Goal: Complete application form: Complete application form

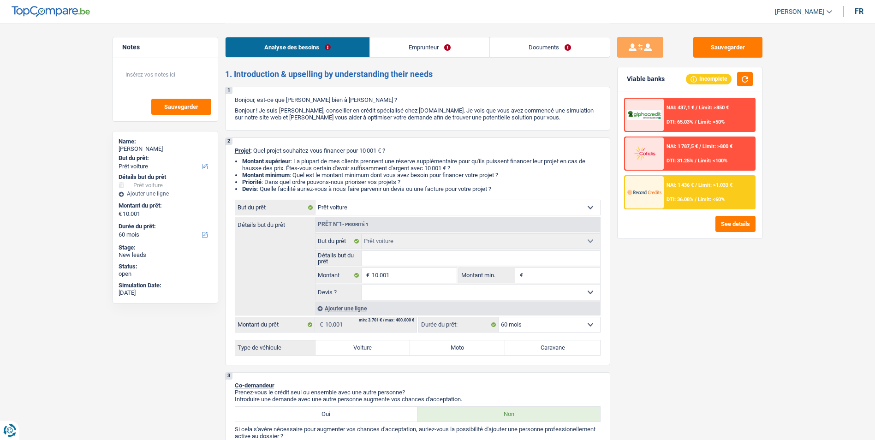
select select "car"
select select "60"
select select "car"
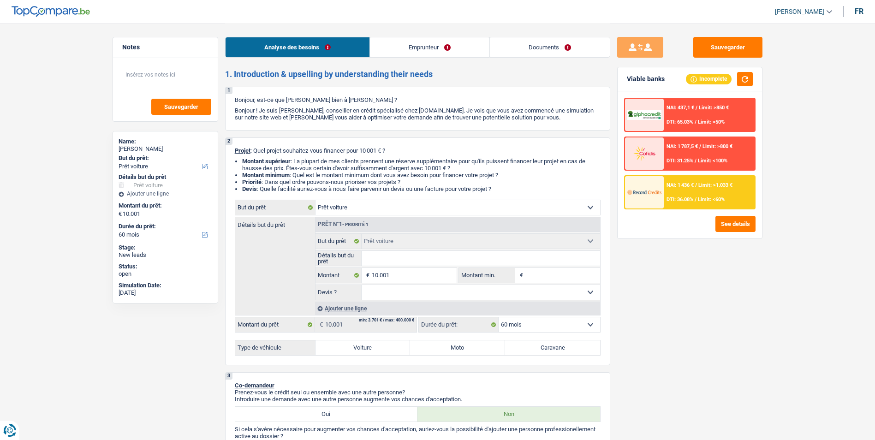
select select "60"
select select "publicEmployee"
select select "netSalary"
select select "mealVouchers"
select select "rents"
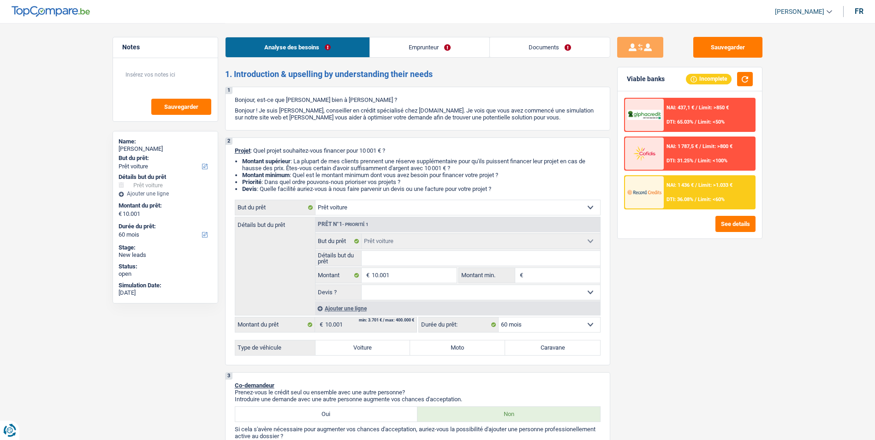
select select "personalLoan"
select select "homeFurnishingOrRelocation"
select select "12"
select select "car"
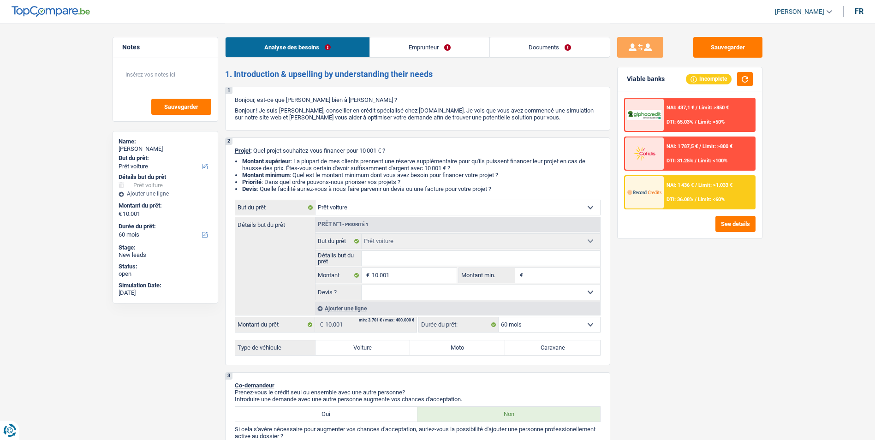
select select "60"
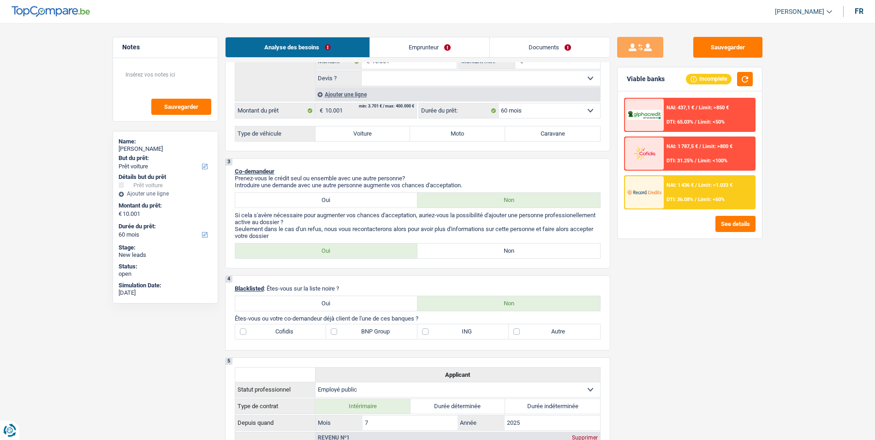
scroll to position [231, 0]
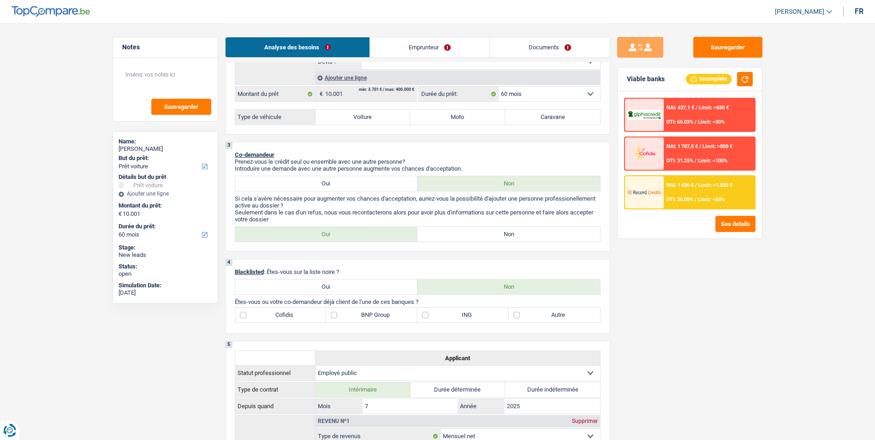
click at [438, 231] on label "Non" at bounding box center [508, 234] width 183 height 15
click at [438, 231] on input "Non" at bounding box center [508, 234] width 183 height 15
radio input "true"
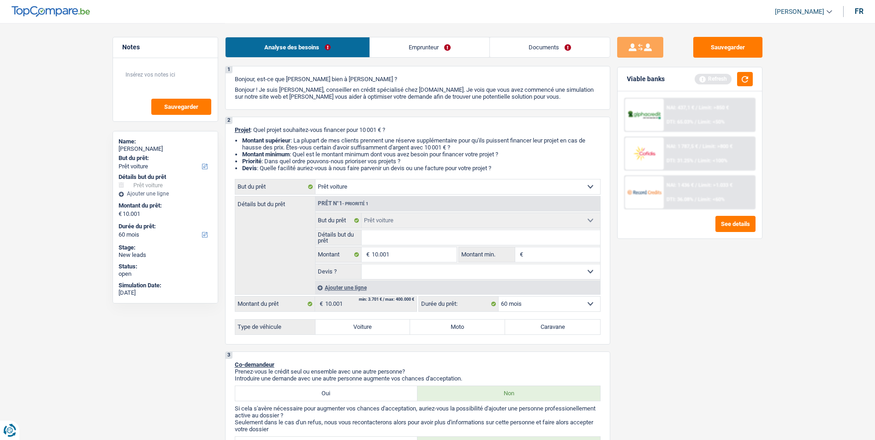
scroll to position [0, 0]
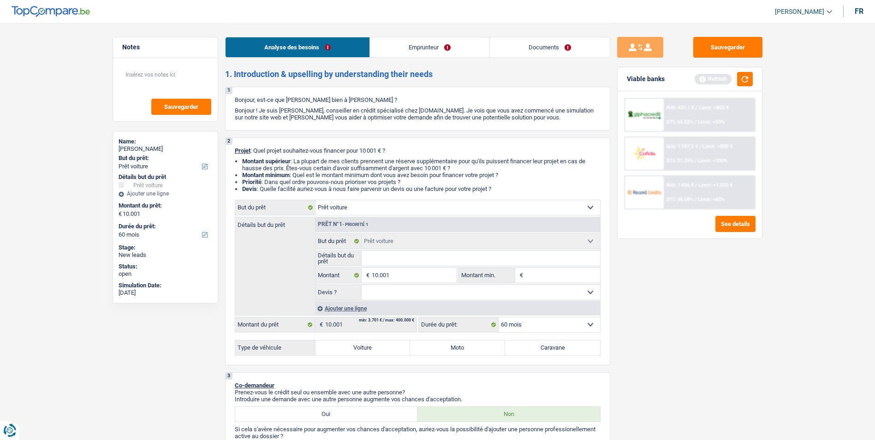
click at [423, 293] on select "Oui Non Non répondu Sélectionner une option" at bounding box center [480, 292] width 238 height 15
select select "false"
click at [361, 285] on select "Oui Non Non répondu Sélectionner une option" at bounding box center [480, 292] width 238 height 15
select select "false"
click at [355, 348] on label "Voiture" at bounding box center [362, 347] width 95 height 15
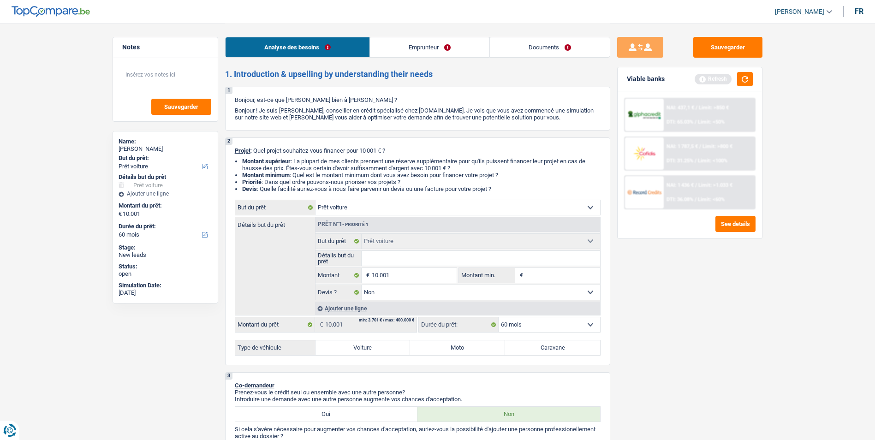
click at [355, 348] on input "Voiture" at bounding box center [362, 347] width 95 height 15
radio input "true"
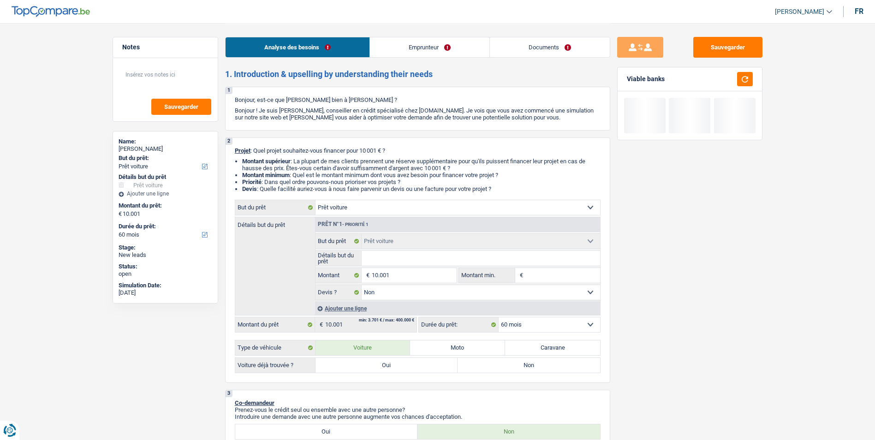
click at [507, 364] on label "Non" at bounding box center [528, 365] width 142 height 15
click at [507, 364] on input "Non" at bounding box center [528, 365] width 142 height 15
radio input "true"
click at [400, 260] on input "Détails but du prêt" at bounding box center [480, 258] width 238 height 15
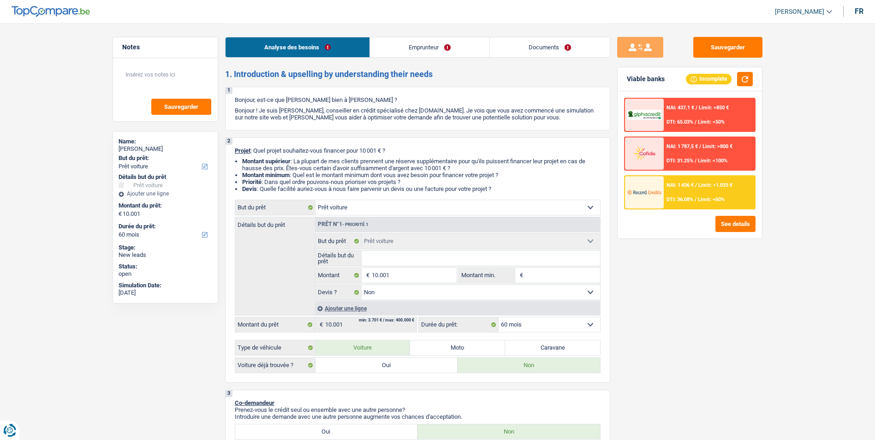
type input "S"
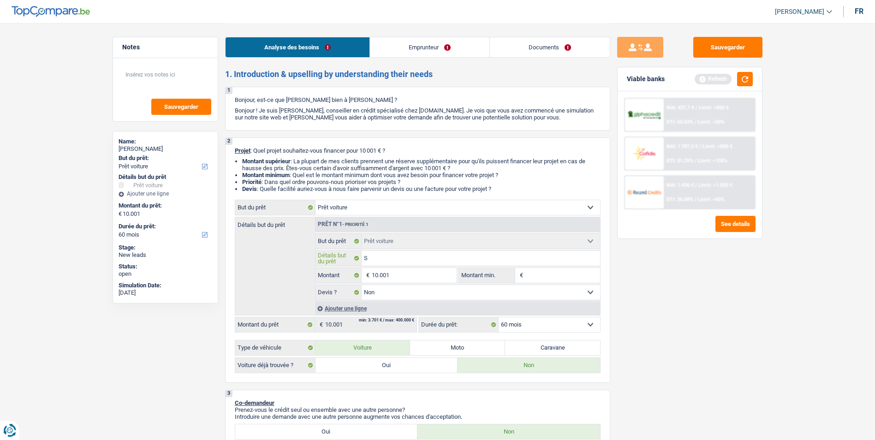
type input "Se"
type input "Sea"
type input "Seat"
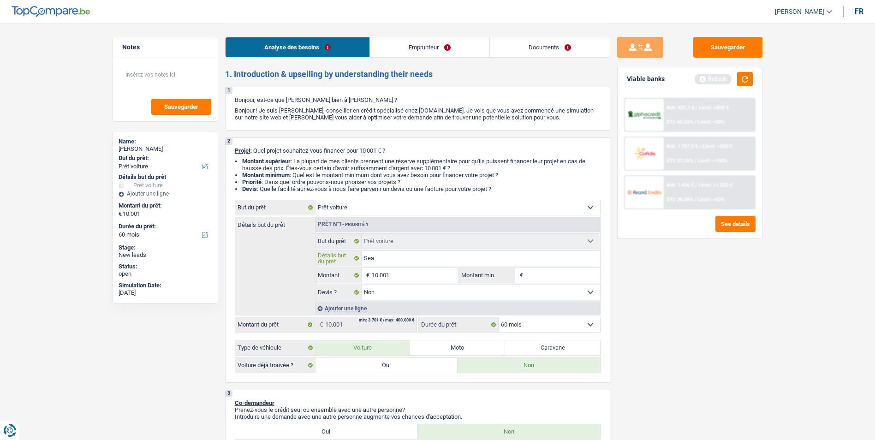
type input "Seat"
type input "Seat I"
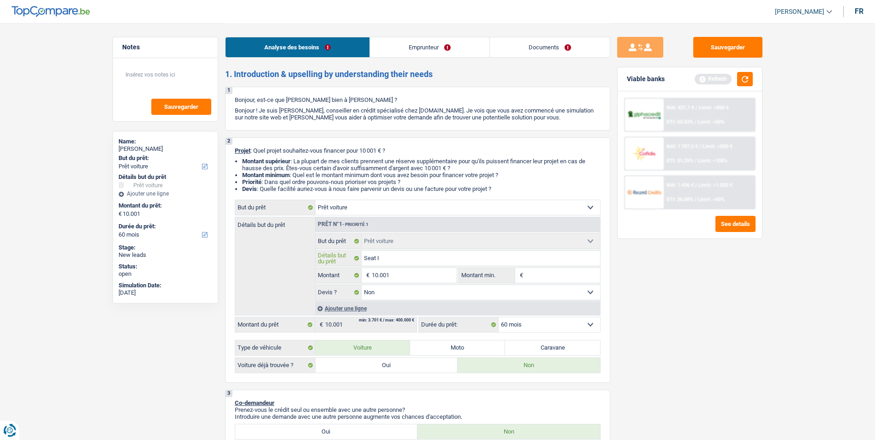
type input "Seat Ib"
type input "Seat Ibi"
type input "Seat Ibiz"
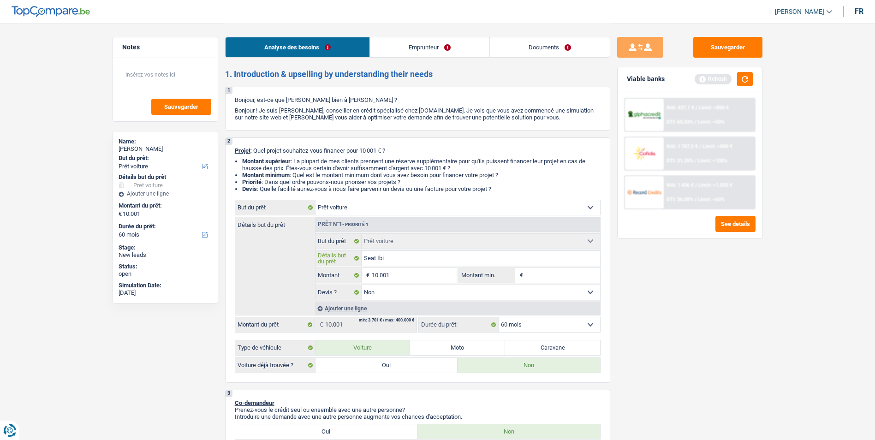
type input "Seat Ibiz"
type input "Seat Ibiza"
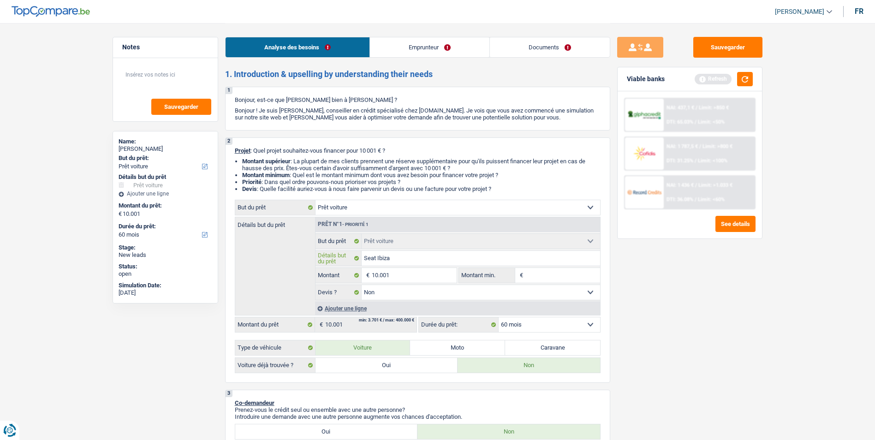
type input "Seat Ibiza"
click at [541, 274] on input "Montant min." at bounding box center [562, 275] width 75 height 15
type input "5"
type input "50"
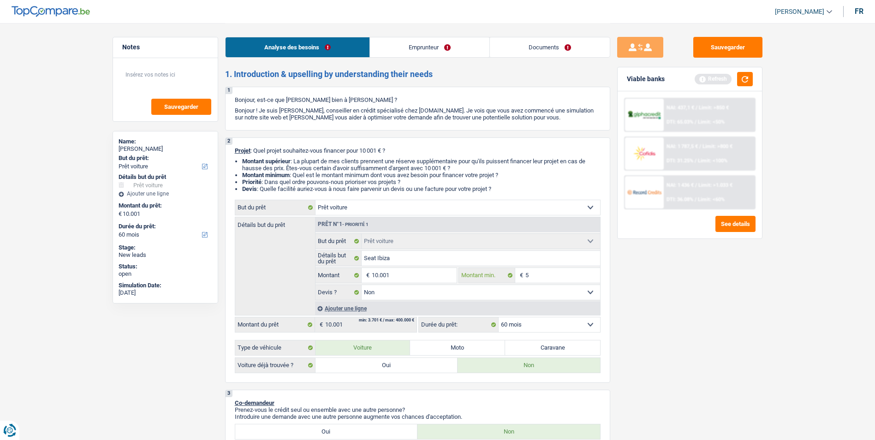
type input "50"
type input "500"
type input "5.001"
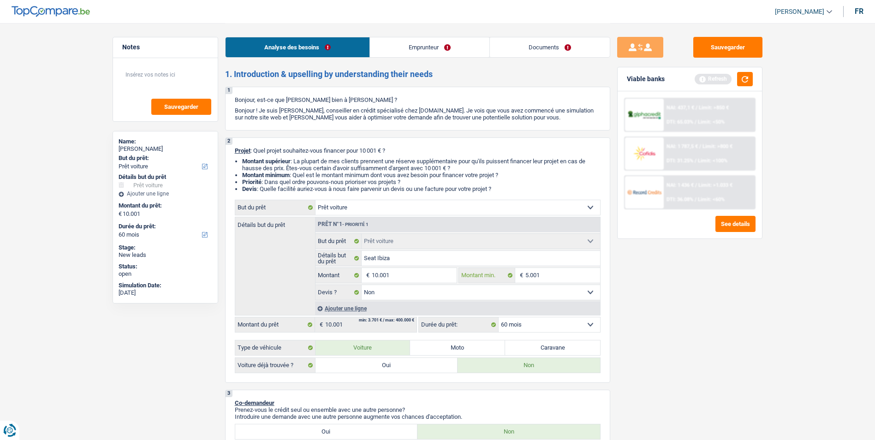
click at [538, 277] on input "5.001" at bounding box center [562, 275] width 75 height 15
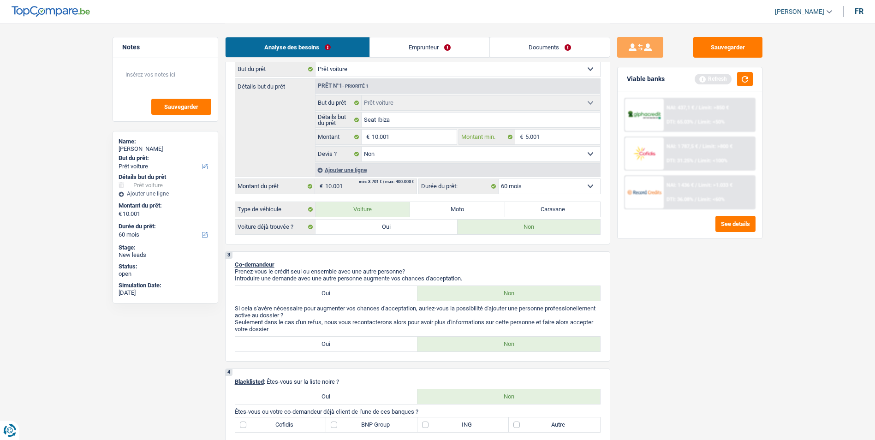
scroll to position [46, 0]
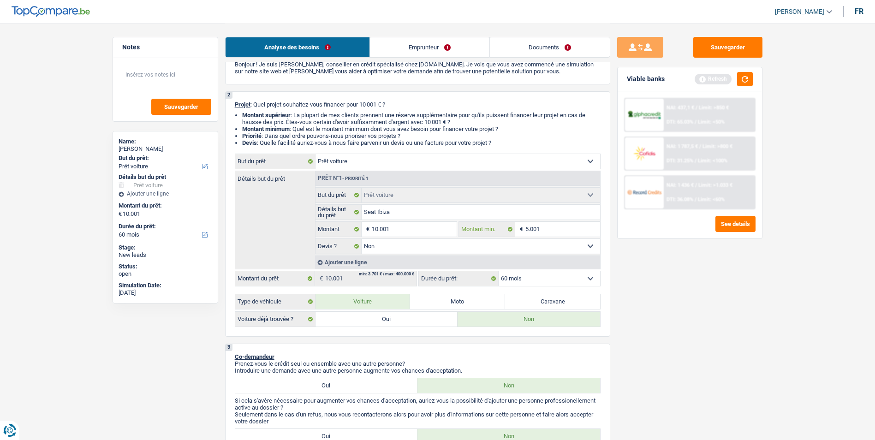
type input "5.001"
click at [393, 227] on input "10.001" at bounding box center [414, 229] width 84 height 15
type input "1.000"
type input "100"
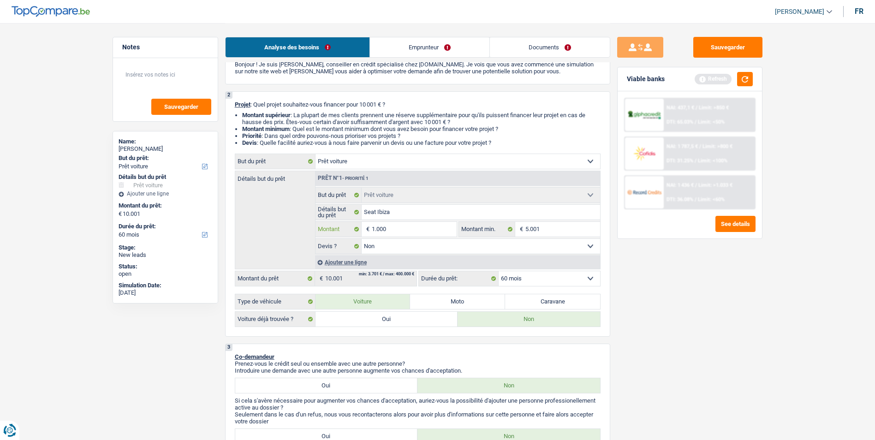
type input "100"
type input "10"
type input "1"
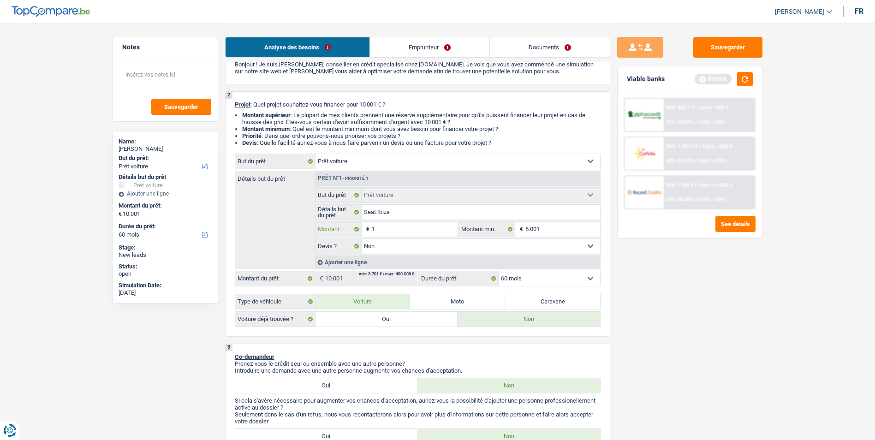
type input "15"
type input "150"
type input "1.500"
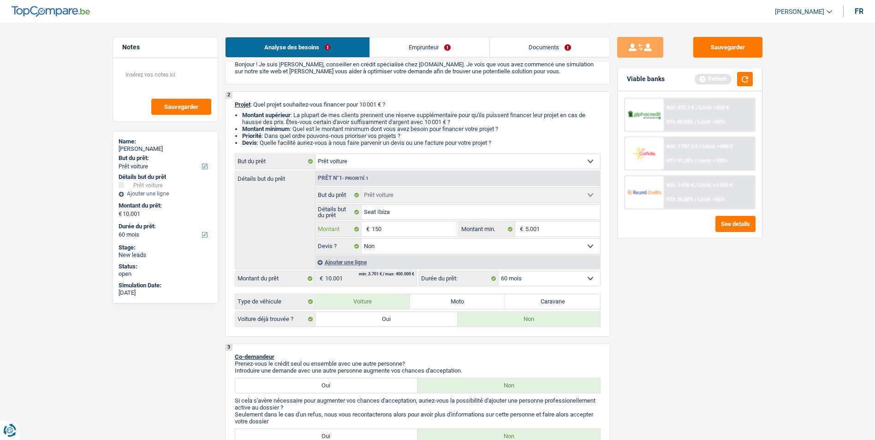
type input "1.500"
type input "15.001"
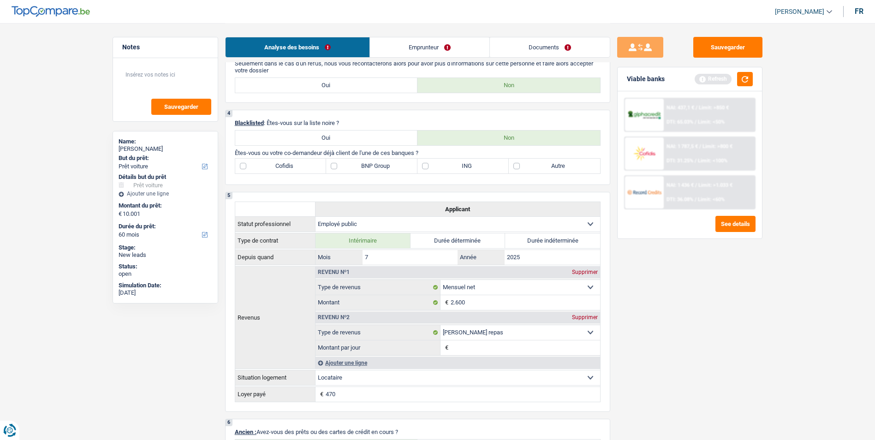
scroll to position [369, 0]
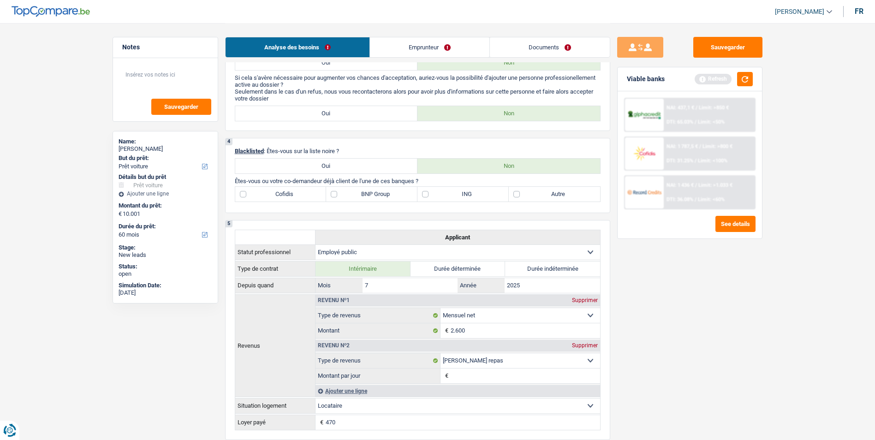
type input "15.001"
click at [422, 196] on label "ING" at bounding box center [462, 194] width 91 height 15
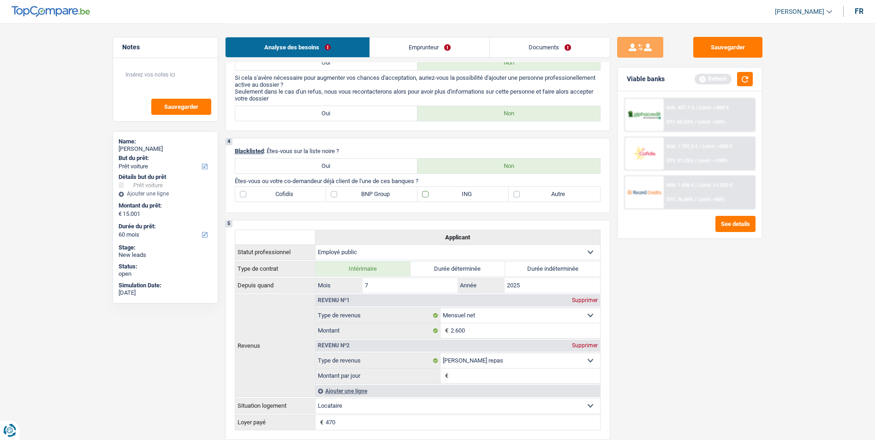
click at [422, 196] on input "ING" at bounding box center [462, 194] width 91 height 15
checkbox input "true"
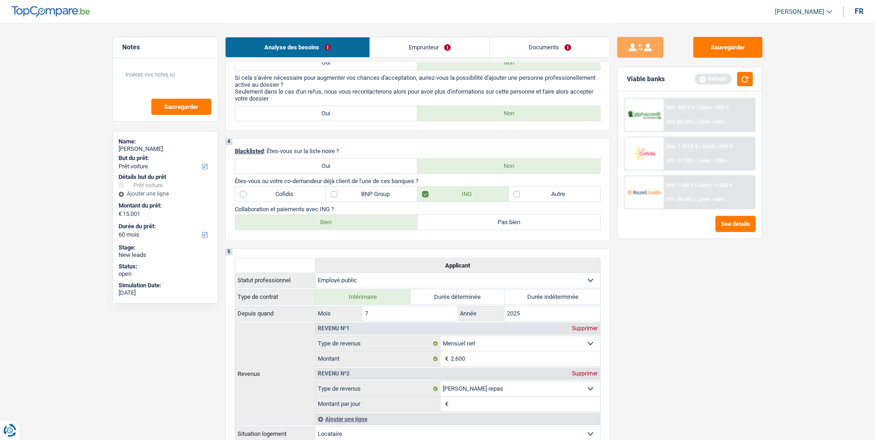
click at [334, 221] on label "Bien" at bounding box center [326, 222] width 183 height 15
click at [334, 221] on input "Bien" at bounding box center [326, 222] width 183 height 15
radio input "true"
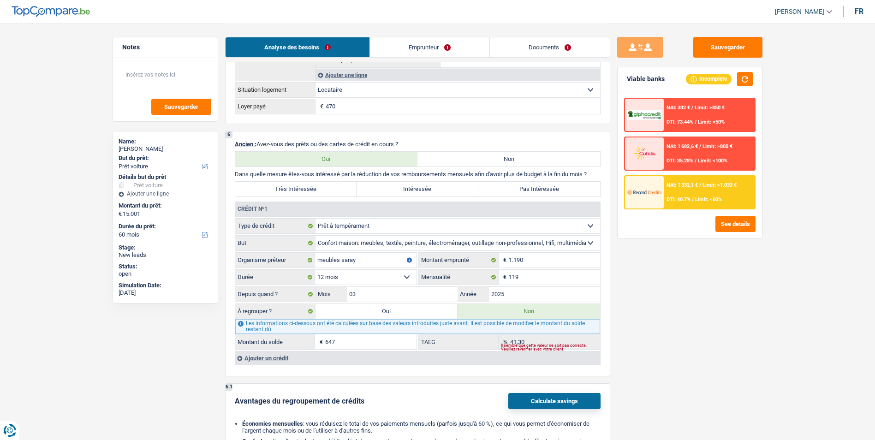
scroll to position [692, 0]
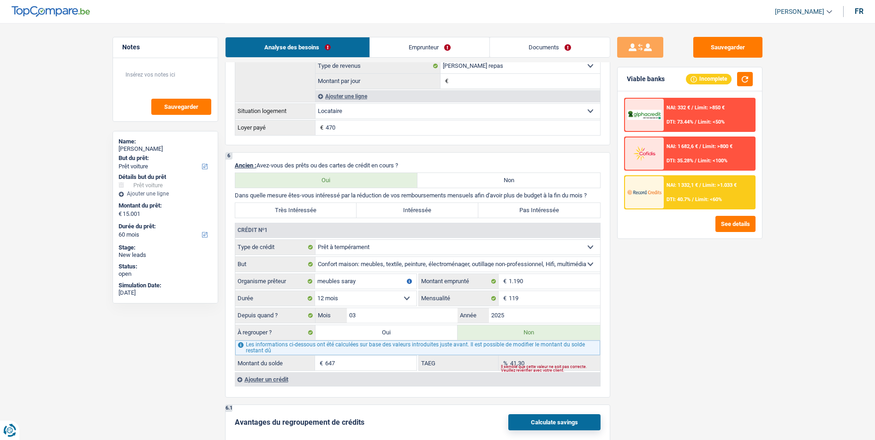
click at [500, 207] on label "Pas Intéressée" at bounding box center [539, 210] width 122 height 15
click at [500, 207] on input "Pas Intéressée" at bounding box center [539, 210] width 122 height 15
radio input "true"
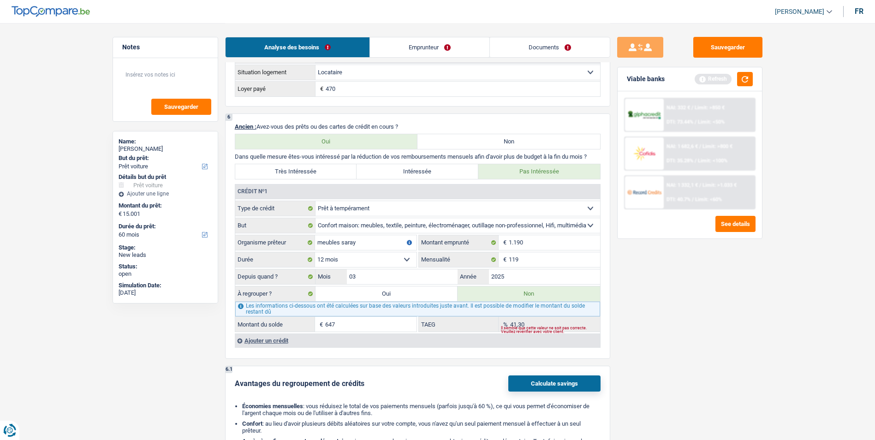
scroll to position [599, 0]
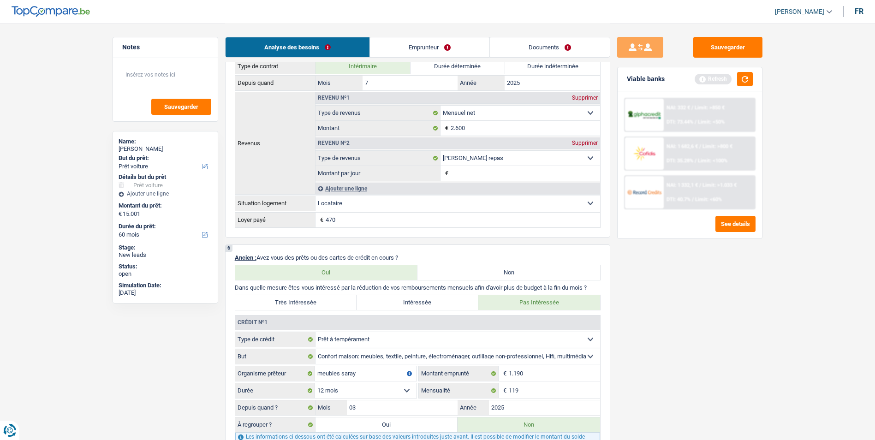
click at [422, 51] on link "Emprunteur" at bounding box center [429, 47] width 119 height 20
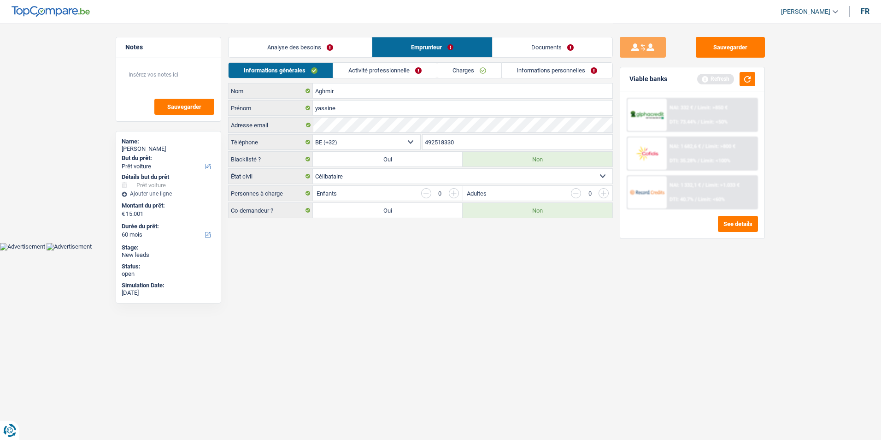
click at [397, 69] on link "Activité professionnelle" at bounding box center [385, 70] width 104 height 15
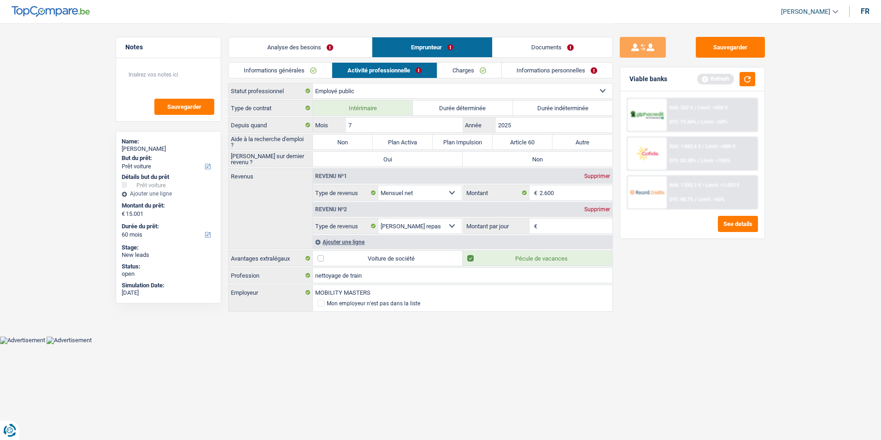
click at [346, 142] on label "Non" at bounding box center [343, 142] width 60 height 15
click at [346, 142] on input "Non" at bounding box center [343, 142] width 60 height 15
radio input "true"
click at [537, 158] on label "Non" at bounding box center [538, 159] width 150 height 15
click at [537, 158] on input "Non" at bounding box center [538, 159] width 150 height 15
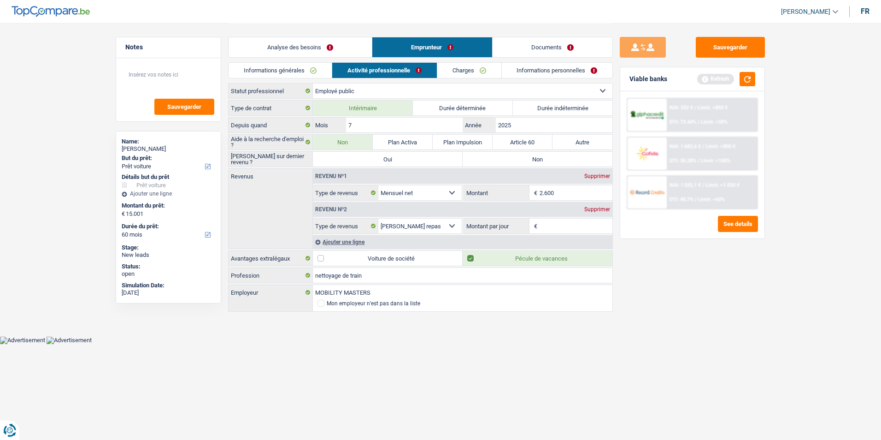
radio input "true"
click at [475, 106] on label "Durée déterminée" at bounding box center [463, 108] width 100 height 15
click at [475, 106] on input "Durée déterminée" at bounding box center [463, 108] width 100 height 15
radio input "true"
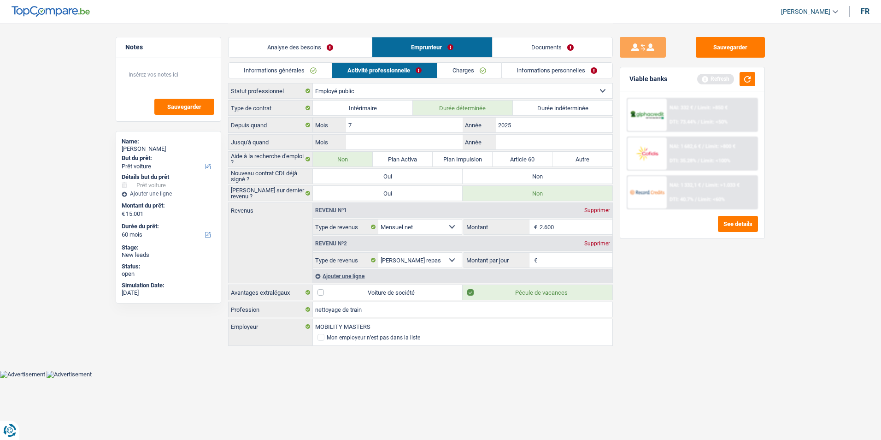
click at [531, 106] on label "Durée indéterminée" at bounding box center [563, 108] width 100 height 15
click at [531, 106] on input "Durée indéterminée" at bounding box center [563, 108] width 100 height 15
radio input "true"
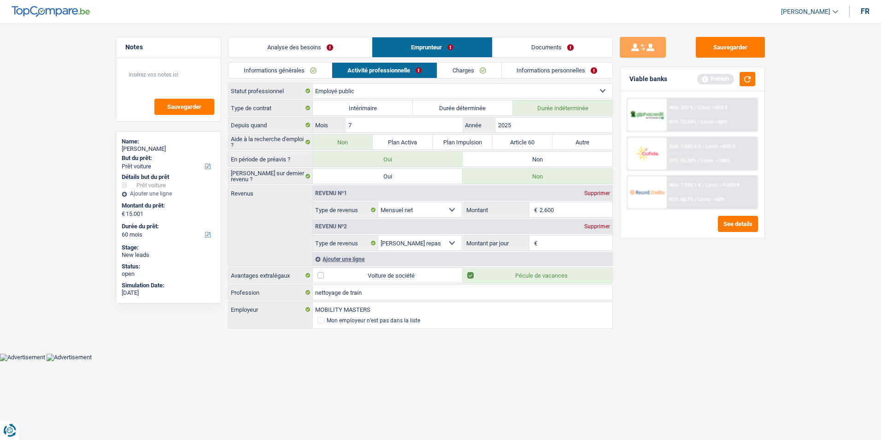
click at [459, 106] on label "Durée déterminée" at bounding box center [463, 108] width 100 height 15
click at [459, 106] on input "Durée déterminée" at bounding box center [463, 108] width 100 height 15
radio input "true"
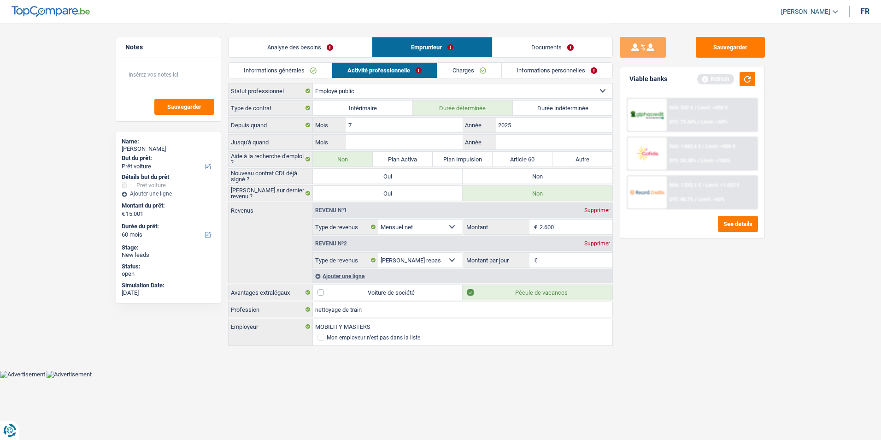
click at [532, 112] on label "Durée indéterminée" at bounding box center [563, 108] width 100 height 15
click at [532, 112] on input "Durée indéterminée" at bounding box center [563, 108] width 100 height 15
radio input "true"
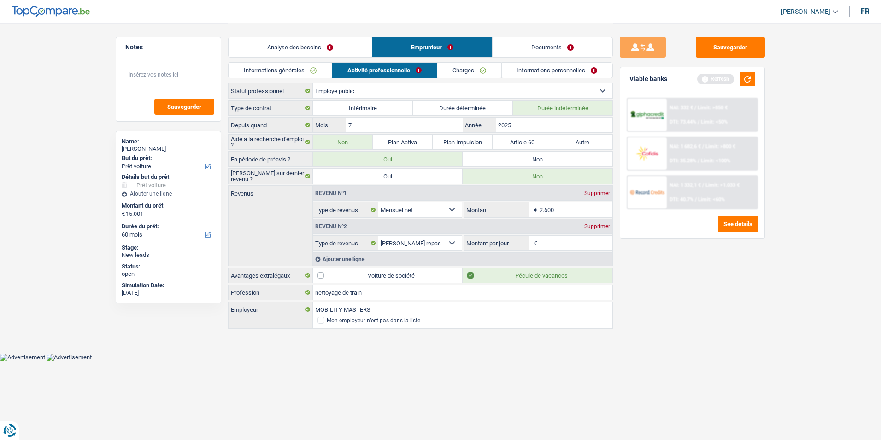
click at [373, 106] on label "Intérimaire" at bounding box center [363, 108] width 100 height 15
click at [373, 106] on input "Intérimaire" at bounding box center [363, 108] width 100 height 15
radio input "true"
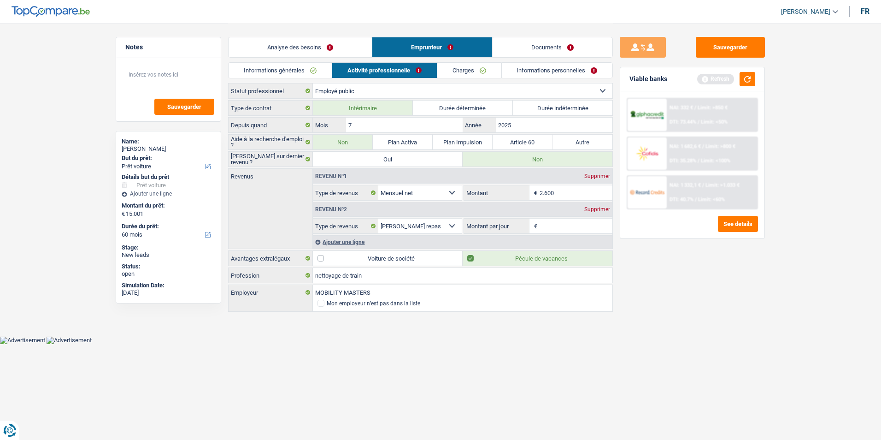
click at [547, 228] on input "Montant par jour" at bounding box center [576, 226] width 73 height 15
click at [563, 189] on input "2.600" at bounding box center [576, 192] width 73 height 15
click at [591, 207] on div "Supprimer" at bounding box center [597, 210] width 30 height 6
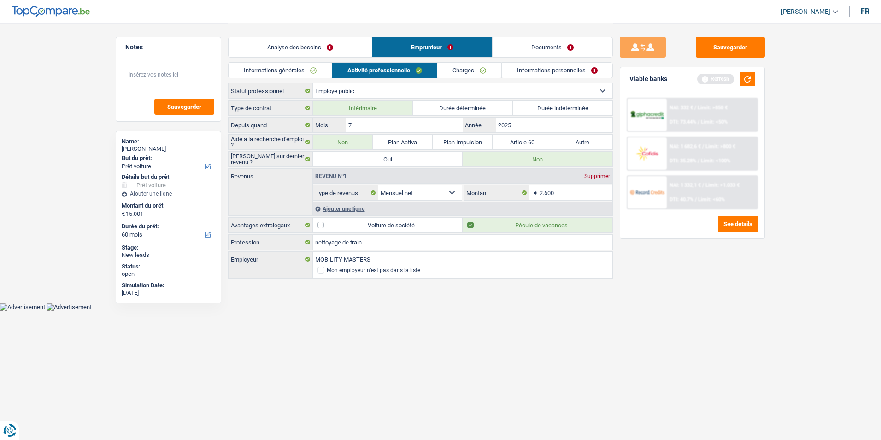
click at [473, 222] on label "Pécule de vacances" at bounding box center [538, 225] width 150 height 15
click at [473, 222] on input "Pécule de vacances" at bounding box center [538, 225] width 150 height 15
checkbox input "false"
click at [470, 71] on link "Charges" at bounding box center [470, 70] width 64 height 15
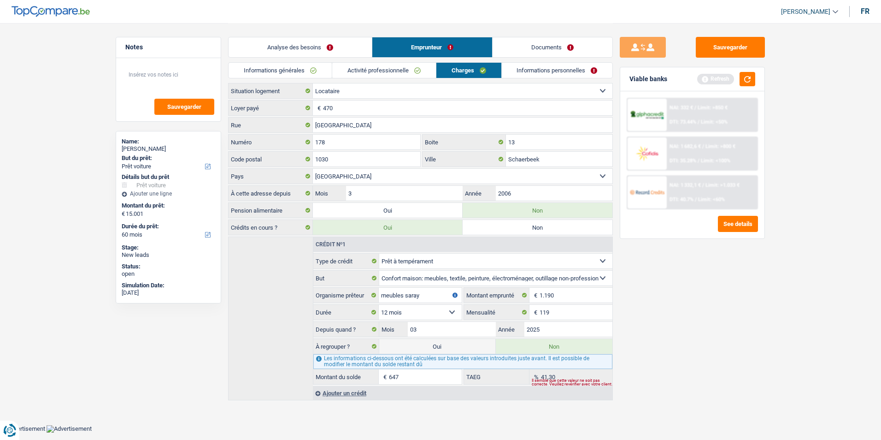
click at [533, 72] on link "Informations personnelles" at bounding box center [557, 70] width 111 height 15
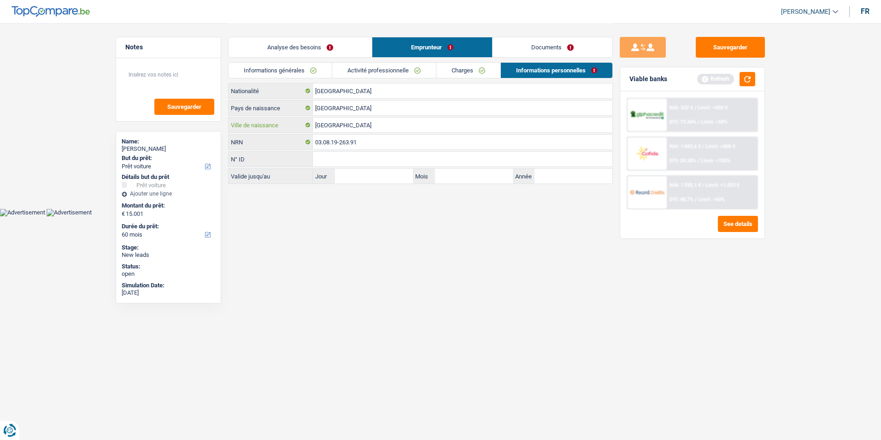
click at [319, 124] on input "[GEOGRAPHIC_DATA]" at bounding box center [463, 125] width 300 height 15
type input "[GEOGRAPHIC_DATA]"
click at [302, 72] on link "Informations générales" at bounding box center [280, 70] width 103 height 15
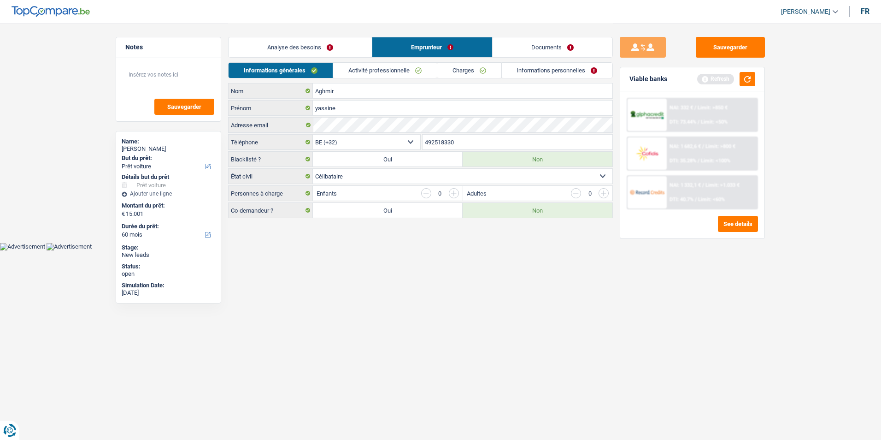
click at [366, 73] on link "Activité professionnelle" at bounding box center [385, 70] width 104 height 15
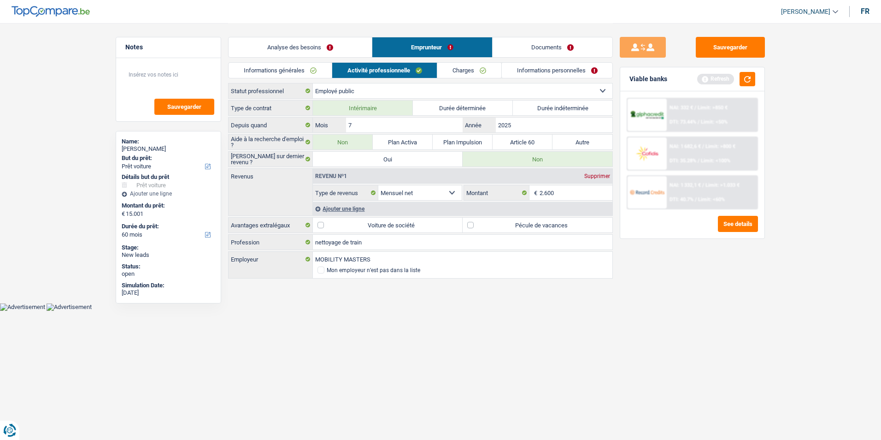
click at [441, 73] on link "Charges" at bounding box center [470, 70] width 64 height 15
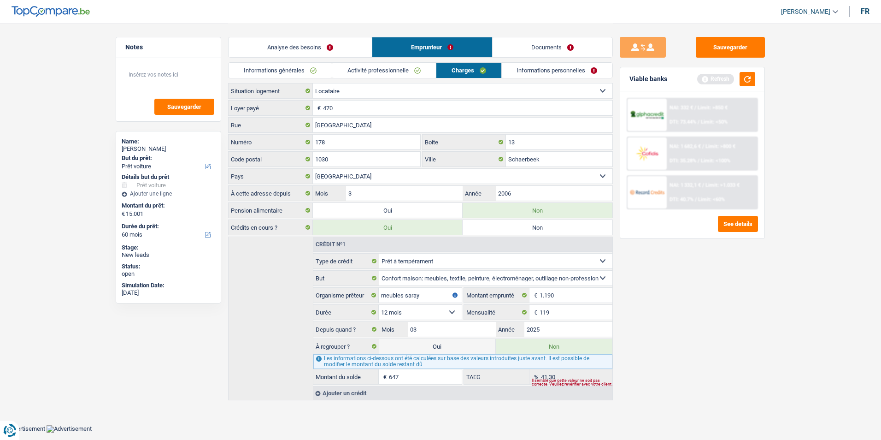
click at [515, 71] on link "Informations personnelles" at bounding box center [557, 70] width 111 height 15
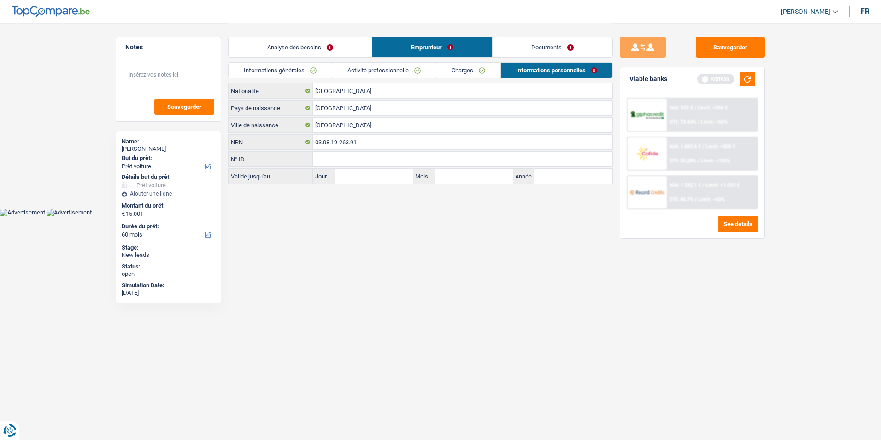
click at [527, 47] on link "Documents" at bounding box center [553, 47] width 120 height 20
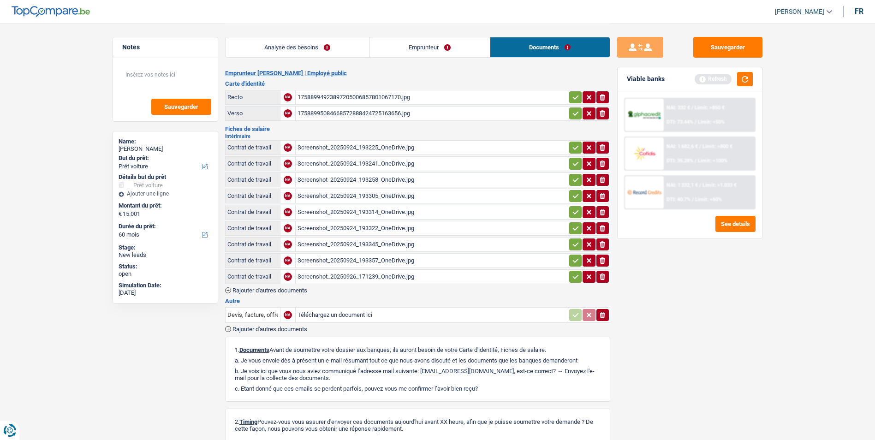
click at [384, 94] on div "17588994923897205006857801067170.jpg" at bounding box center [431, 97] width 268 height 14
click at [322, 111] on div "17588995084668572888424725163656.jpg" at bounding box center [431, 113] width 268 height 14
click at [331, 148] on div "Screenshot_20250924_193225_OneDrive.jpg" at bounding box center [431, 148] width 268 height 14
click at [378, 161] on div "Screenshot_20250924_193241_OneDrive.jpg" at bounding box center [431, 164] width 268 height 14
click at [350, 178] on div "Screenshot_20250924_193258_OneDrive.jpg" at bounding box center [431, 180] width 268 height 14
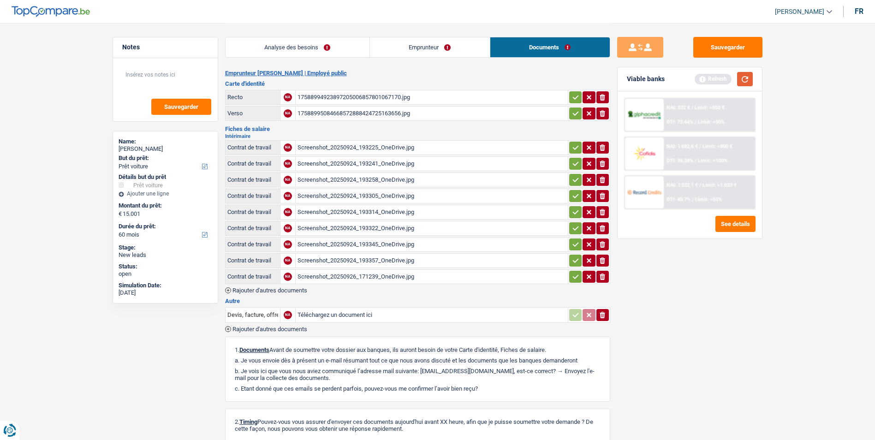
click at [746, 81] on button "button" at bounding box center [745, 79] width 16 height 14
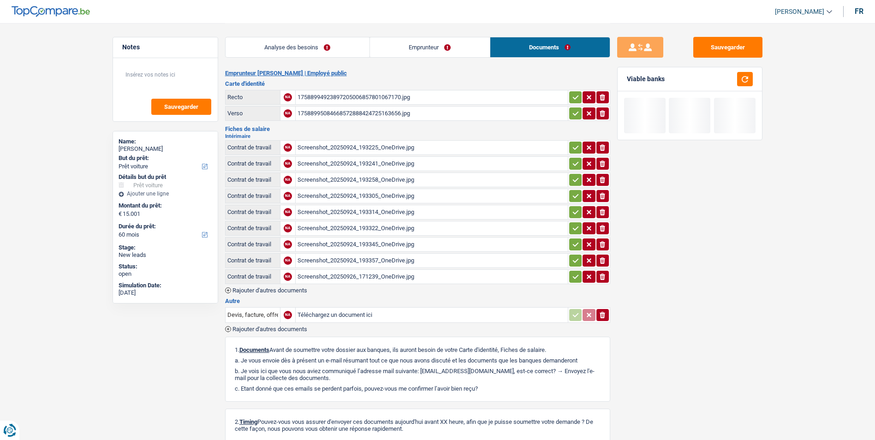
click at [323, 47] on link "Analyse des besoins" at bounding box center [297, 47] width 144 height 20
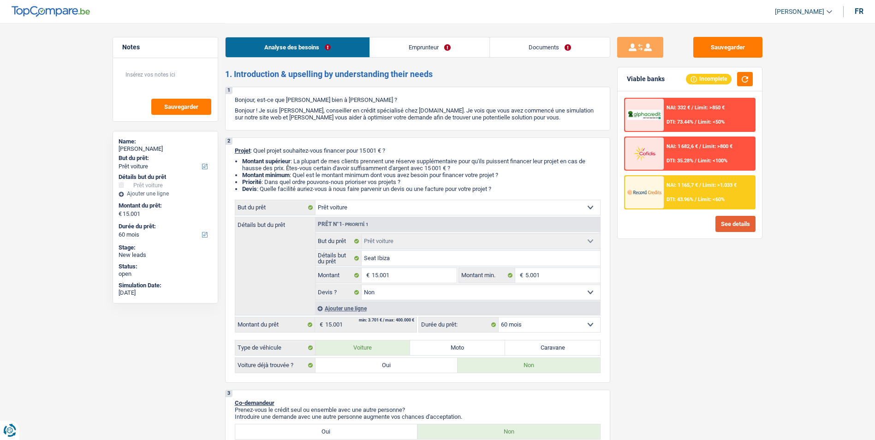
click at [736, 225] on button "See details" at bounding box center [735, 224] width 40 height 16
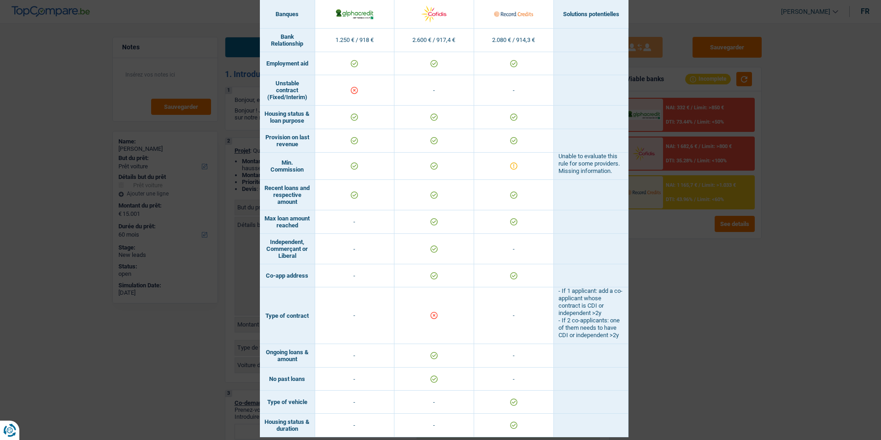
scroll to position [640, 0]
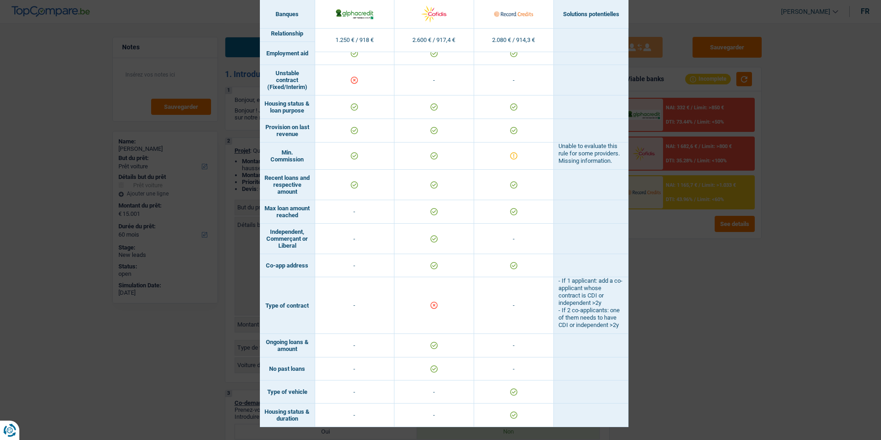
click at [699, 277] on div "Banks conditions × Banques Solutions potentielles Revenus / Charges 1.250 € / 9…" at bounding box center [440, 220] width 881 height 440
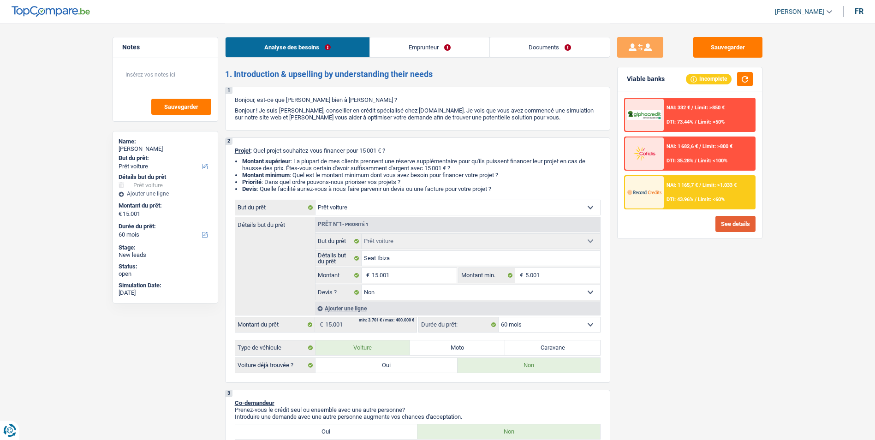
click at [731, 225] on button "See details" at bounding box center [735, 224] width 40 height 16
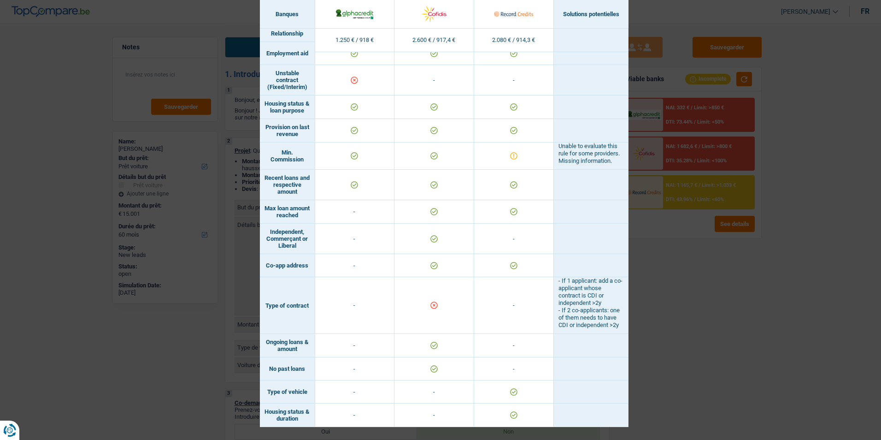
click at [678, 281] on div "Banks conditions × Banques Solutions potentielles Revenus / Charges 1.250 € / 9…" at bounding box center [440, 220] width 881 height 440
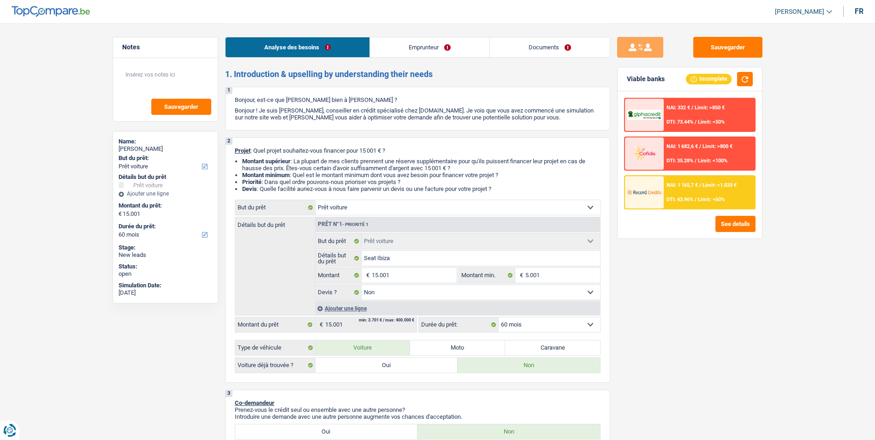
click at [410, 56] on link "Emprunteur" at bounding box center [429, 47] width 119 height 20
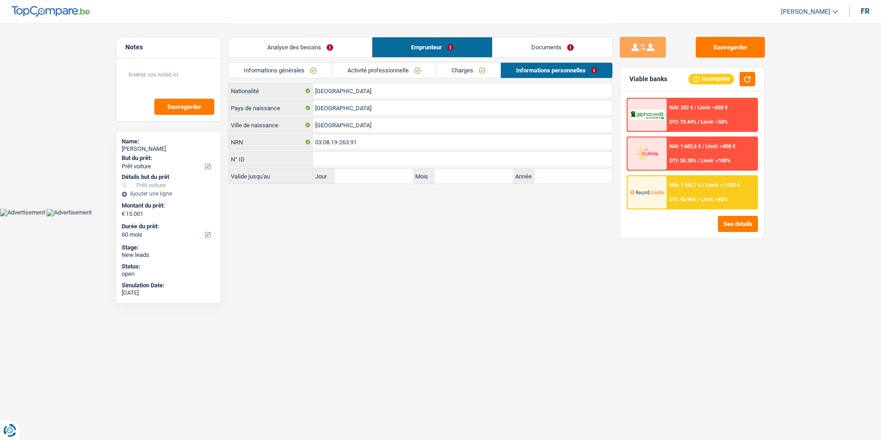
click at [380, 68] on link "Activité professionnelle" at bounding box center [384, 70] width 104 height 15
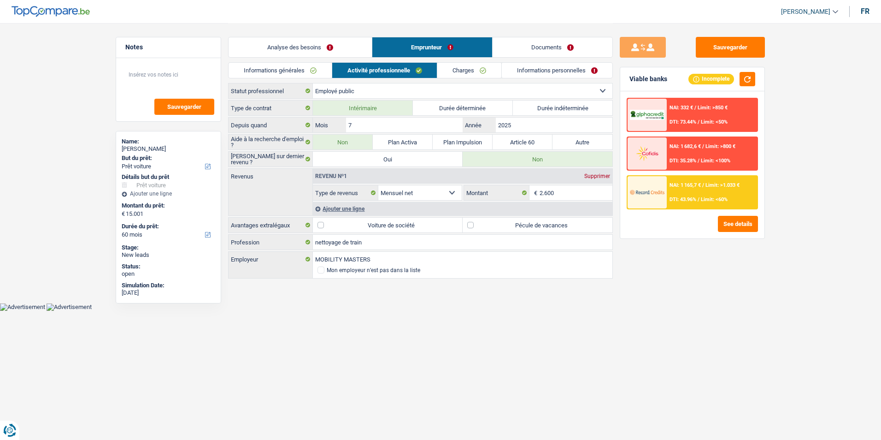
click at [468, 68] on link "Charges" at bounding box center [470, 70] width 64 height 15
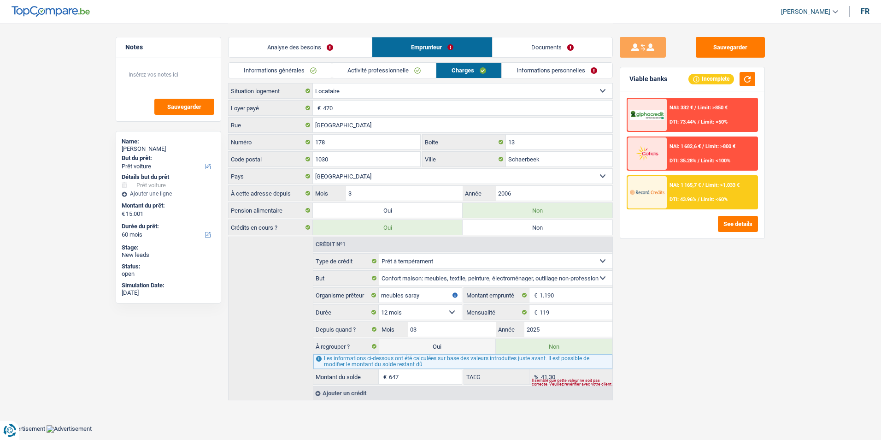
click at [553, 66] on link "Informations personnelles" at bounding box center [557, 70] width 111 height 15
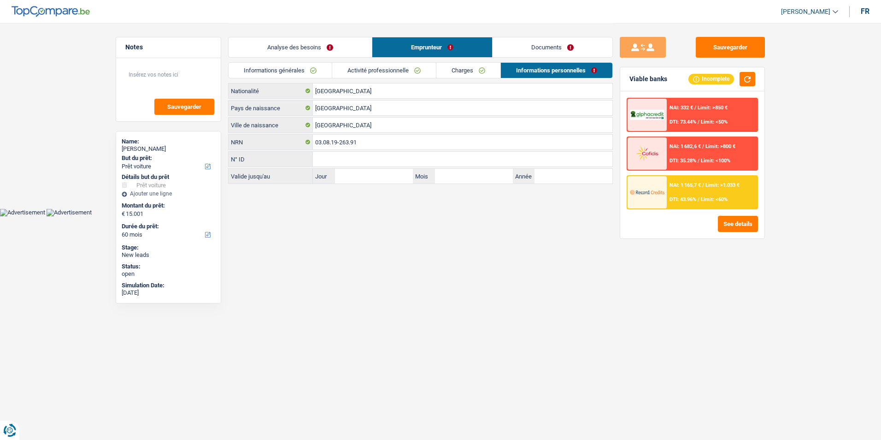
click at [565, 40] on link "Documents" at bounding box center [553, 47] width 120 height 20
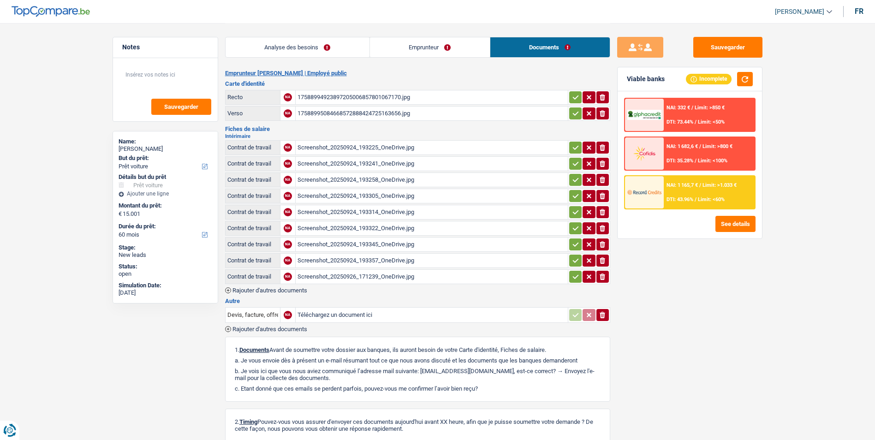
click at [337, 51] on link "Analyse des besoins" at bounding box center [297, 47] width 144 height 20
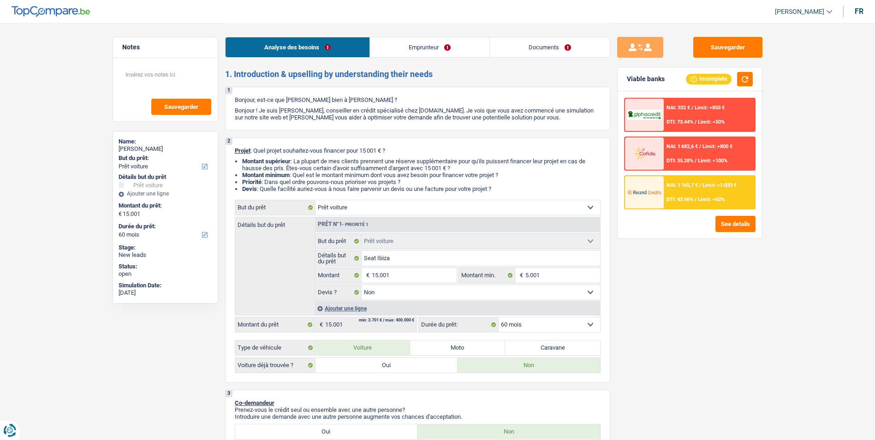
click at [438, 60] on div "Analyse des besoins Emprunteur Documents" at bounding box center [417, 42] width 385 height 39
click at [449, 53] on link "Emprunteur" at bounding box center [429, 47] width 119 height 20
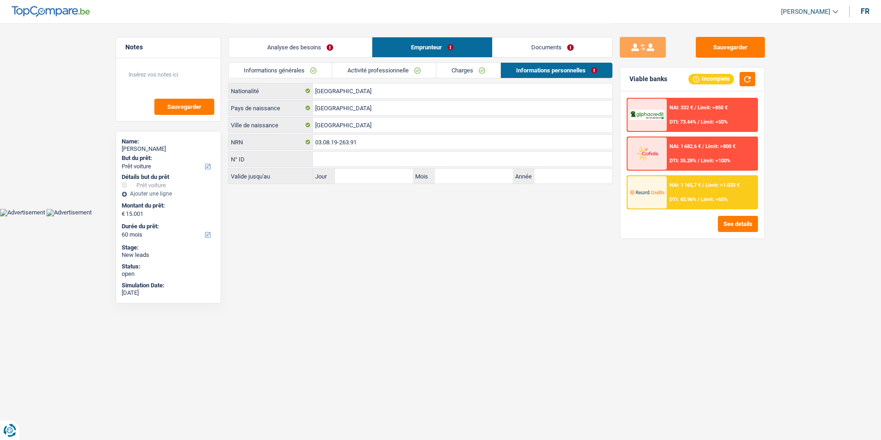
click at [527, 51] on link "Documents" at bounding box center [553, 47] width 120 height 20
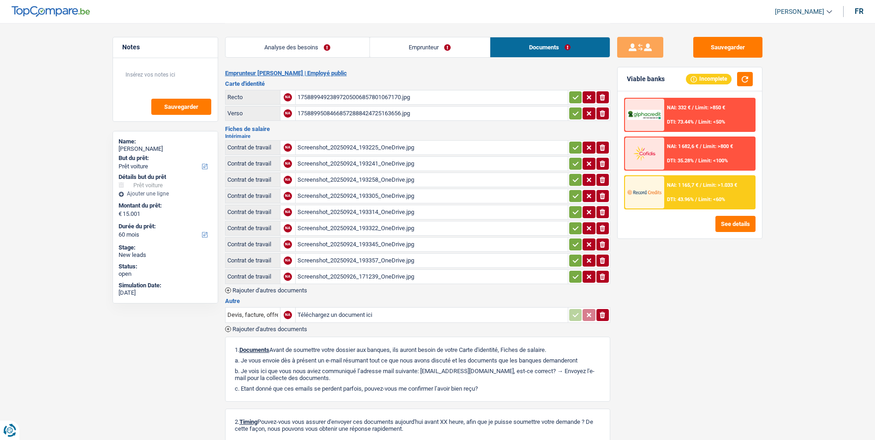
click at [322, 52] on link "Analyse des besoins" at bounding box center [297, 47] width 144 height 20
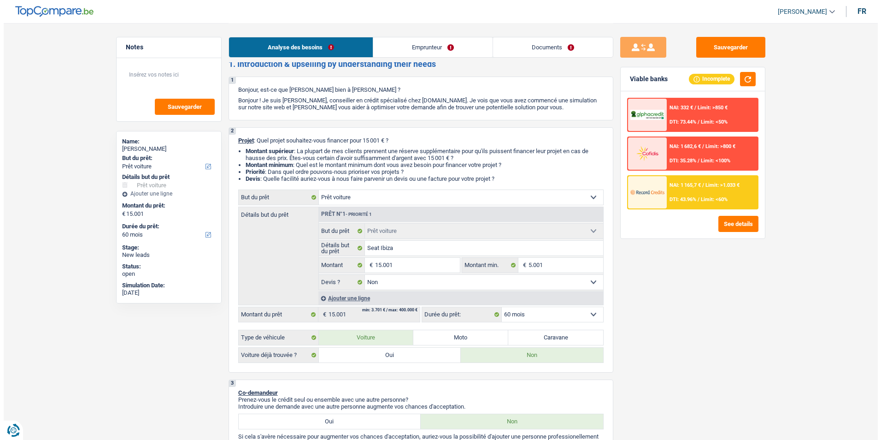
scroll to position [0, 0]
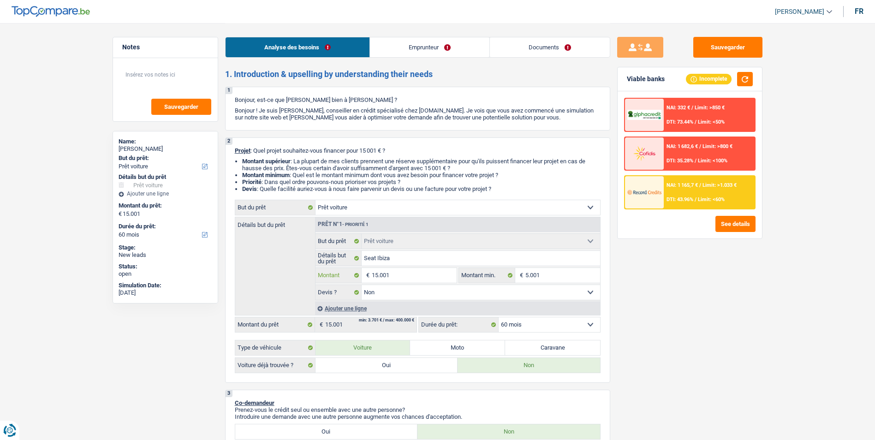
click at [403, 269] on input "15.001" at bounding box center [414, 275] width 84 height 15
type input "1.500"
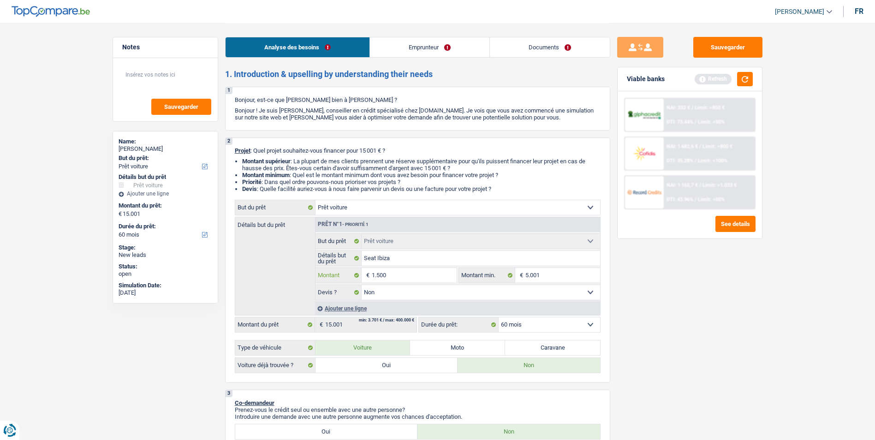
type input "150"
type input "15"
type input "1"
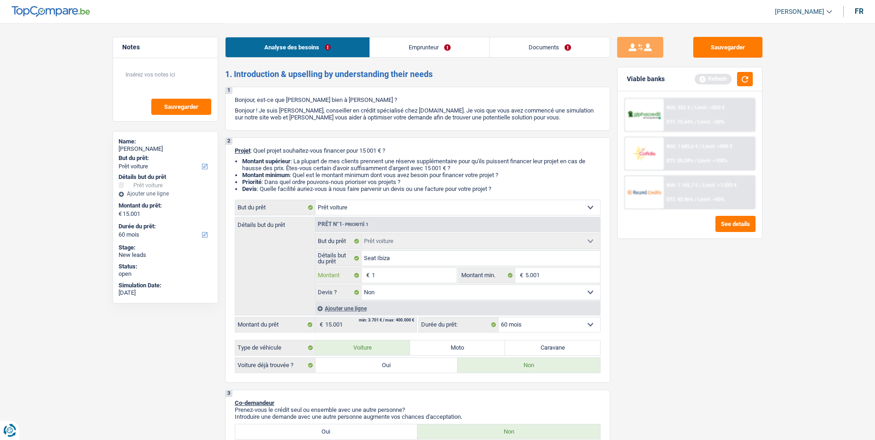
type input "1"
type input "10"
type input "100"
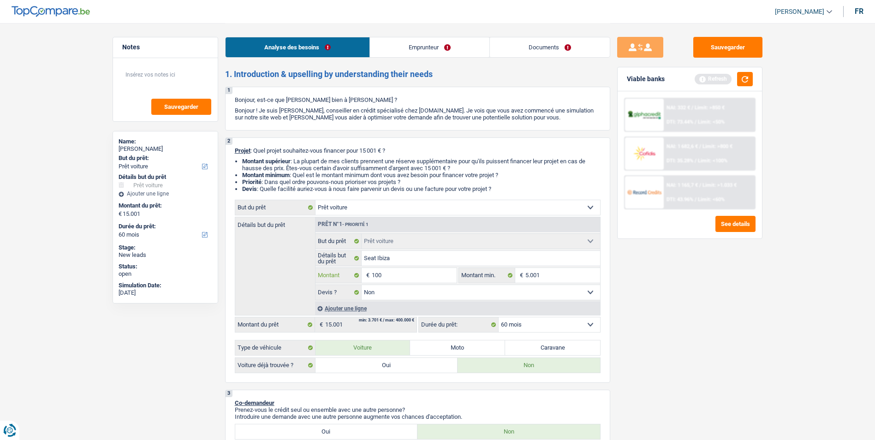
type input "1.000"
type input "10.001"
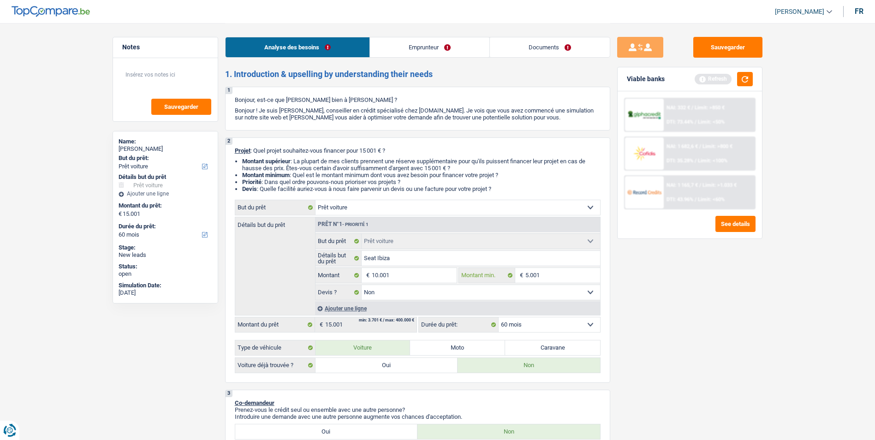
type input "10.001"
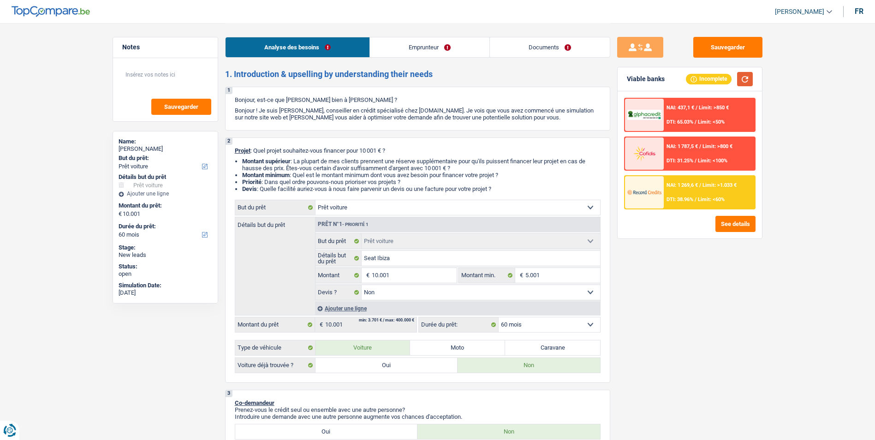
click at [747, 80] on button "button" at bounding box center [745, 79] width 16 height 14
click at [728, 227] on button "See details" at bounding box center [735, 224] width 40 height 16
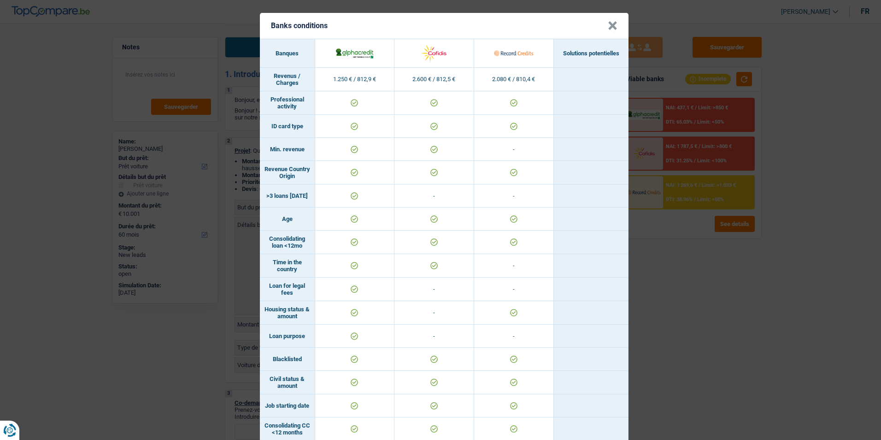
drag, startPoint x: 714, startPoint y: 378, endPoint x: 713, endPoint y: 371, distance: 7.4
click at [714, 378] on div "Banks conditions × Banques Solutions potentielles Revenus / Charges 1.250 € / 8…" at bounding box center [440, 220] width 881 height 440
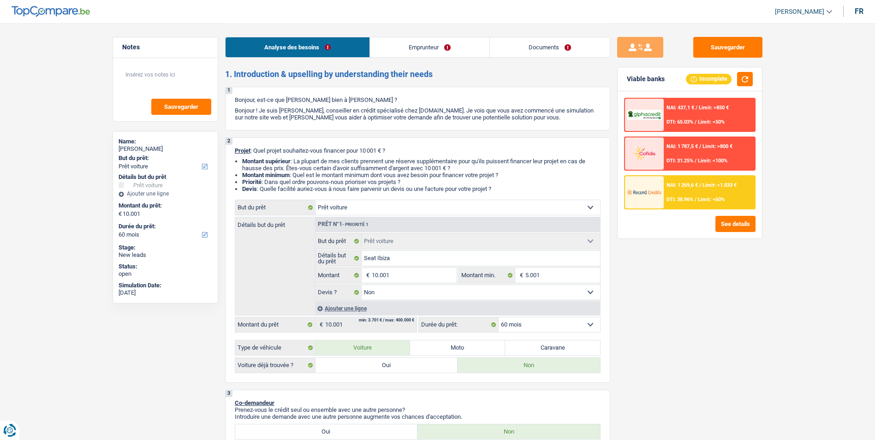
click at [553, 51] on link "Documents" at bounding box center [550, 47] width 120 height 20
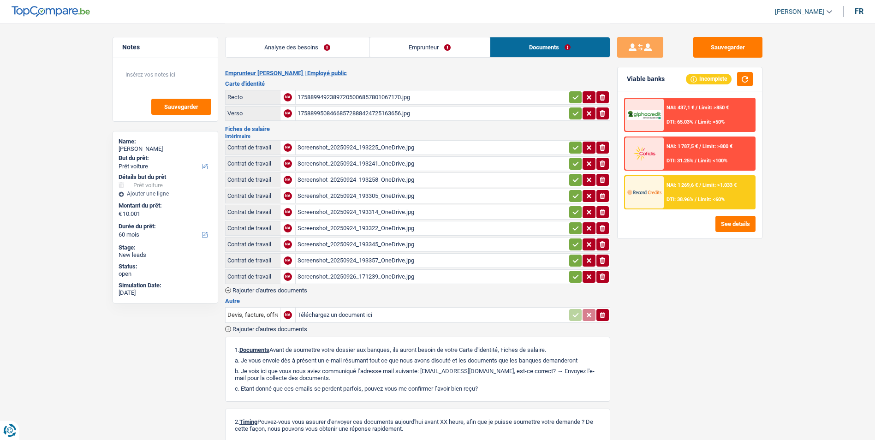
click at [692, 312] on div "Sauvegarder Viable banks Incomplete NAI: 437,1 € / Limit: >850 € DTI: 65.03% / …" at bounding box center [689, 231] width 159 height 388
click at [391, 273] on div "Screenshot_20250926_171239_OneDrive.jpg" at bounding box center [431, 277] width 268 height 14
click at [281, 53] on link "Analyse des besoins" at bounding box center [297, 47] width 144 height 20
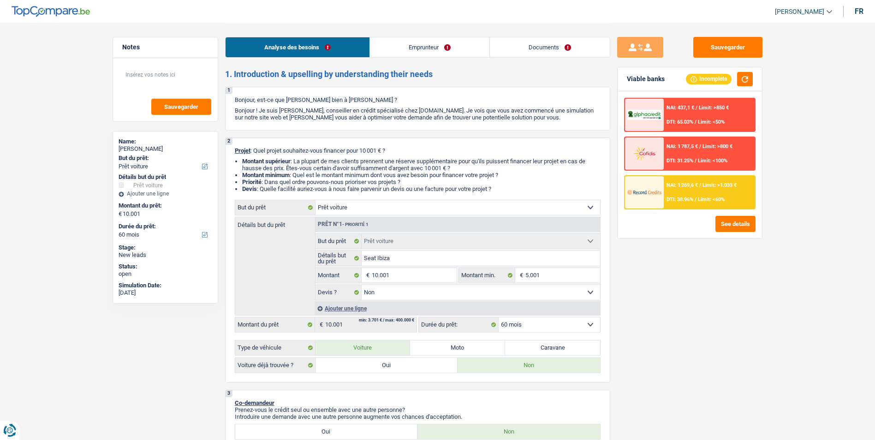
click at [666, 209] on div "NAI: 1 269,6 € / Limit: >1.033 € DTI: 38.96% / Limit: <60%" at bounding box center [689, 192] width 131 height 34
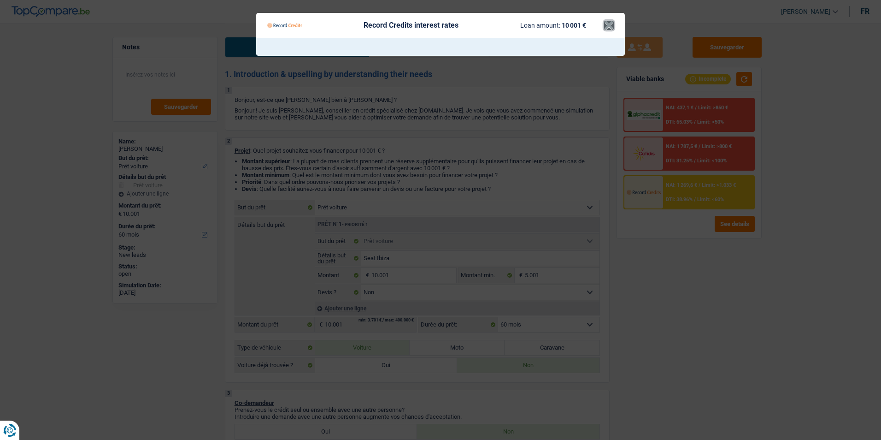
click at [609, 24] on button "×" at bounding box center [609, 25] width 10 height 9
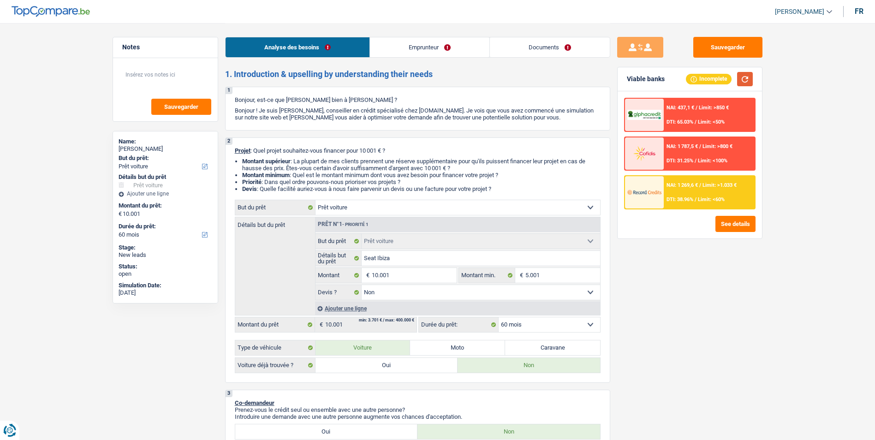
click at [739, 80] on button "button" at bounding box center [745, 79] width 16 height 14
click at [696, 192] on div "NAI: 1 269,6 € / Limit: >1.033 € DTI: 38.96% / Limit: <60%" at bounding box center [708, 192] width 91 height 32
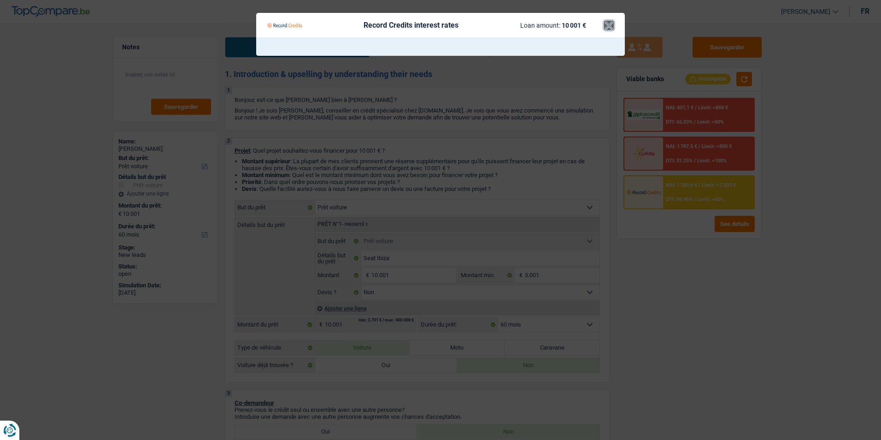
click at [607, 28] on button "×" at bounding box center [609, 25] width 10 height 9
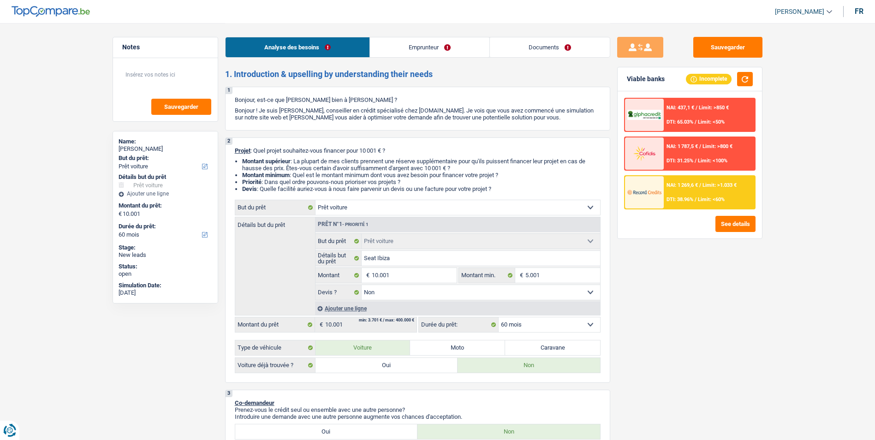
click at [352, 369] on label "Oui" at bounding box center [386, 365] width 142 height 15
click at [352, 369] on input "Oui" at bounding box center [386, 365] width 142 height 15
radio input "true"
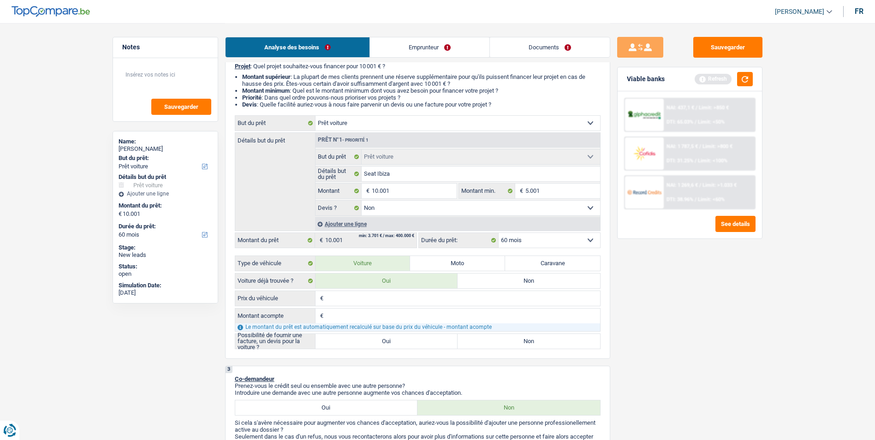
scroll to position [92, 0]
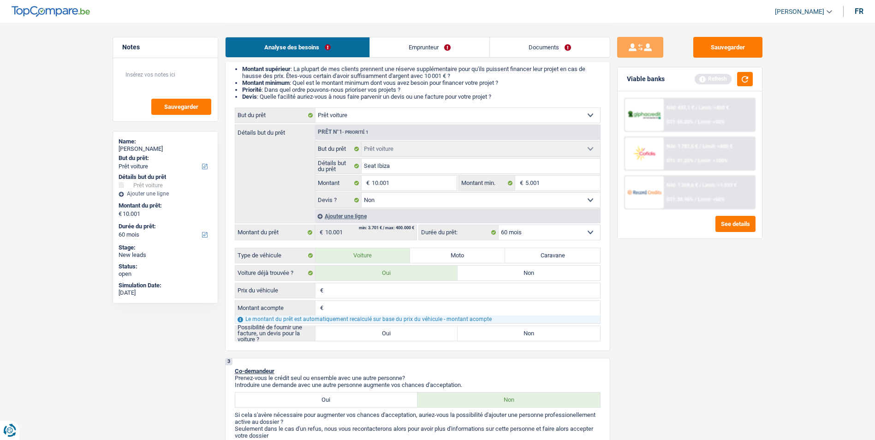
click at [390, 334] on label "Oui" at bounding box center [386, 333] width 142 height 15
click at [390, 334] on input "Oui" at bounding box center [386, 333] width 142 height 15
radio input "true"
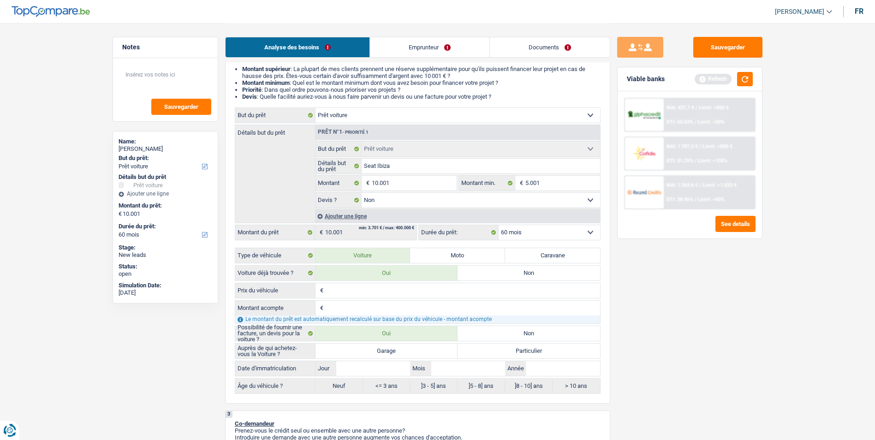
click at [492, 349] on label "Particulier" at bounding box center [528, 350] width 142 height 15
click at [492, 349] on input "Particulier" at bounding box center [528, 350] width 142 height 15
radio input "true"
click at [545, 369] on input "Année" at bounding box center [563, 368] width 74 height 15
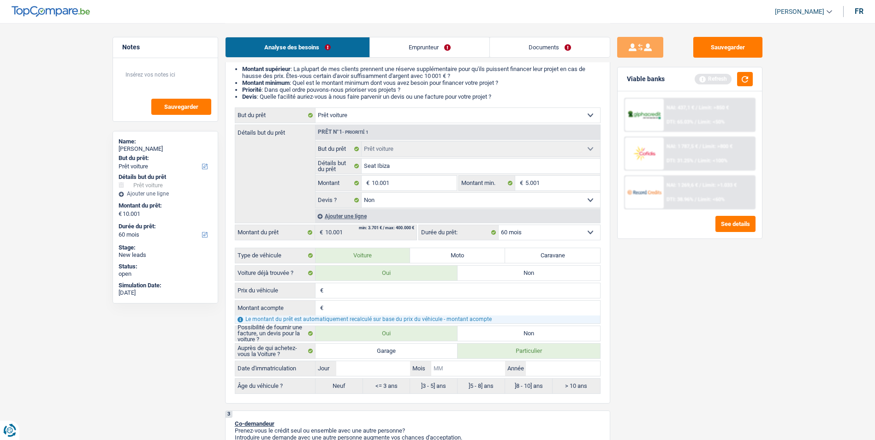
click at [486, 365] on input "Mois" at bounding box center [468, 368] width 74 height 15
type input "0"
type input "09"
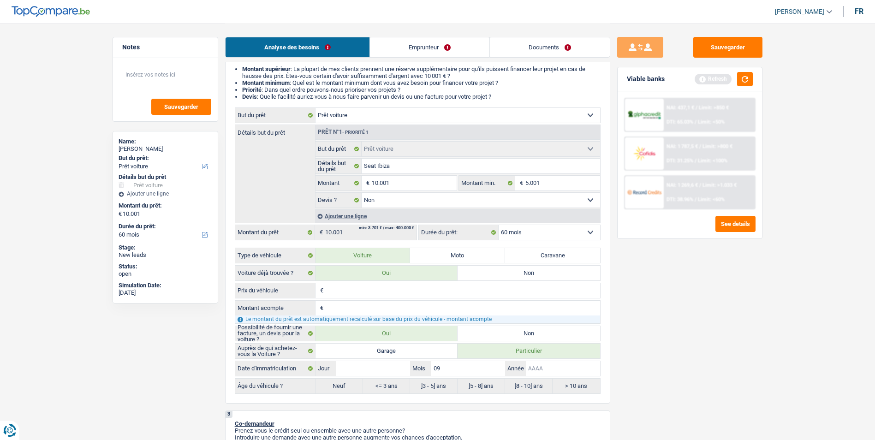
type input "2"
type input "20"
type input "202"
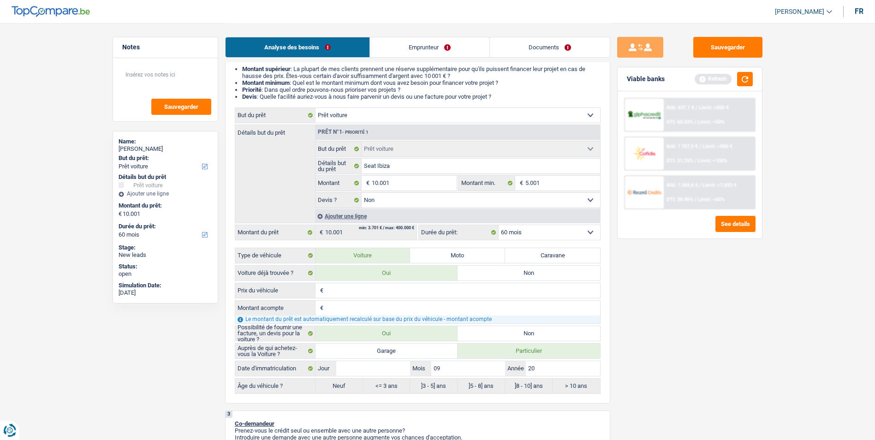
type input "202"
type input "2023"
click at [385, 368] on input "Jour" at bounding box center [373, 368] width 74 height 15
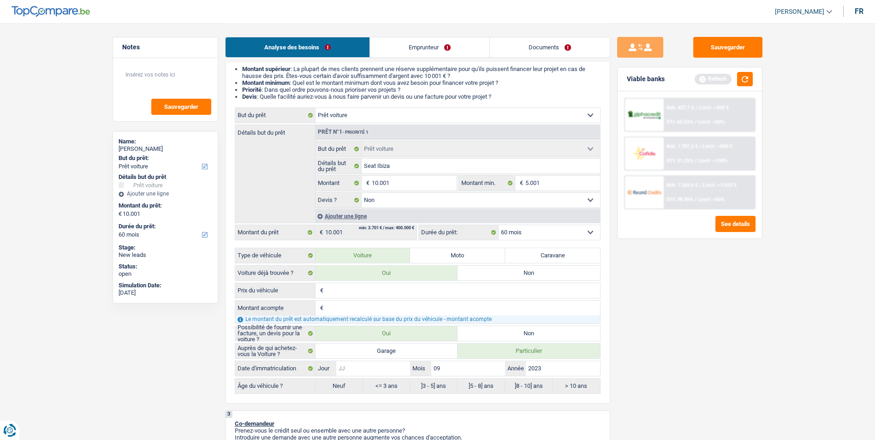
type input "0"
type input "01"
radio input "false"
type input "01"
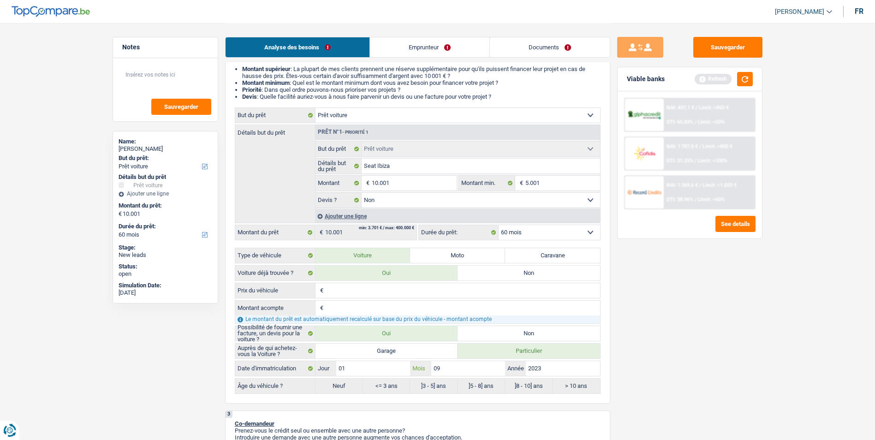
radio input "true"
click at [744, 83] on button "button" at bounding box center [745, 79] width 16 height 14
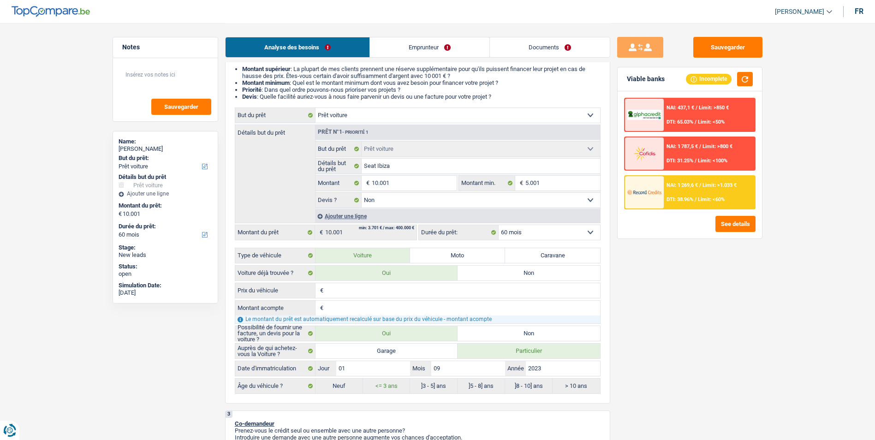
click at [711, 182] on div "NAI: 1 269,6 € / Limit: >1.033 € DTI: 38.96% / Limit: <60%" at bounding box center [708, 192] width 91 height 32
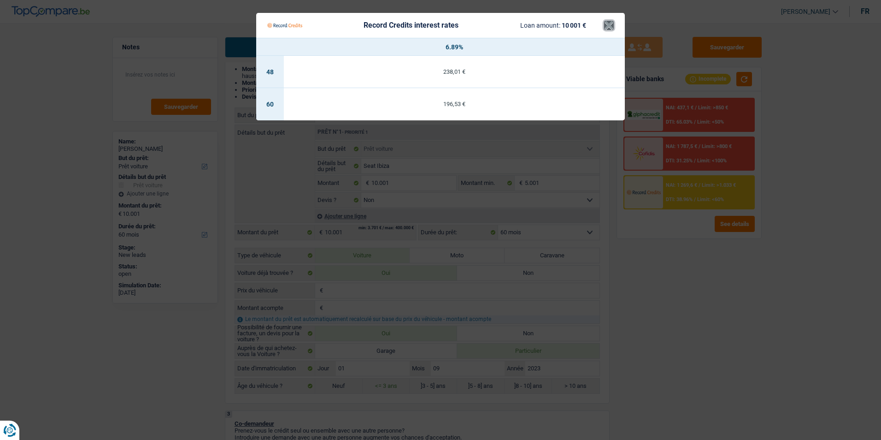
click at [610, 23] on button "×" at bounding box center [609, 25] width 10 height 9
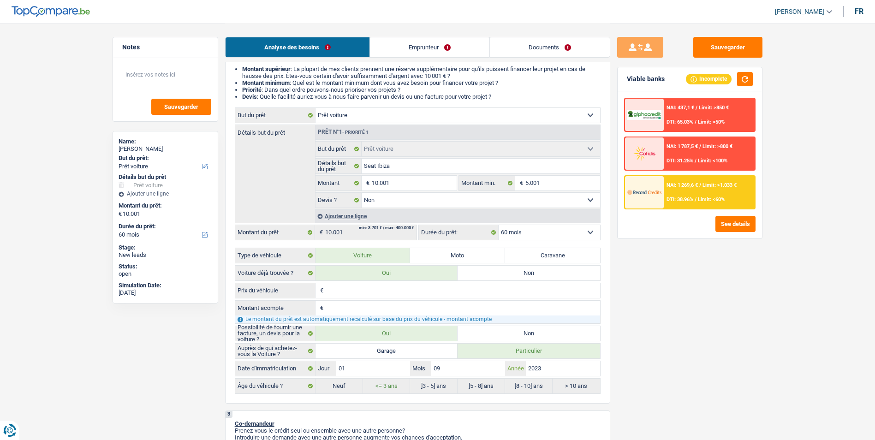
click at [567, 371] on input "2023" at bounding box center [563, 368] width 74 height 15
type input "202"
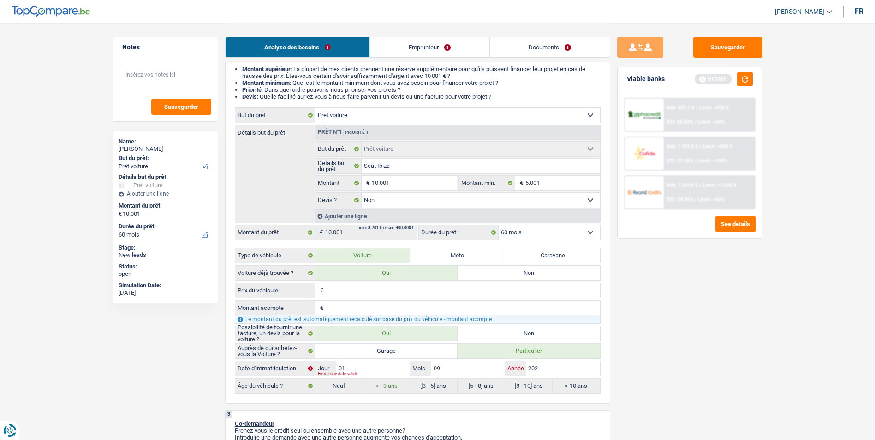
type input "20"
type input "201"
type input "2018"
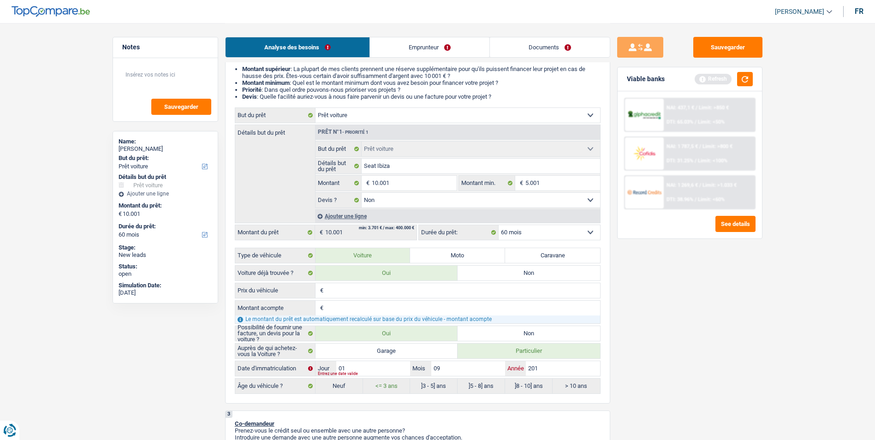
type input "2018"
radio input "false"
radio input "true"
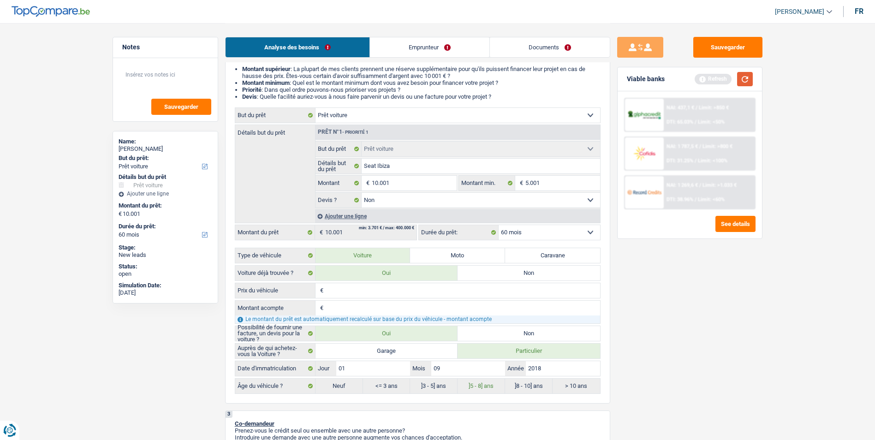
click at [743, 82] on button "button" at bounding box center [745, 79] width 16 height 14
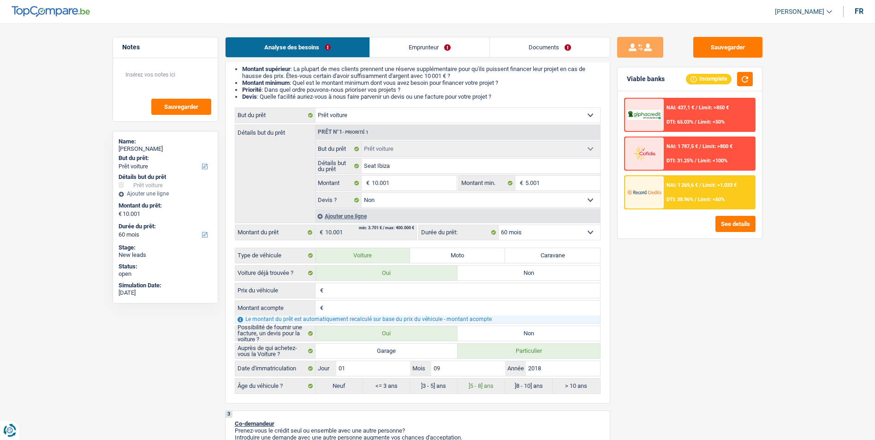
click at [714, 195] on div "NAI: 1 269,6 € / Limit: >1.033 € DTI: 38.96% / Limit: <60%" at bounding box center [708, 192] width 91 height 32
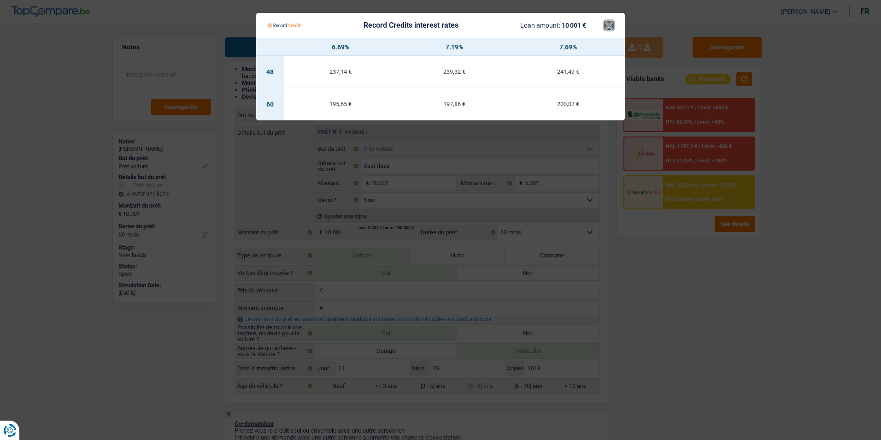
click at [609, 24] on button "×" at bounding box center [609, 25] width 10 height 9
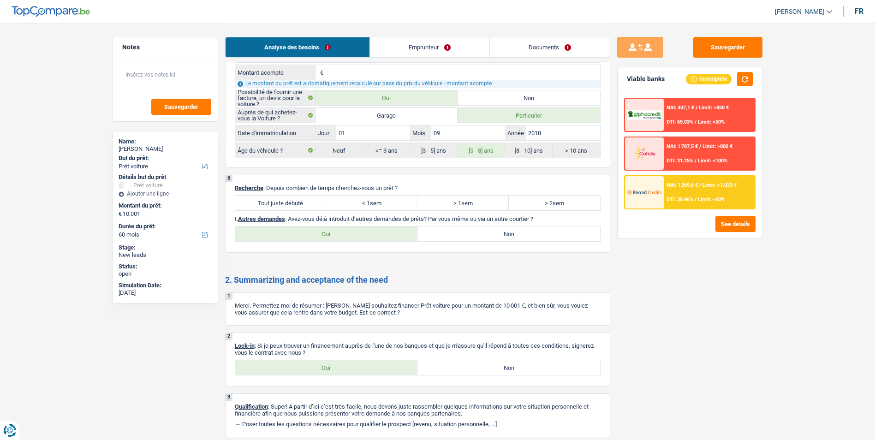
scroll to position [1427, 0]
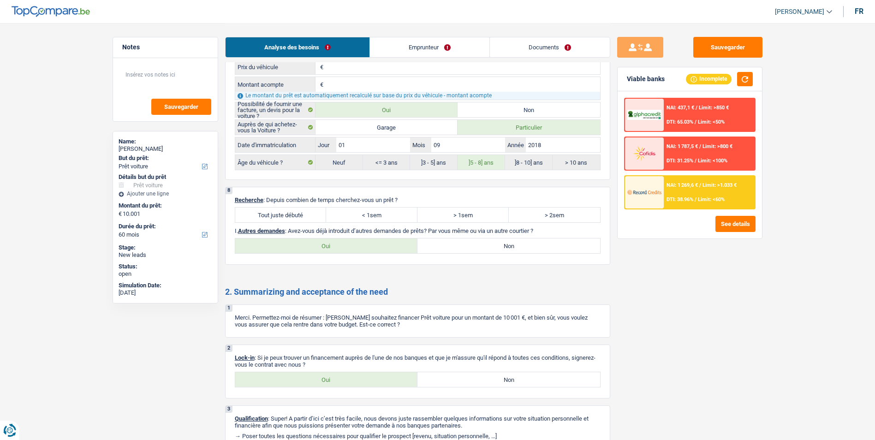
click at [292, 216] on label "Tout juste débuté" at bounding box center [280, 214] width 91 height 15
click at [292, 216] on input "Tout juste débuté" at bounding box center [280, 214] width 91 height 15
radio input "true"
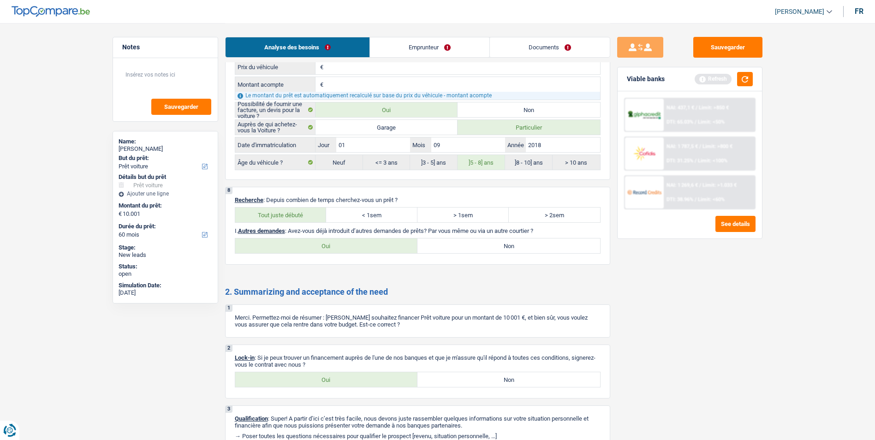
click at [438, 240] on label "Non" at bounding box center [508, 245] width 183 height 15
click at [438, 240] on input "Non" at bounding box center [508, 245] width 183 height 15
radio input "true"
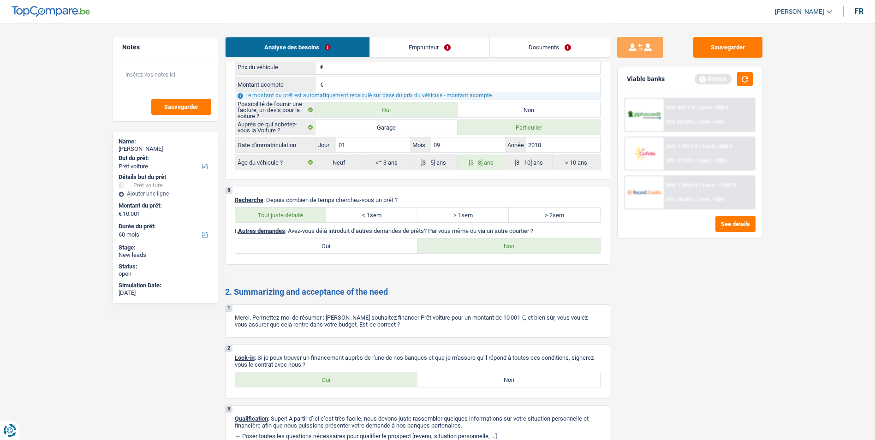
click at [355, 379] on label "Oui" at bounding box center [326, 379] width 183 height 15
click at [355, 379] on input "Oui" at bounding box center [326, 379] width 183 height 15
radio input "true"
click at [710, 50] on button "Sauvegarder" at bounding box center [727, 47] width 69 height 21
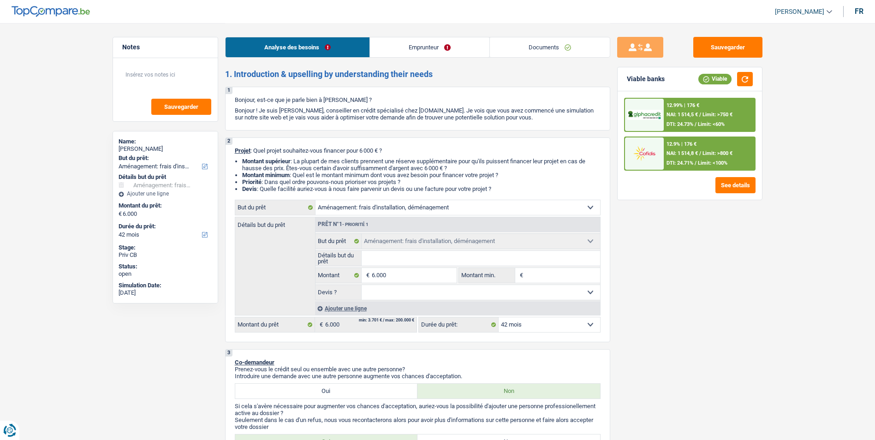
select select "movingOrInstallation"
select select "42"
select select "movingOrInstallation"
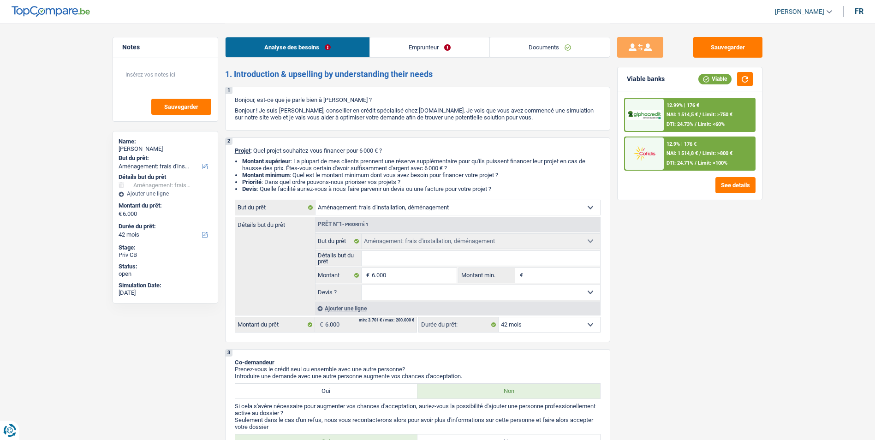
select select "42"
select select "retired"
select select "pension"
select select "ownerWithoutMortgage"
select select "personalLoan"
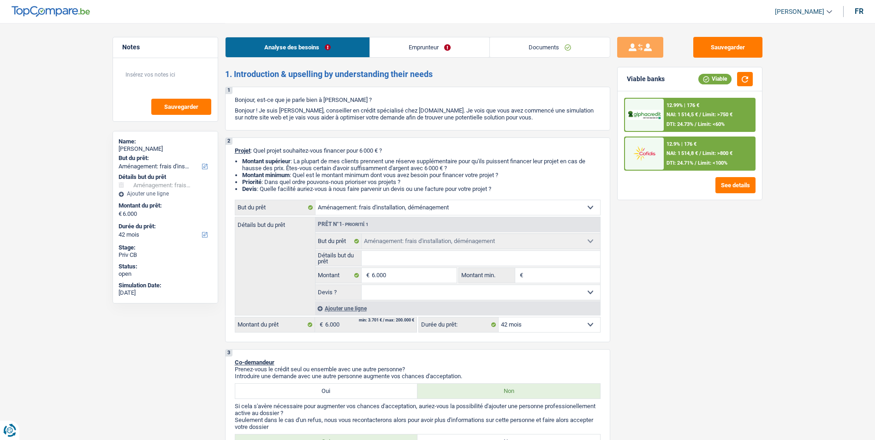
select select "smallWorks"
select select "36"
select select "movingOrInstallation"
select select "42"
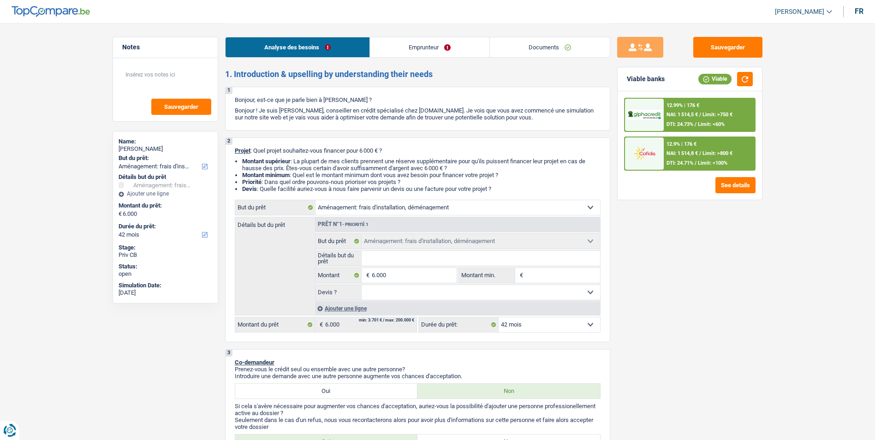
click at [431, 49] on link "Emprunteur" at bounding box center [429, 47] width 119 height 20
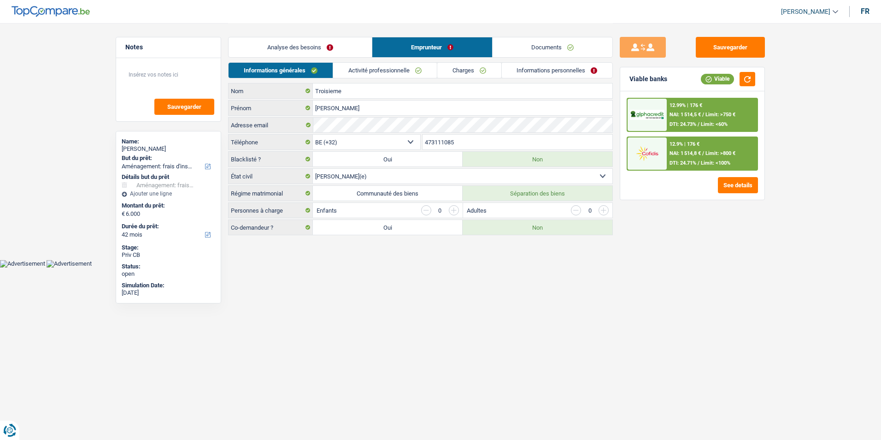
click at [418, 71] on link "Activité professionnelle" at bounding box center [385, 70] width 104 height 15
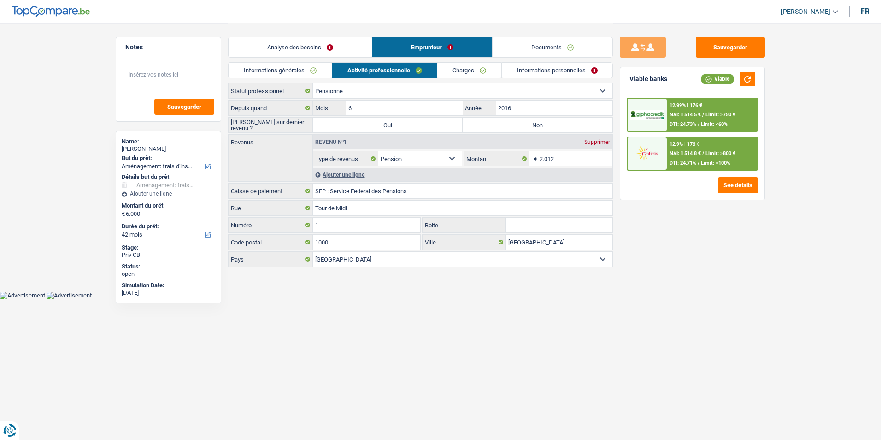
click at [331, 50] on link "Analyse des besoins" at bounding box center [300, 47] width 143 height 20
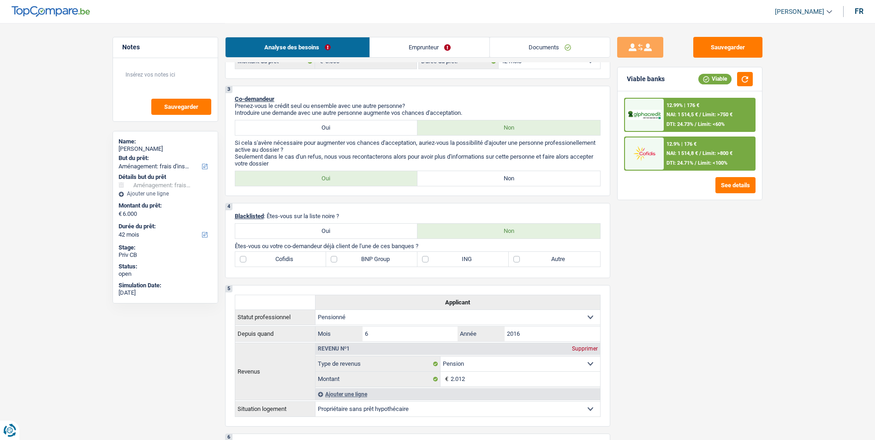
scroll to position [277, 0]
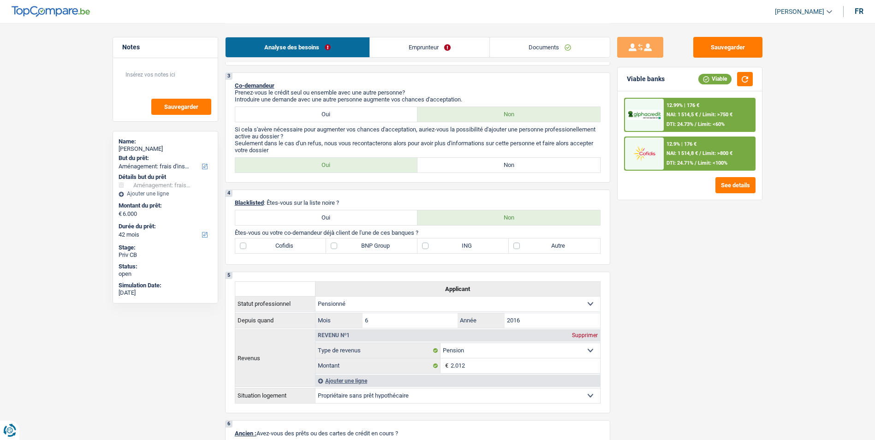
click at [444, 165] on label "Non" at bounding box center [508, 165] width 183 height 15
click at [444, 165] on input "Non" at bounding box center [508, 165] width 183 height 15
radio input "true"
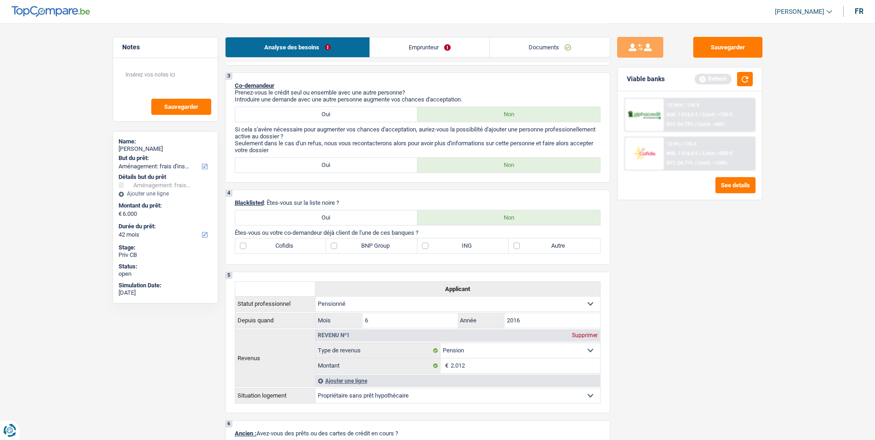
click at [259, 248] on label "Cofidis" at bounding box center [280, 245] width 91 height 15
click at [259, 248] on input "Cofidis" at bounding box center [280, 245] width 91 height 15
checkbox input "true"
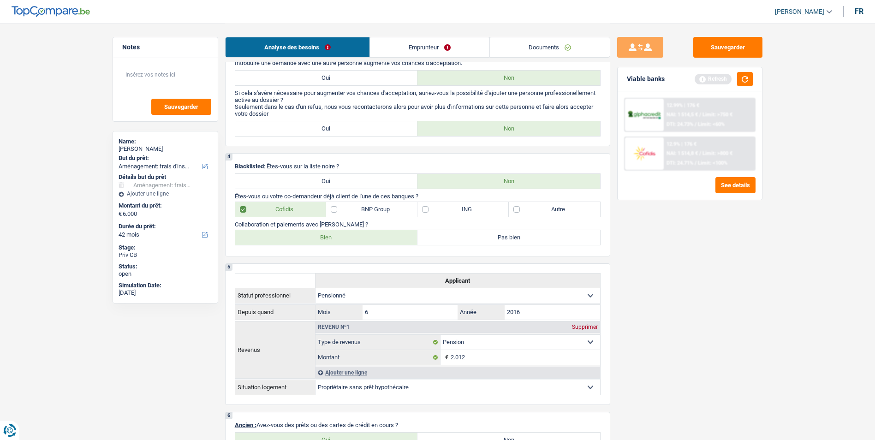
scroll to position [369, 0]
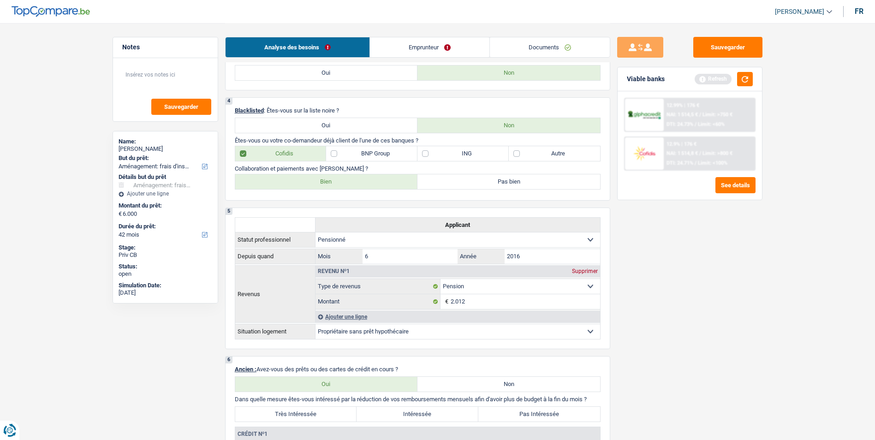
click at [436, 157] on label "ING" at bounding box center [462, 153] width 91 height 15
click at [436, 157] on input "ING" at bounding box center [462, 153] width 91 height 15
checkbox input "true"
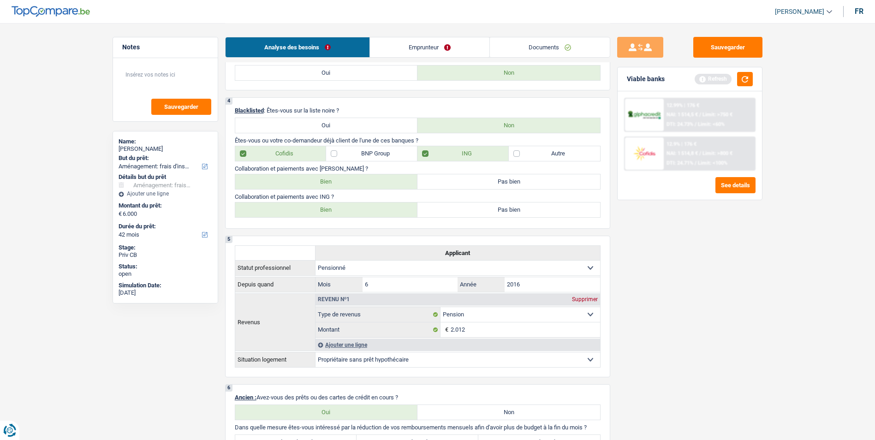
click at [367, 179] on label "Bien" at bounding box center [326, 181] width 183 height 15
click at [367, 179] on input "Bien" at bounding box center [326, 181] width 183 height 15
radio input "true"
click at [373, 211] on label "Bien" at bounding box center [326, 209] width 183 height 15
click at [373, 211] on input "Bien" at bounding box center [326, 209] width 183 height 15
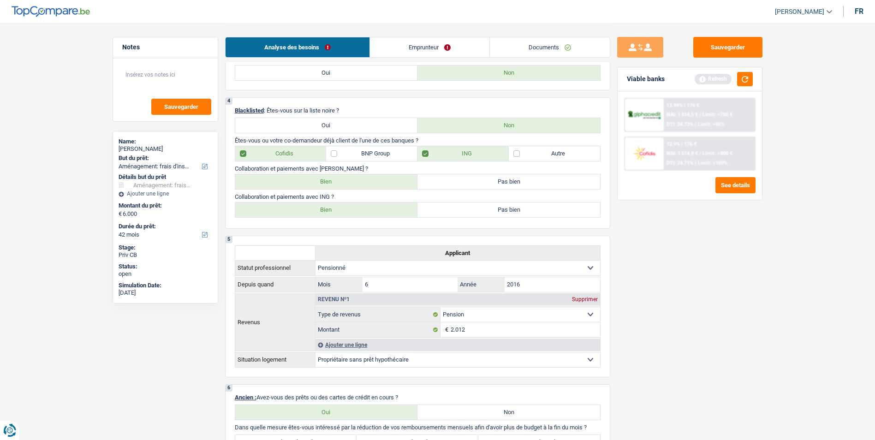
radio input "true"
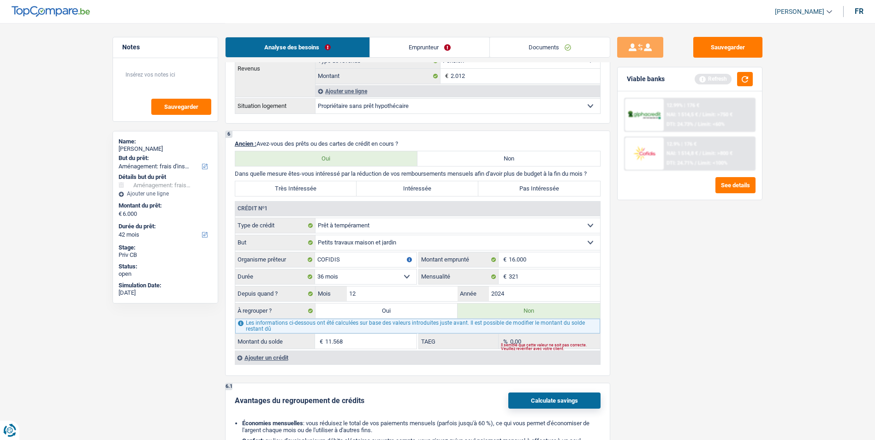
scroll to position [645, 0]
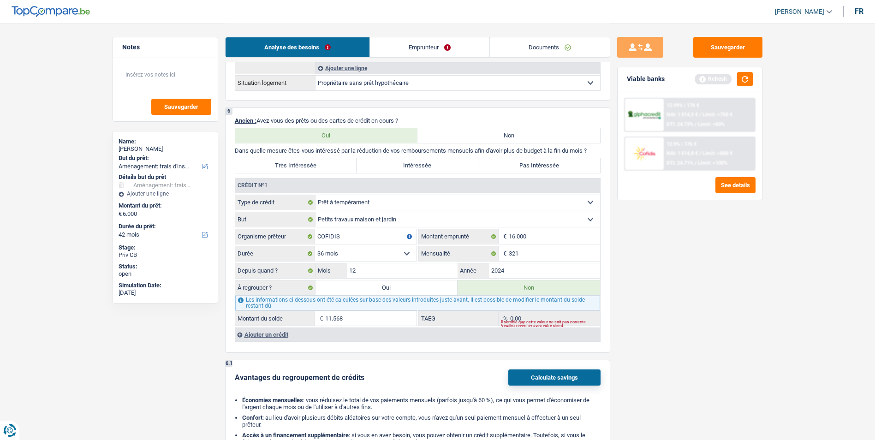
click at [525, 167] on label "Pas Intéressée" at bounding box center [539, 165] width 122 height 15
click at [525, 167] on input "Pas Intéressée" at bounding box center [539, 165] width 122 height 15
radio input "true"
click at [737, 80] on button "button" at bounding box center [745, 79] width 16 height 14
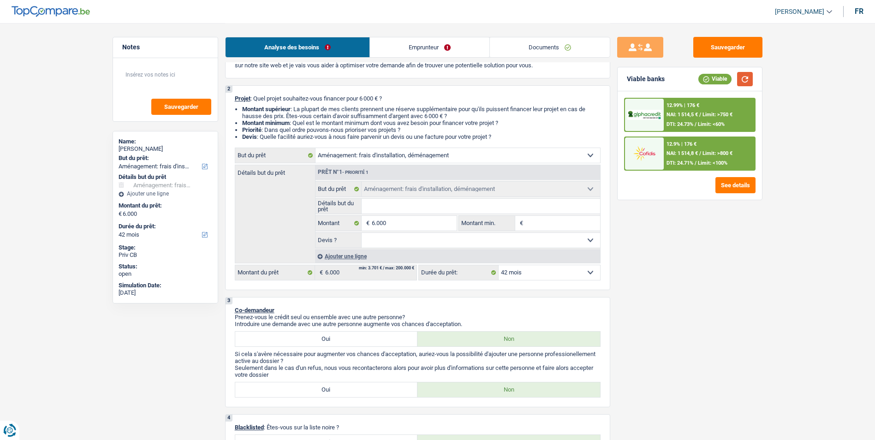
scroll to position [0, 0]
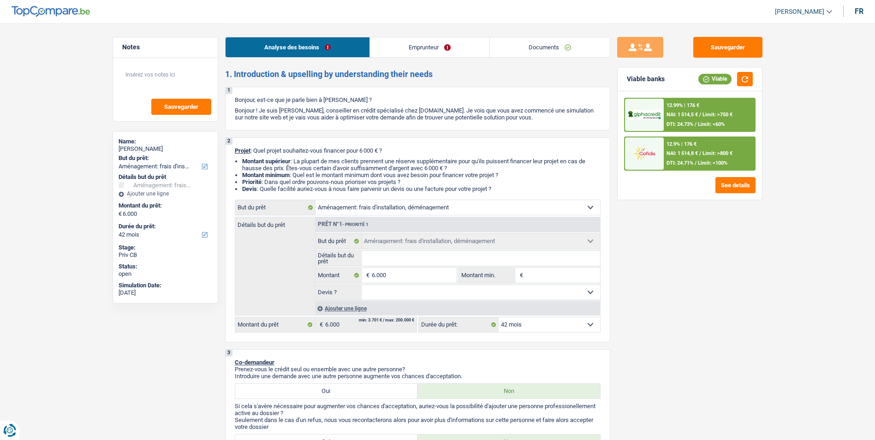
click at [520, 48] on link "Documents" at bounding box center [550, 47] width 120 height 20
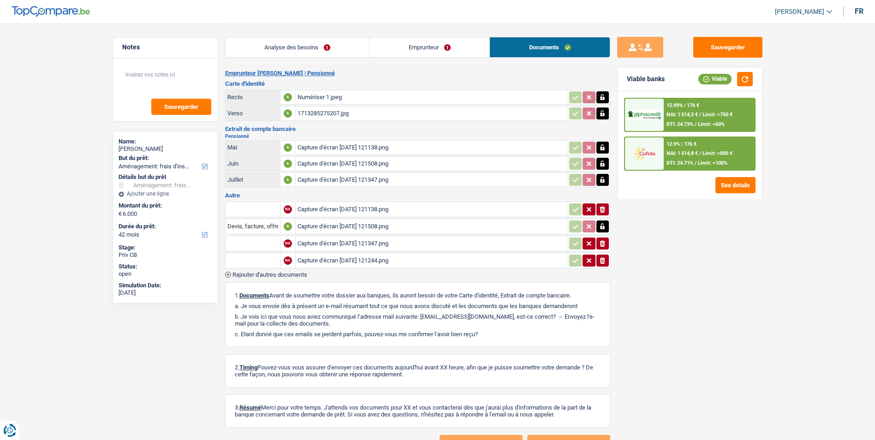
click at [418, 49] on link "Emprunteur" at bounding box center [429, 47] width 120 height 20
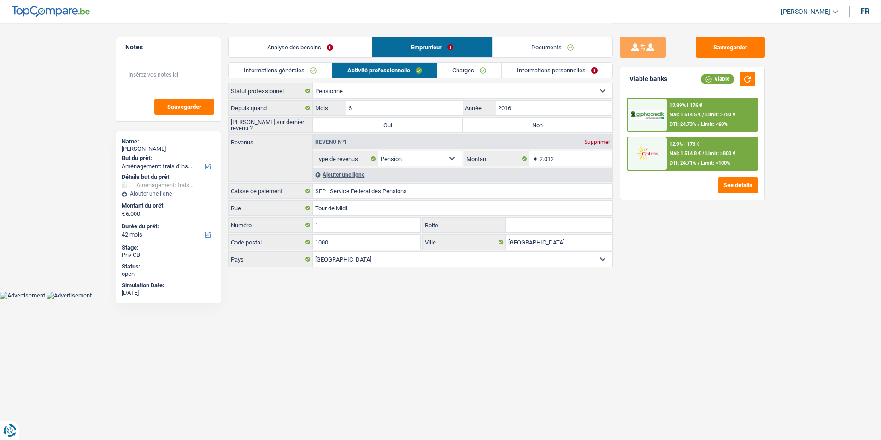
click at [324, 44] on link "Analyse des besoins" at bounding box center [300, 47] width 143 height 20
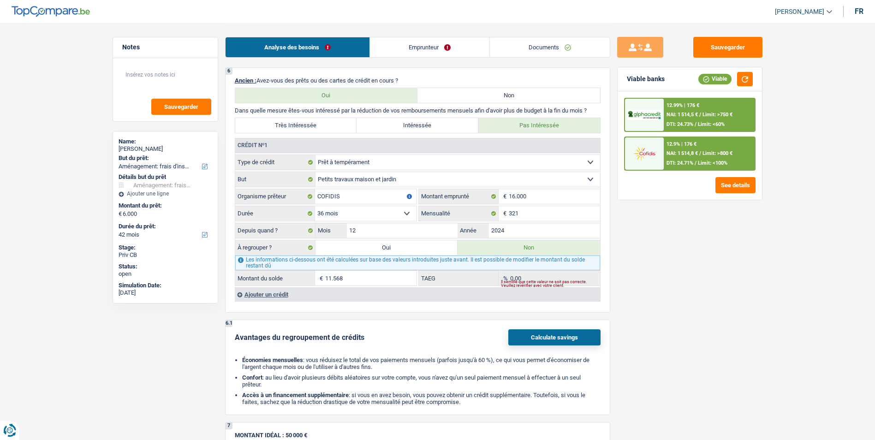
scroll to position [692, 0]
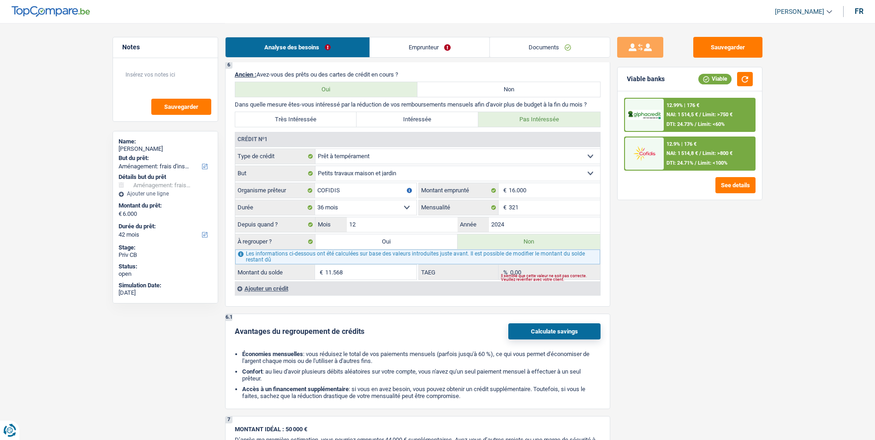
click at [259, 285] on div "Ajouter un crédit" at bounding box center [417, 288] width 365 height 14
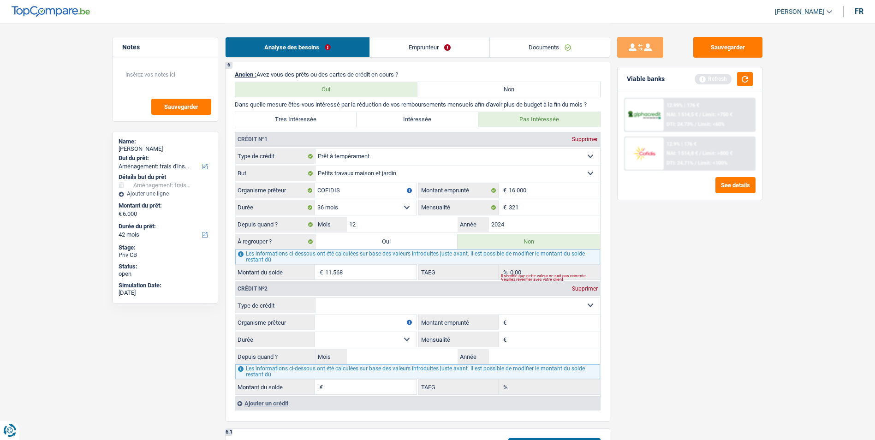
click at [378, 306] on select "Carte ou ouverture de crédit Prêt hypothécaire Vente à tempérament Prêt à tempé…" at bounding box center [457, 305] width 284 height 15
select select "personalLoan"
type input "0"
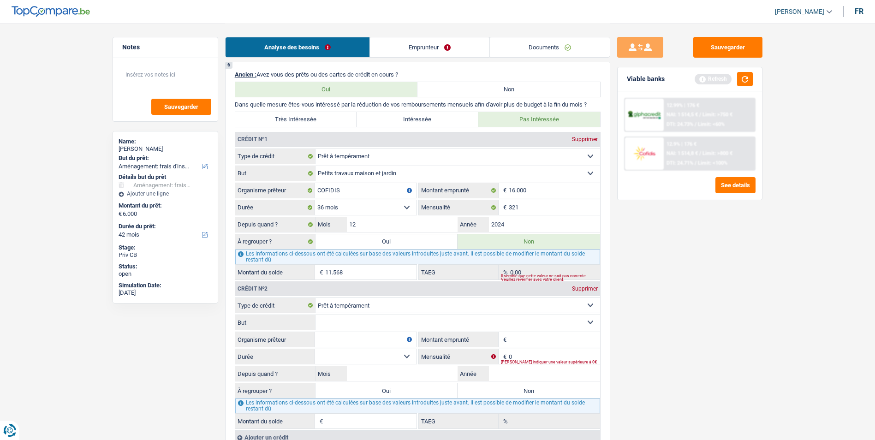
click at [359, 337] on input "Organisme prêteur" at bounding box center [365, 339] width 101 height 15
type input "ING"
click at [537, 317] on select "Confort maison: meubles, textile, peinture, électroménager, outillage non-profe…" at bounding box center [457, 322] width 284 height 15
click at [543, 339] on input "Montant emprunté" at bounding box center [553, 339] width 91 height 15
type input "1.500"
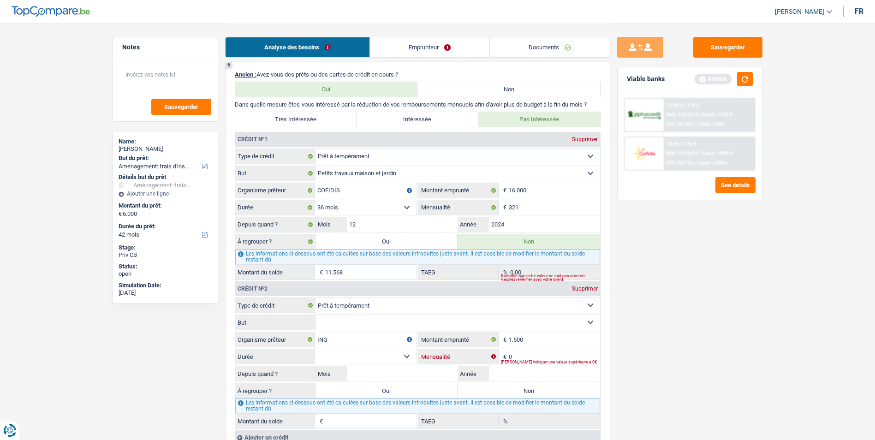
click at [531, 352] on input "0" at bounding box center [553, 356] width 91 height 15
type input "6"
type input "95"
click at [400, 327] on select "Confort maison: meubles, textile, peinture, électroménager, outillage non-profe…" at bounding box center [457, 322] width 284 height 15
select select "homeFurnishingOrRelocation"
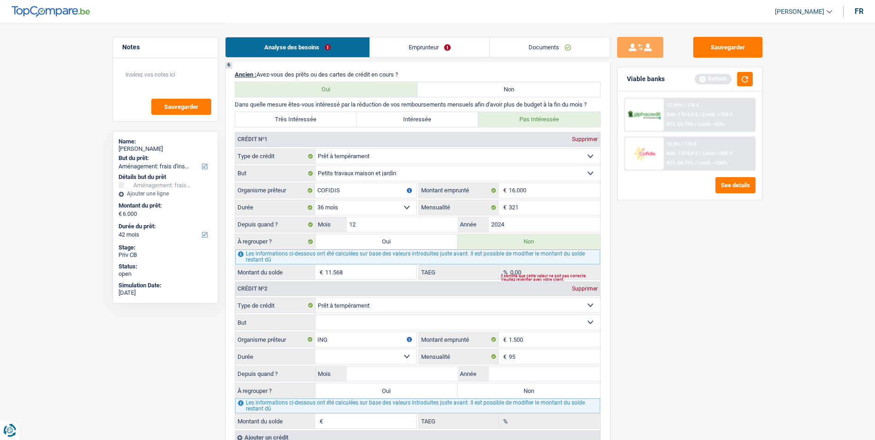
click at [315, 315] on select "Confort maison: meubles, textile, peinture, électroménager, outillage non-profe…" at bounding box center [457, 322] width 284 height 15
click at [397, 354] on select "12 mois 18 mois 24 mois Sélectionner une option" at bounding box center [365, 356] width 101 height 15
select select "24"
click at [315, 349] on select "12 mois 18 mois 24 mois Sélectionner une option" at bounding box center [365, 356] width 101 height 15
click at [446, 369] on input "Mois" at bounding box center [402, 373] width 111 height 15
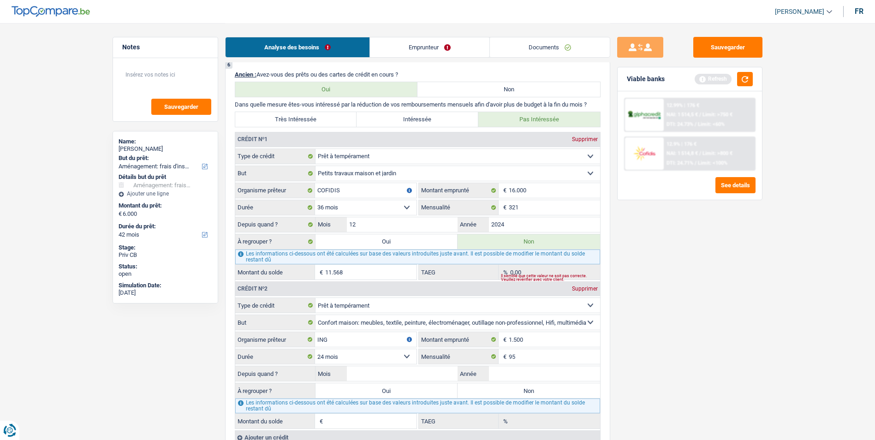
click at [490, 389] on label "Non" at bounding box center [528, 390] width 142 height 15
click at [490, 389] on input "Non" at bounding box center [528, 390] width 142 height 15
radio input "true"
click at [396, 378] on input "Mois" at bounding box center [402, 373] width 111 height 15
click at [403, 375] on input "Mois" at bounding box center [402, 373] width 111 height 15
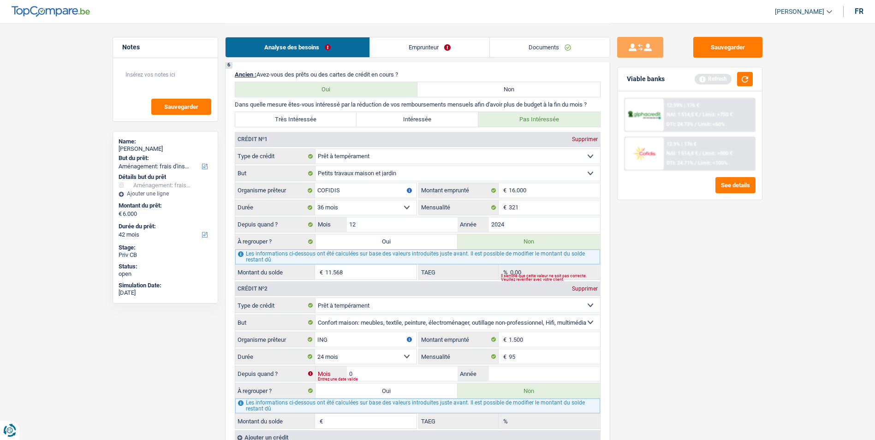
type input "04"
type input "2024"
type input "578"
type input "53,96"
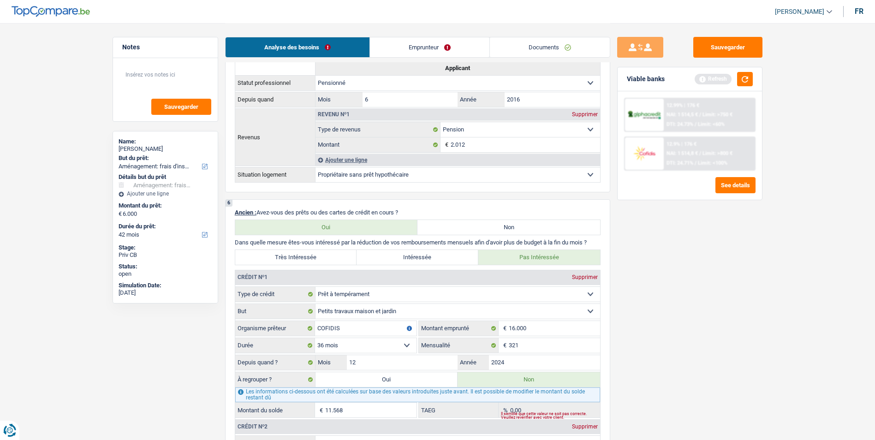
scroll to position [553, 0]
click at [422, 47] on link "Emprunteur" at bounding box center [429, 47] width 119 height 20
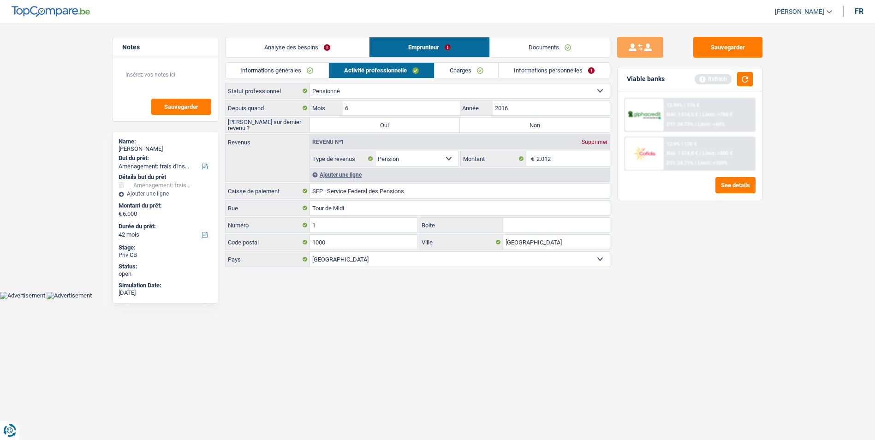
scroll to position [0, 0]
click at [314, 67] on link "Informations générales" at bounding box center [280, 70] width 103 height 15
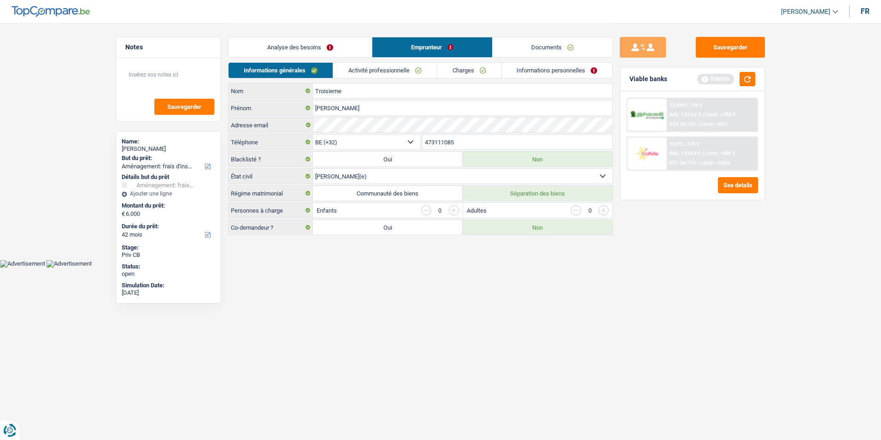
click at [361, 175] on select "Célibataire Marié(e) Cohabitant(e) légal(e) Divorcé(e) Veuf(ve) Séparé (de fait…" at bounding box center [463, 176] width 300 height 15
click at [396, 73] on link "Activité professionnelle" at bounding box center [385, 70] width 104 height 15
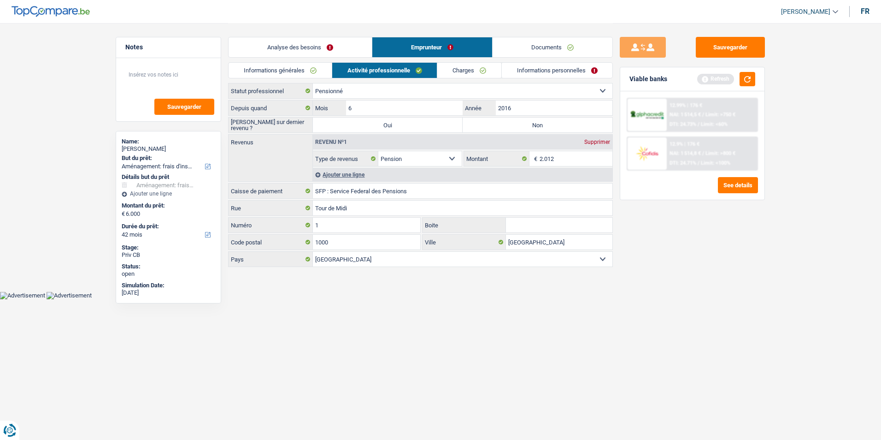
click at [515, 120] on label "Non" at bounding box center [538, 125] width 150 height 15
click at [515, 120] on input "Non" at bounding box center [538, 125] width 150 height 15
radio input "true"
click at [584, 160] on input "2.012" at bounding box center [576, 158] width 73 height 15
type input "2.050"
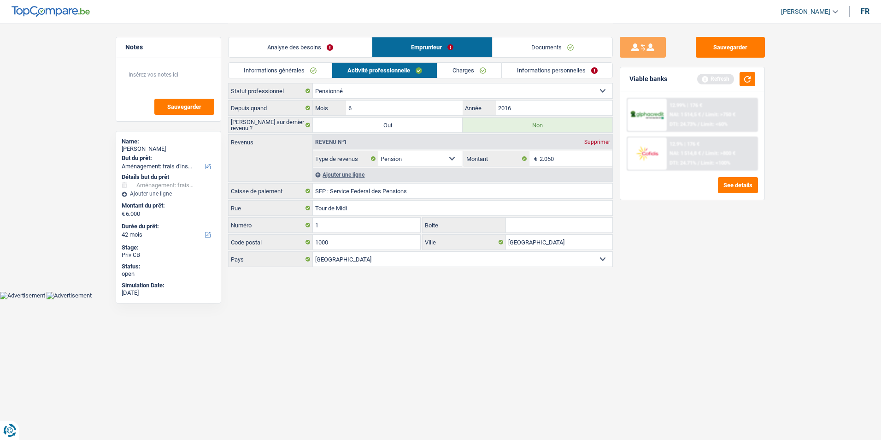
click at [475, 72] on link "Charges" at bounding box center [470, 70] width 64 height 15
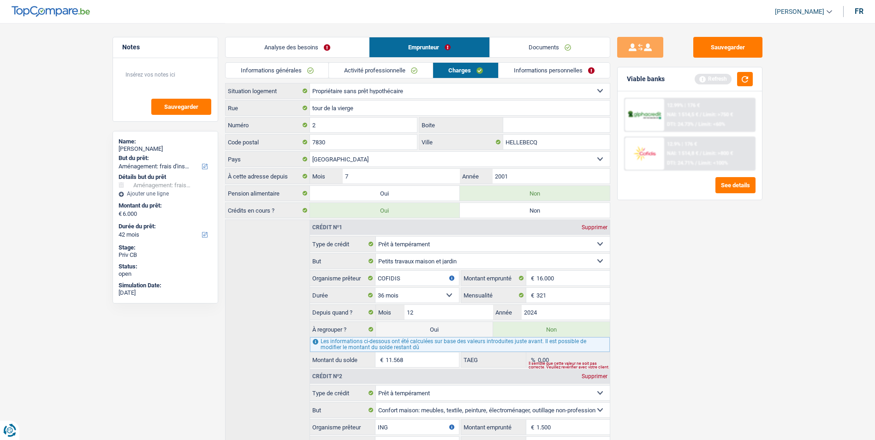
click at [400, 74] on link "Activité professionnelle" at bounding box center [381, 70] width 104 height 15
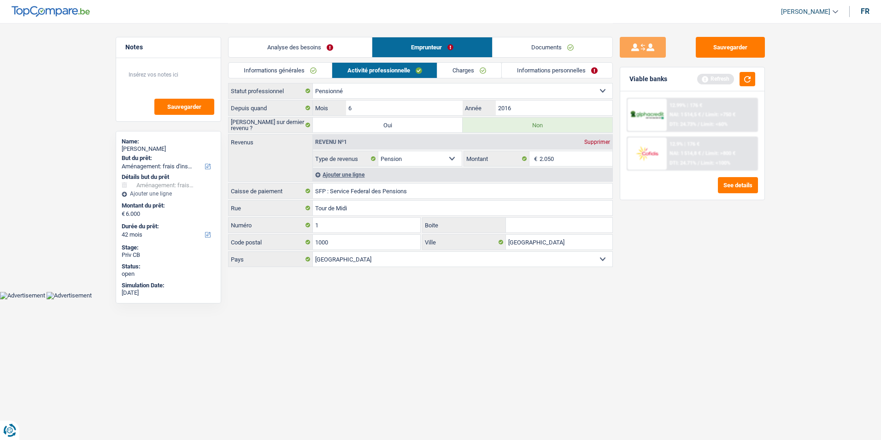
click at [453, 73] on link "Charges" at bounding box center [470, 70] width 64 height 15
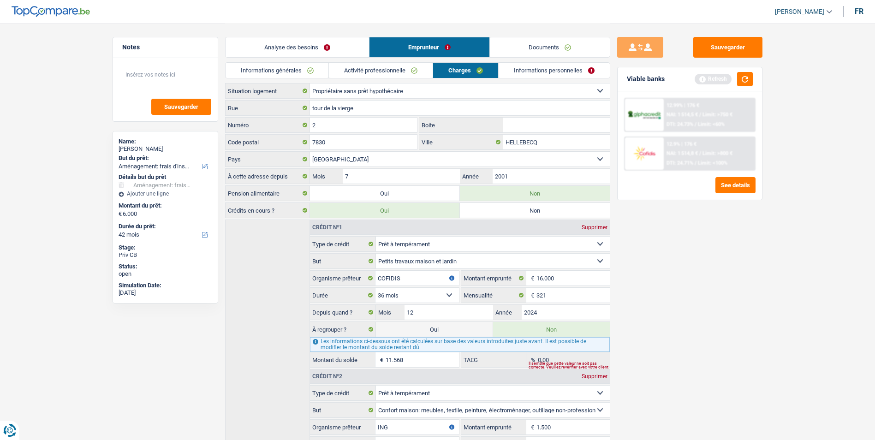
click at [523, 66] on link "Informations personnelles" at bounding box center [553, 70] width 111 height 15
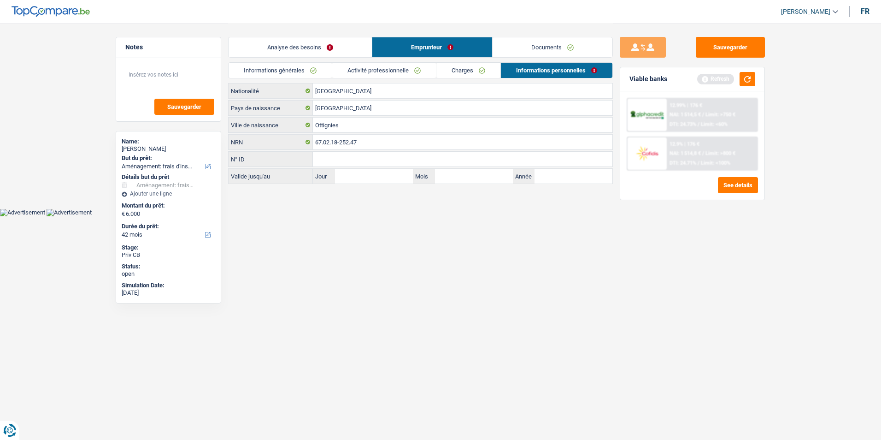
click at [314, 47] on link "Analyse des besoins" at bounding box center [300, 47] width 143 height 20
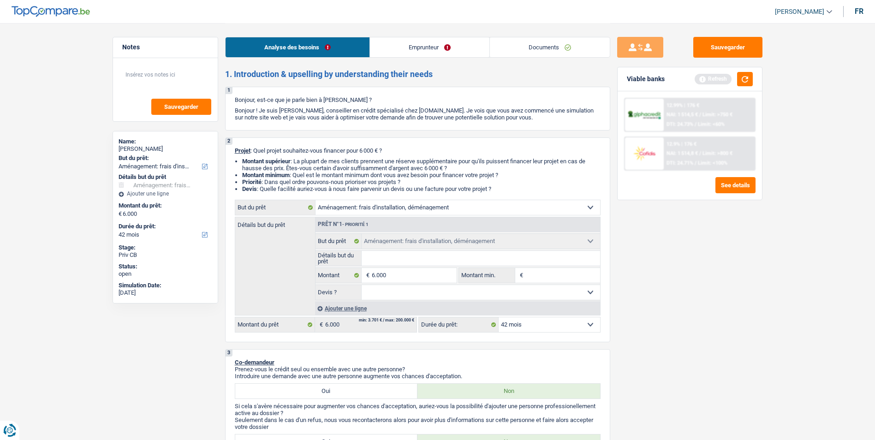
click at [428, 53] on link "Emprunteur" at bounding box center [429, 47] width 119 height 20
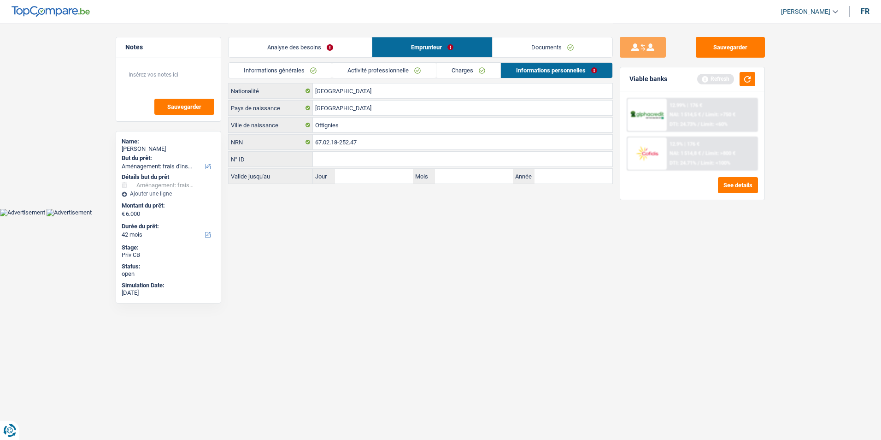
click at [517, 49] on link "Documents" at bounding box center [553, 47] width 120 height 20
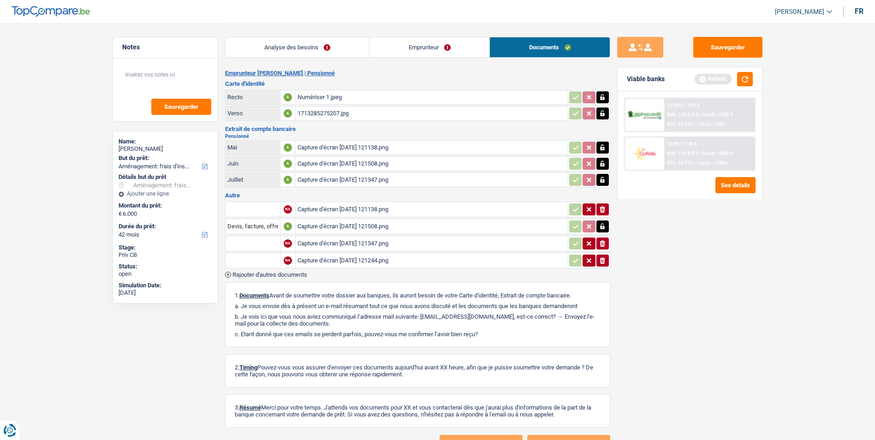
click at [435, 47] on link "Emprunteur" at bounding box center [429, 47] width 120 height 20
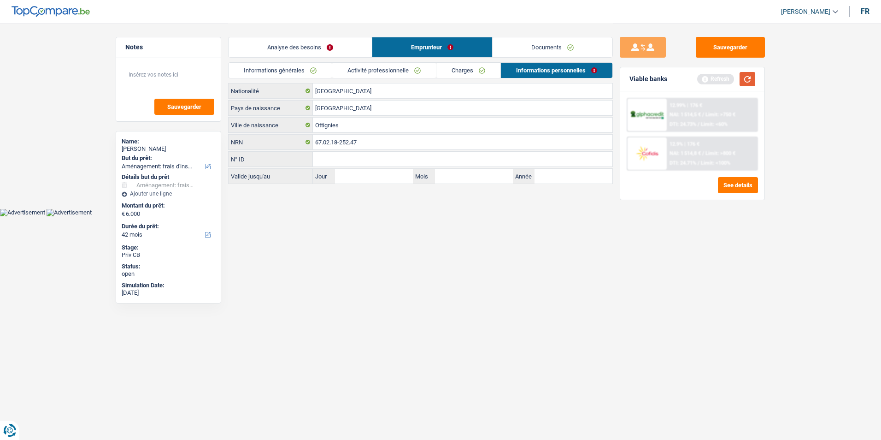
click at [746, 83] on button "button" at bounding box center [748, 79] width 16 height 14
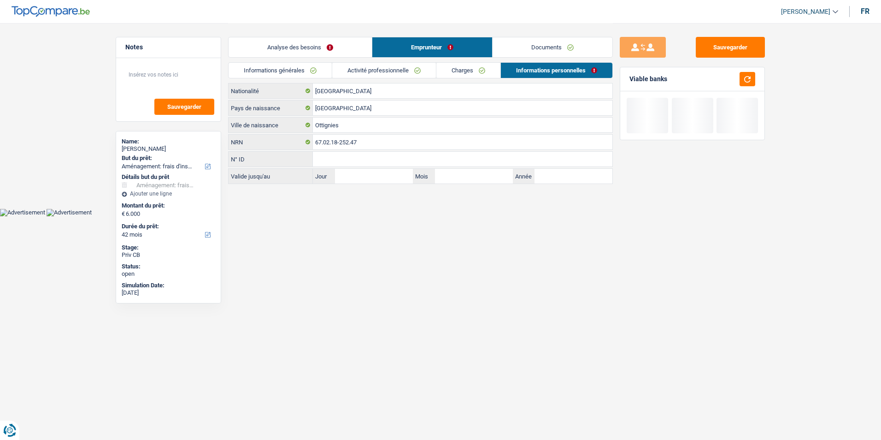
click at [317, 44] on link "Analyse des besoins" at bounding box center [300, 47] width 143 height 20
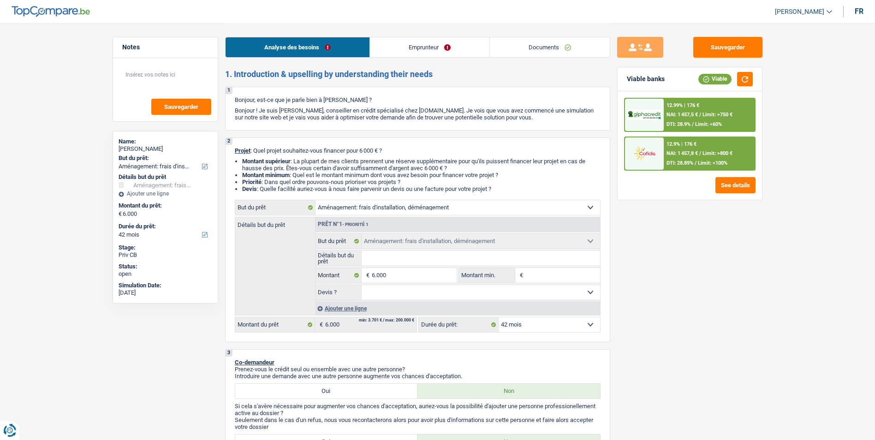
click at [456, 206] on select "Confort maison: meubles, textile, peinture, électroménager, outillage non-profe…" at bounding box center [457, 207] width 284 height 15
select select "household"
click at [315, 200] on select "Confort maison: meubles, textile, peinture, électroménager, outillage non-profe…" at bounding box center [457, 207] width 284 height 15
select select "household"
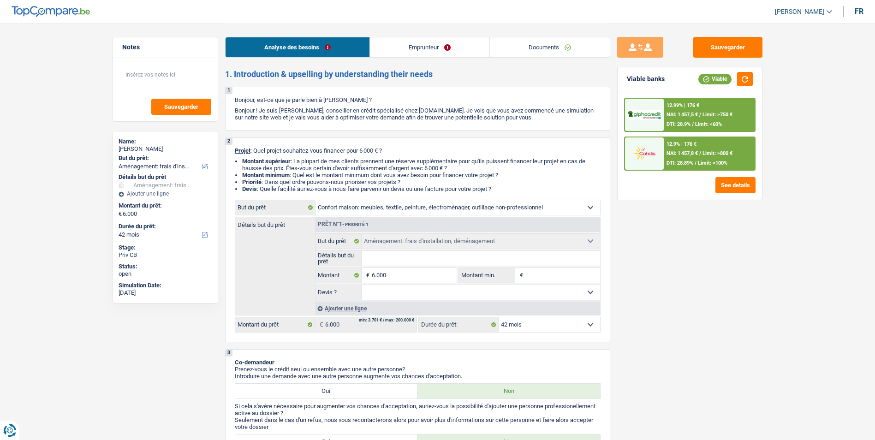
select select "household"
select select "movingOrInstallation"
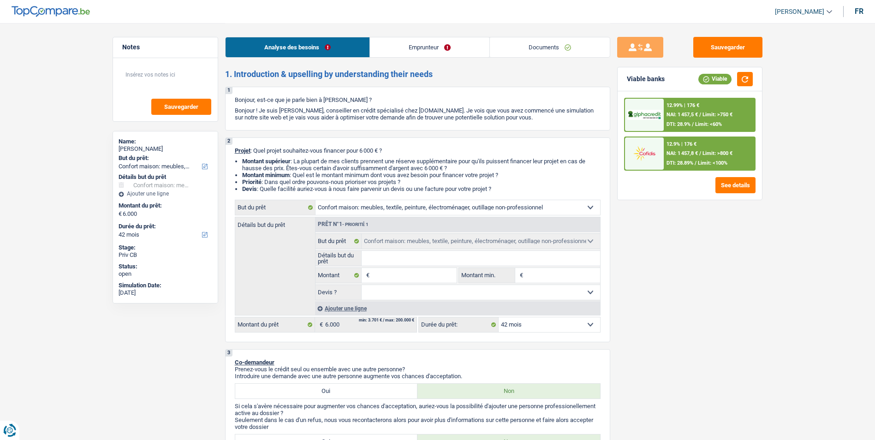
select select "movingOrInstallation"
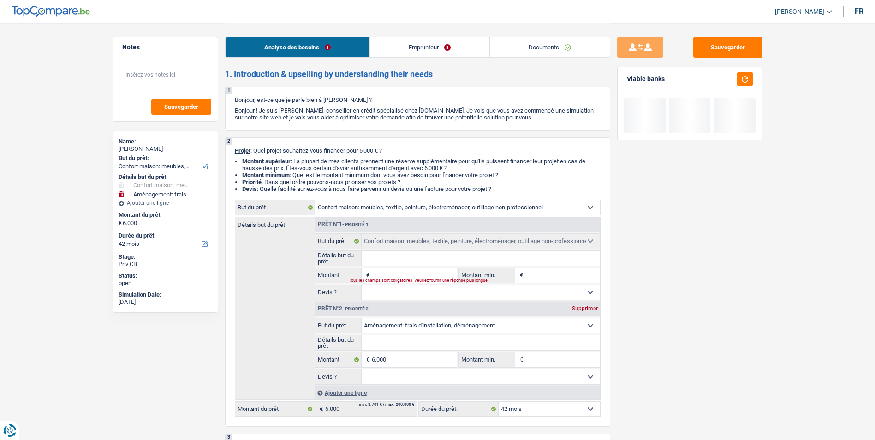
click at [573, 309] on div "Supprimer" at bounding box center [584, 309] width 30 height 6
type input "0"
select select
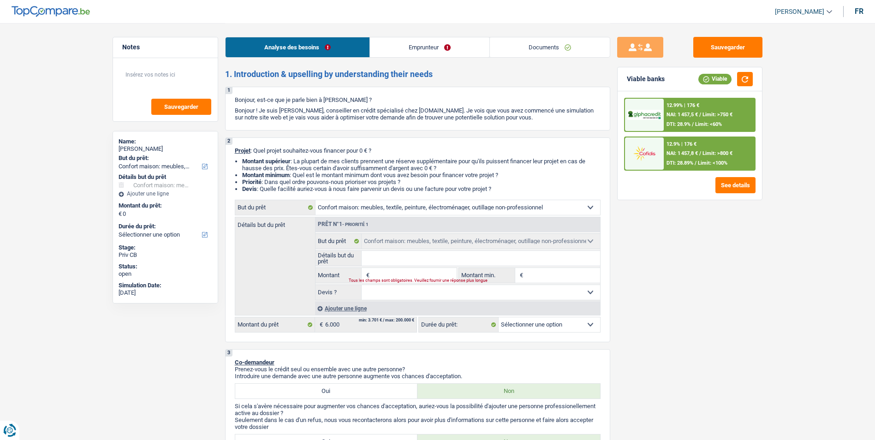
click at [417, 275] on input "Montant" at bounding box center [414, 275] width 84 height 15
type input "6"
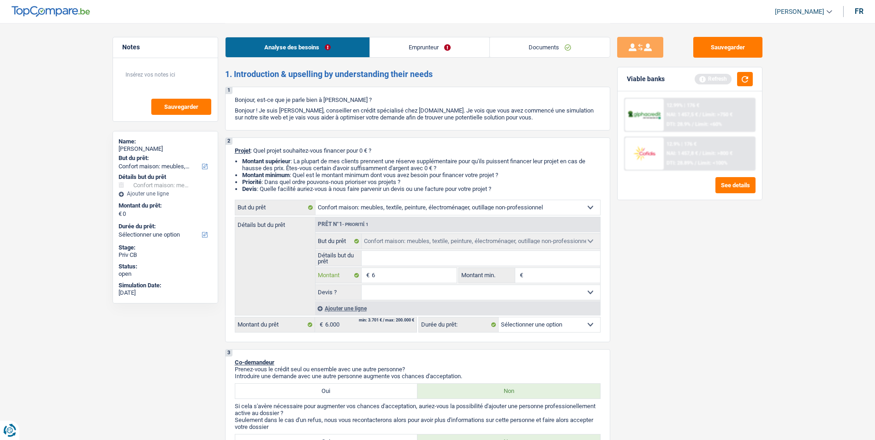
type input "60"
type input "600"
type input "6.000"
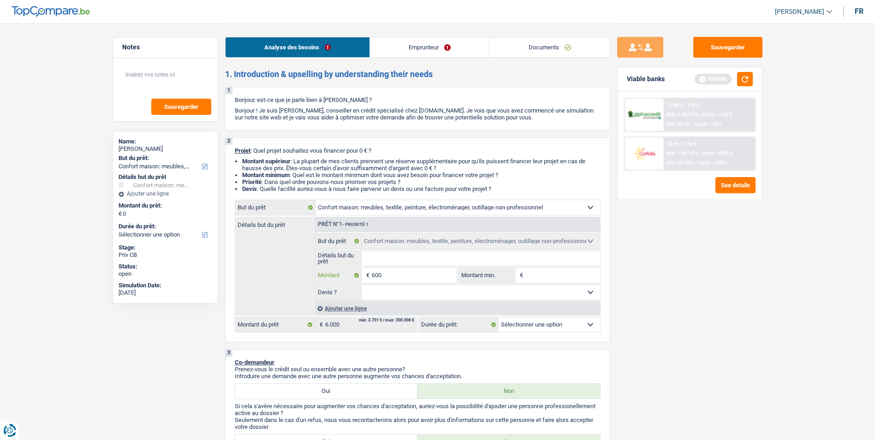
type input "6.000"
select select "42"
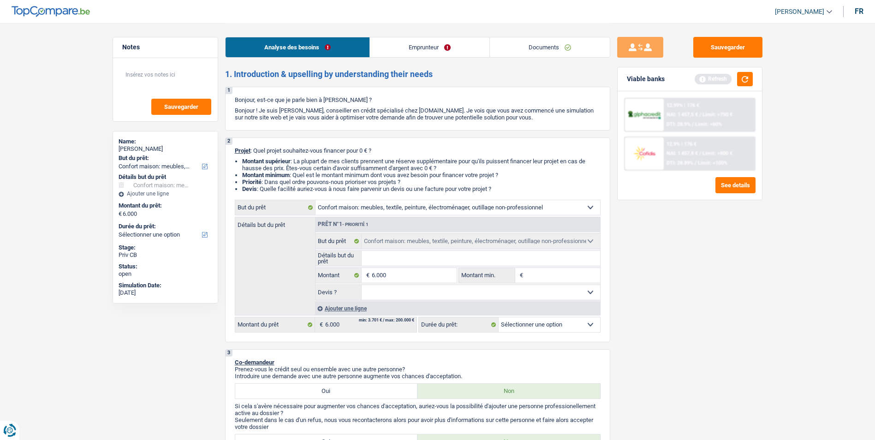
select select "42"
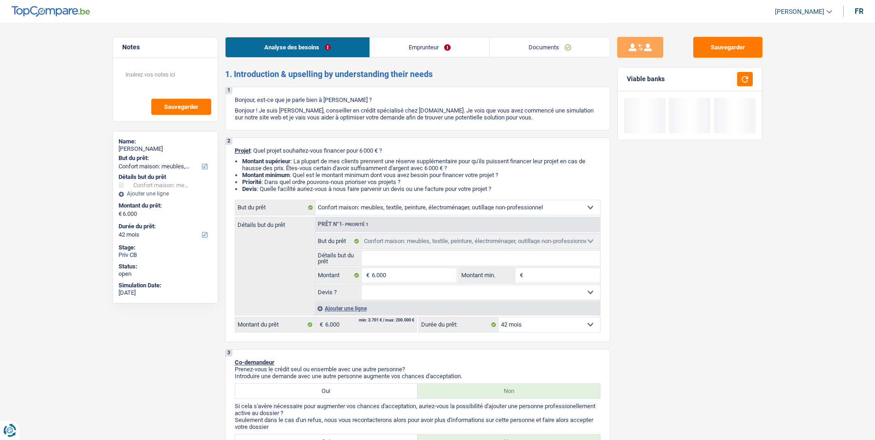
click at [412, 259] on input "Détails but du prêt" at bounding box center [480, 258] width 238 height 15
type input "q"
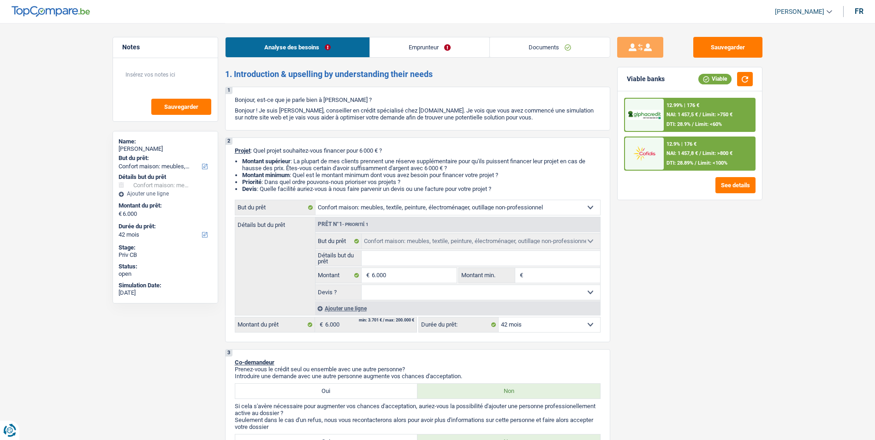
type input "A"
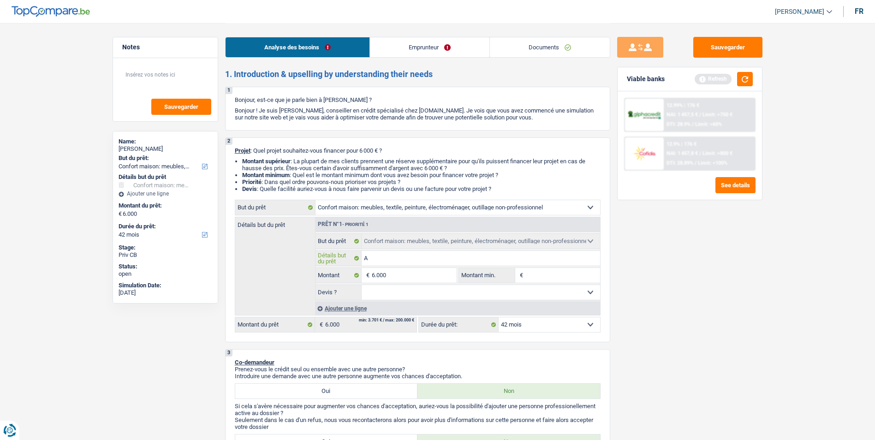
type input "Ac"
type input "Ach"
type input "Ache"
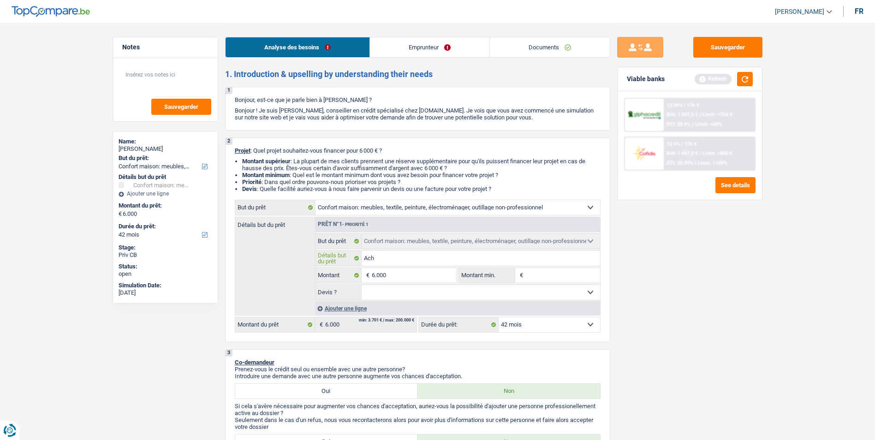
type input "Ache"
type input "Achet"
type input "Achete"
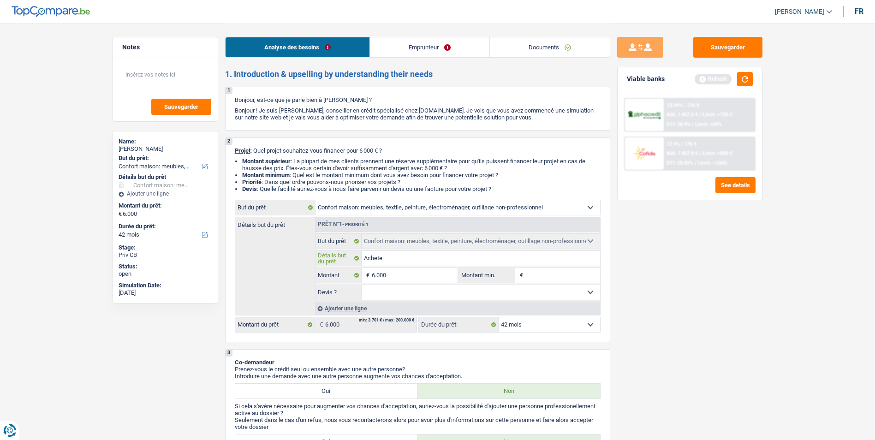
type input "Acheter"
type input "Acheter d"
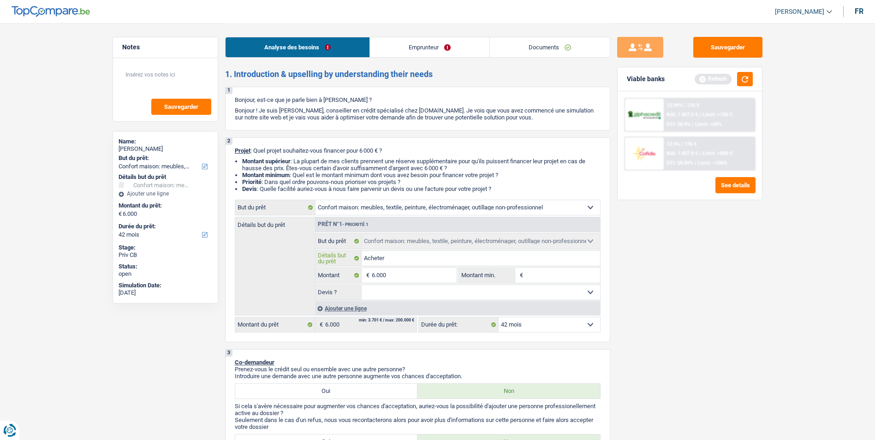
type input "Acheter d"
type input "Acheter du"
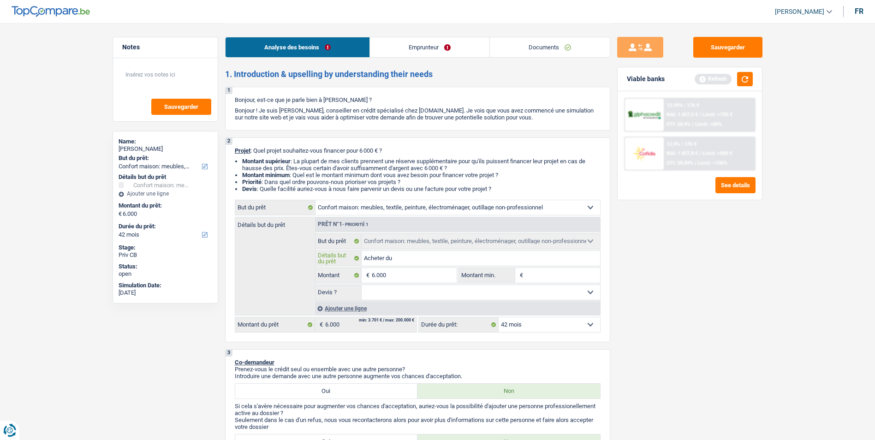
type input "Acheter du m"
type input "Acheter du ma"
type input "Acheter du mat"
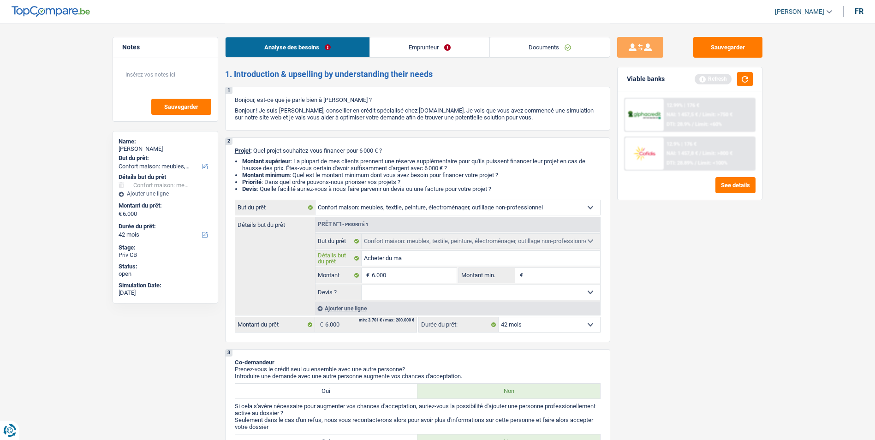
type input "Acheter du mat"
type input "Acheter du maté"
type input "Acheter du matér"
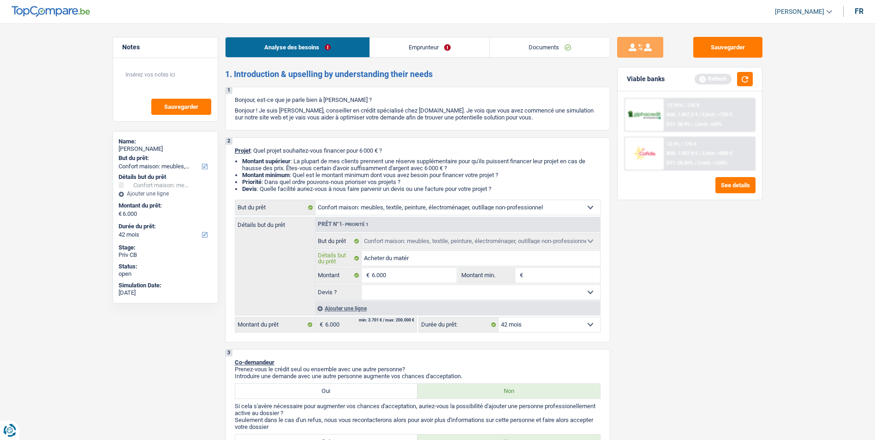
type input "Acheter du matéri"
type input "Acheter du matérie"
type input "Acheter du matériel"
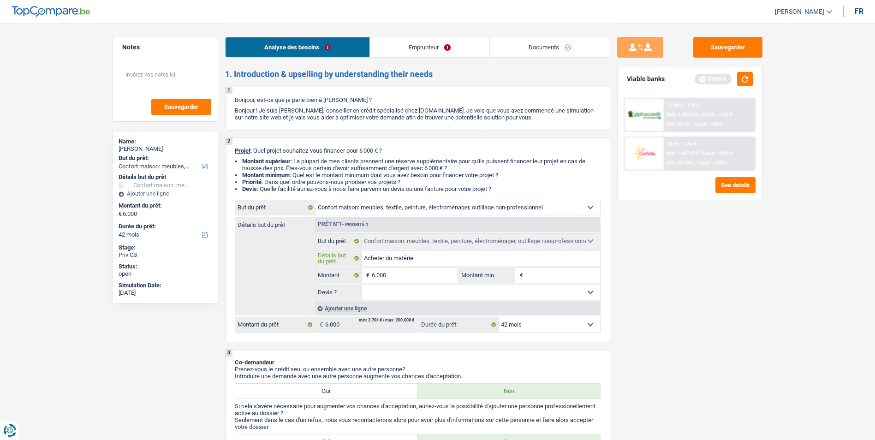
type input "Acheter du matériel"
type input "Acheter du matériel i"
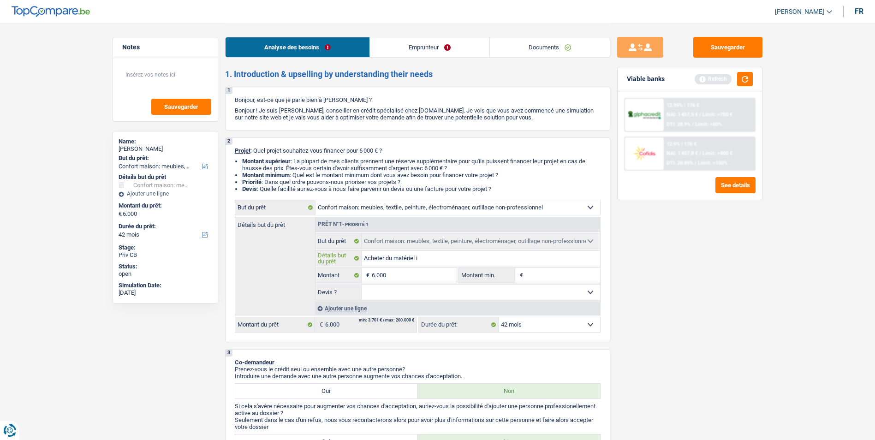
type input "Acheter du matériel in"
type input "Acheter du matériel inf"
type input "Acheter du matériel info"
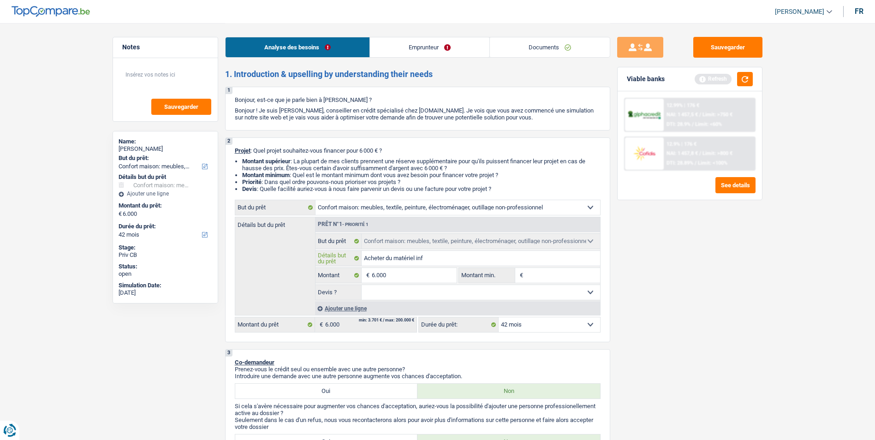
type input "Acheter du matériel info"
type input "Acheter du matériel infor"
type input "Acheter du matérimel infor"
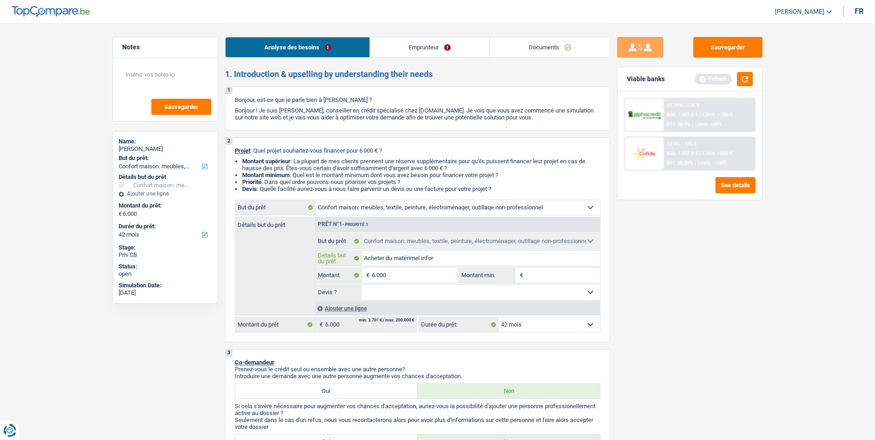
type input "Acheter du matérimael infor"
drag, startPoint x: 412, startPoint y: 259, endPoint x: 406, endPoint y: 261, distance: 6.0
drag, startPoint x: 406, startPoint y: 261, endPoint x: 387, endPoint y: 272, distance: 22.1
drag, startPoint x: 387, startPoint y: 272, endPoint x: 687, endPoint y: 279, distance: 300.2
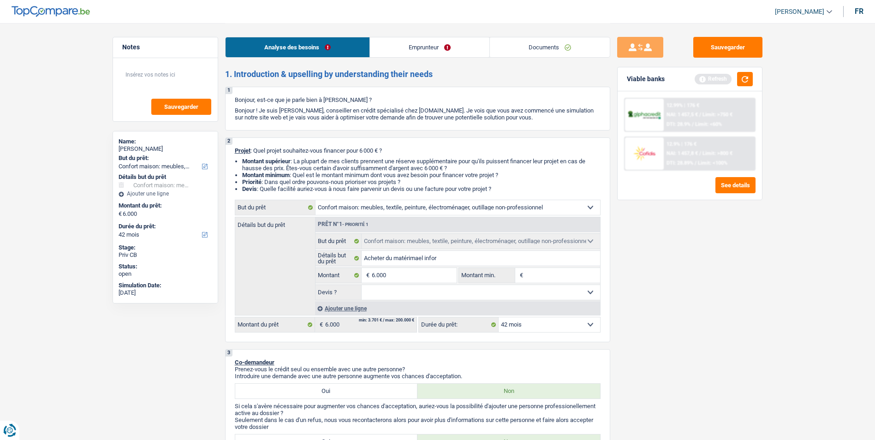
click at [687, 279] on div "Sauvegarder Viable banks Refresh 12.99% | 176 € NAI: 1 457,5 € / Limit: >750 € …" at bounding box center [689, 231] width 159 height 388
click at [463, 259] on input "Acheter du matérimael infor" at bounding box center [480, 258] width 238 height 15
type input "Acheter du matérimael info"
type input "Acheter du matérimael inf"
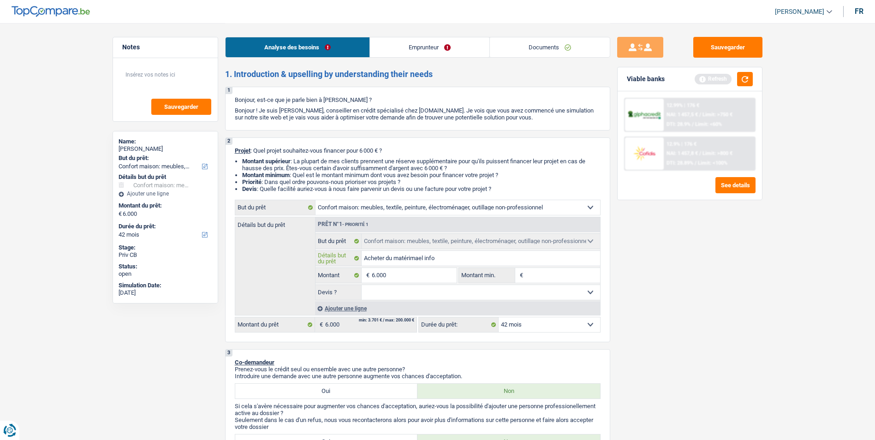
type input "Acheter du matérimael inf"
type input "Acheter du matérimael in"
type input "Acheter du matérimael i"
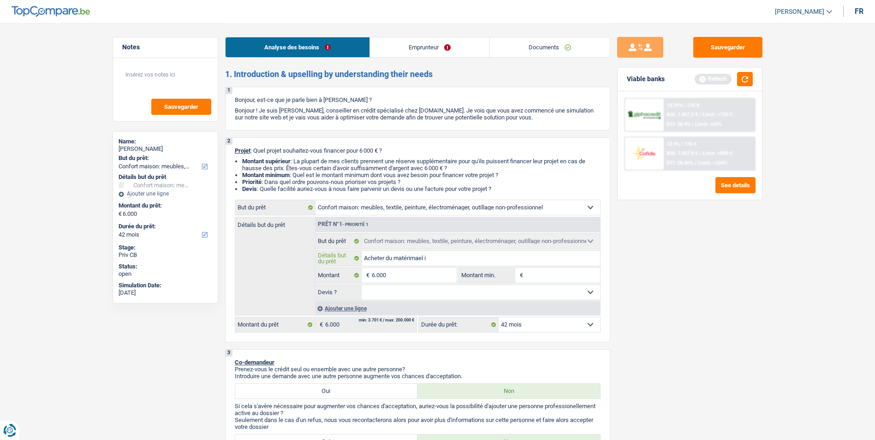
type input "Acheter du matérimael"
type input "Acheter du matérimae"
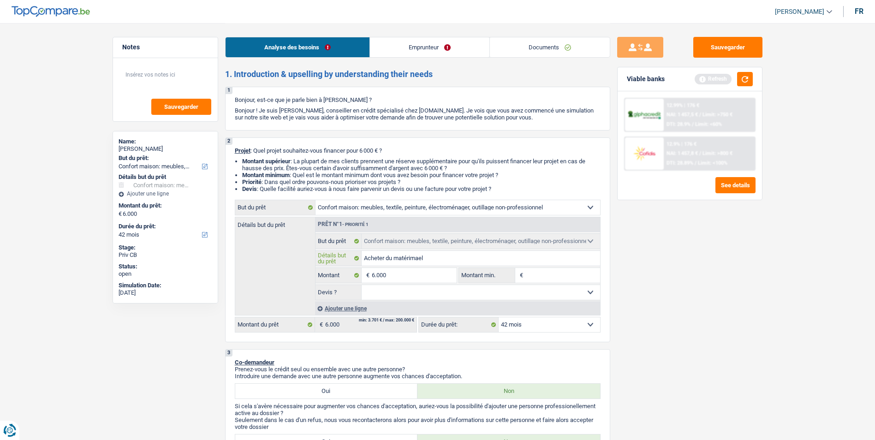
type input "Acheter du matérimae"
type input "Acheter du matérima"
type input "Acheter du matérim"
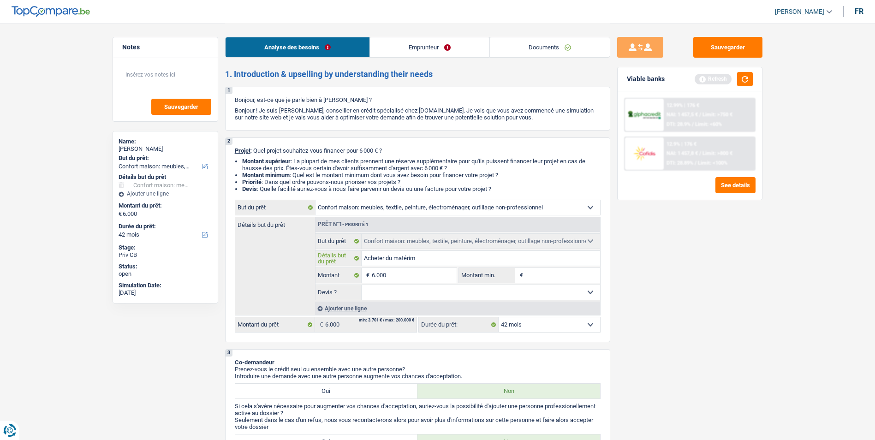
type input "Acheter du matéri"
type input "Acheter du matérie"
type input "Acheter du matériel"
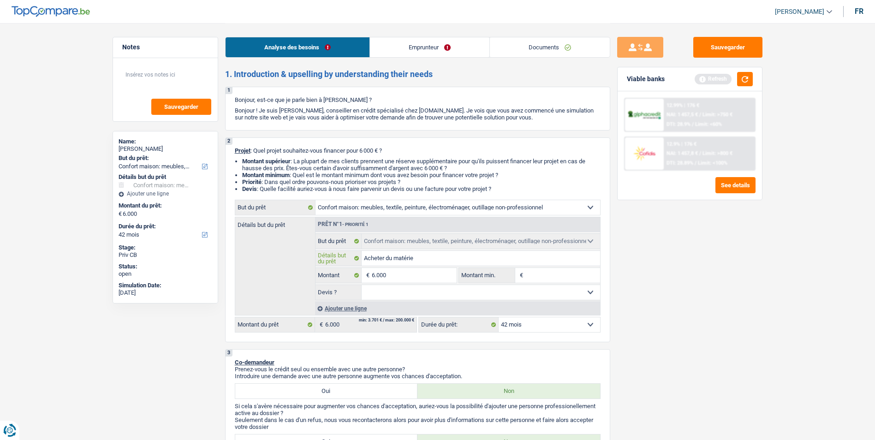
type input "Acheter du matériel"
type input "Acheter du matériel i"
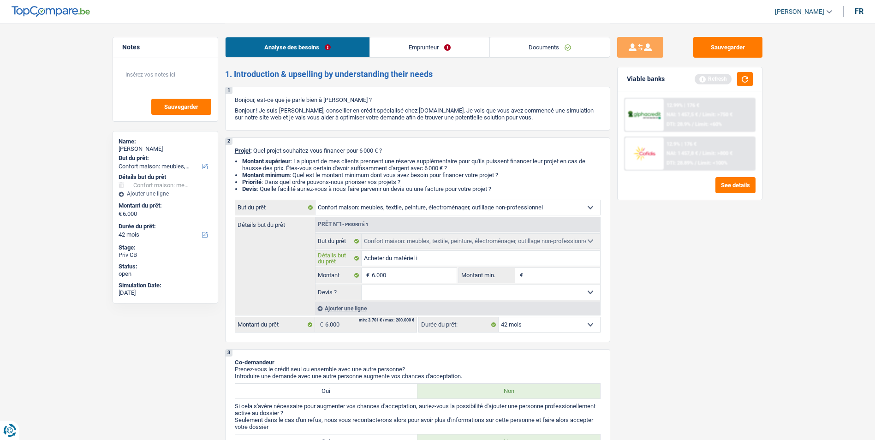
type input "Acheter du matériel in"
type input "Acheter du matériel inf"
type input "Acheter du matériel info"
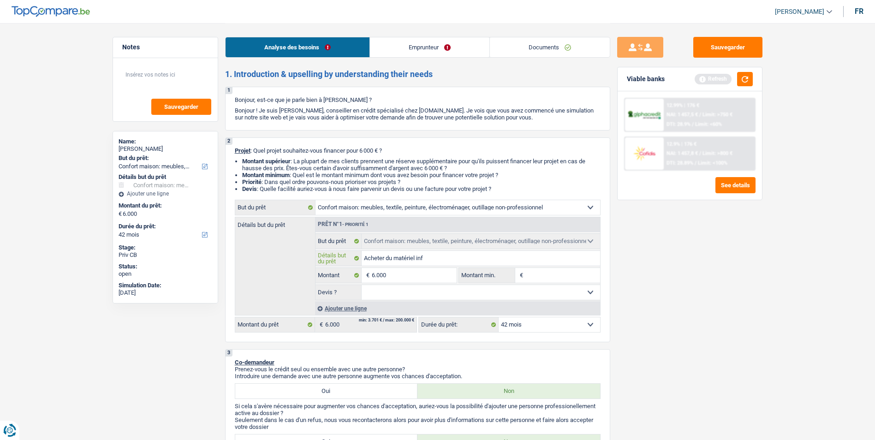
type input "Acheter du matériel info"
type input "Acheter du matériel infor"
type input "Acheter du matériel inform"
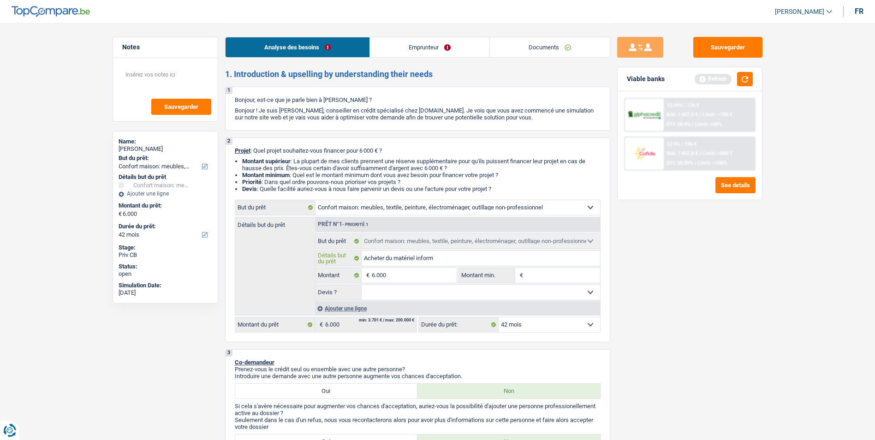
type input "Acheter du matériel informa"
type input "Acheter du matériel informat"
type input "Acheter du matériel informato"
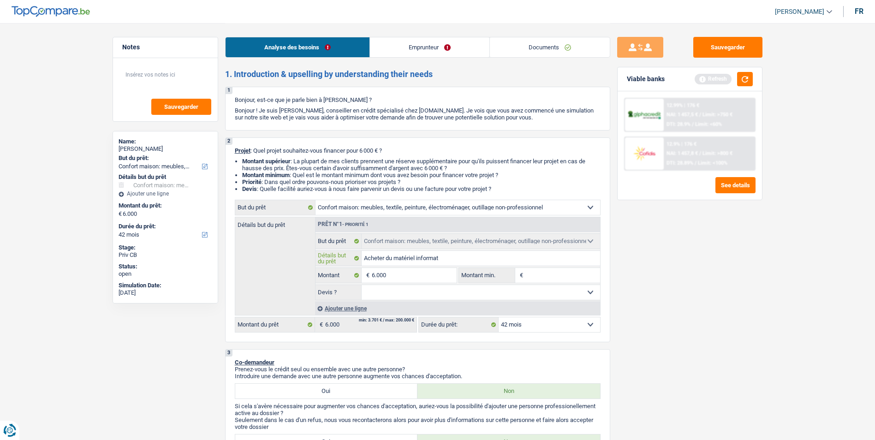
type input "Acheter du matériel informato"
type input "Acheter du matériel informatoq"
type input "Acheter du matériel informato"
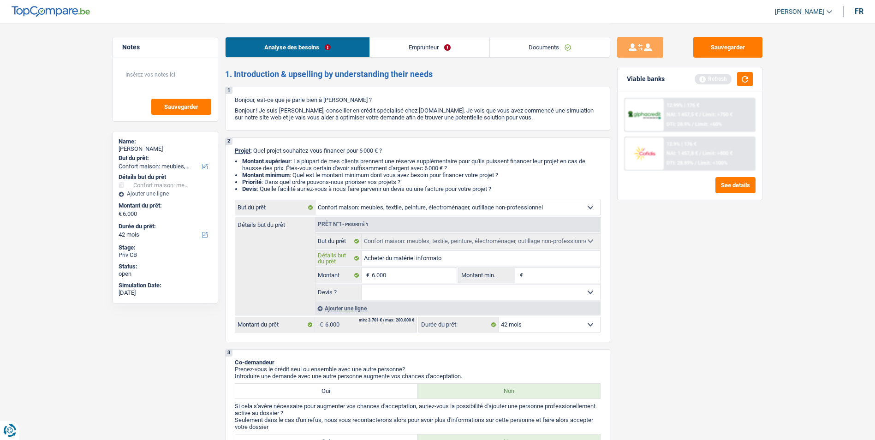
type input "Acheter du matériel informat"
type input "Acheter du matériel informati"
type input "Acheter du matériel informatiq"
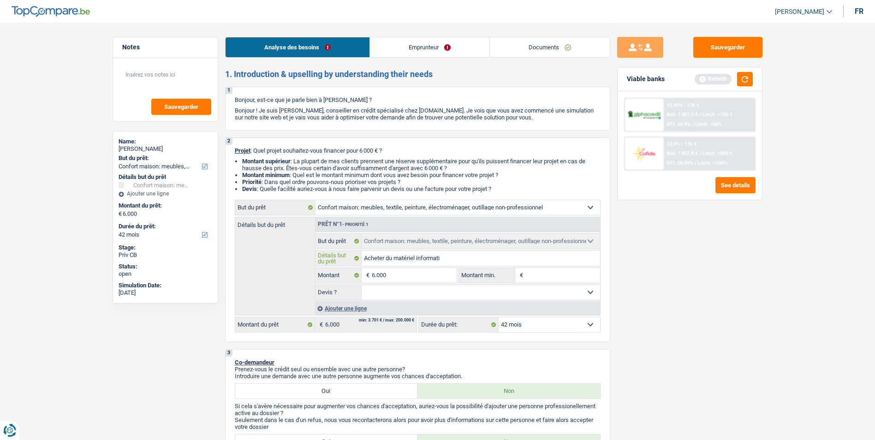
type input "Acheter du matériel informatiq"
type input "Acheter du matériel informatiqu"
type input "Acheter du matériel informatique"
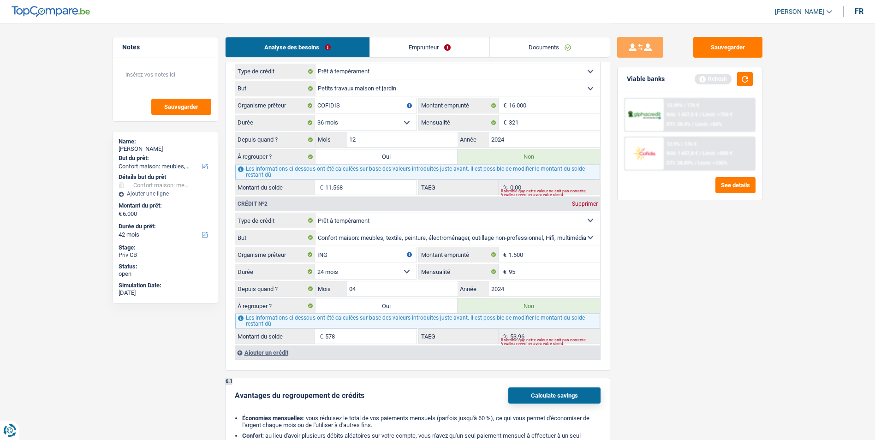
scroll to position [692, 0]
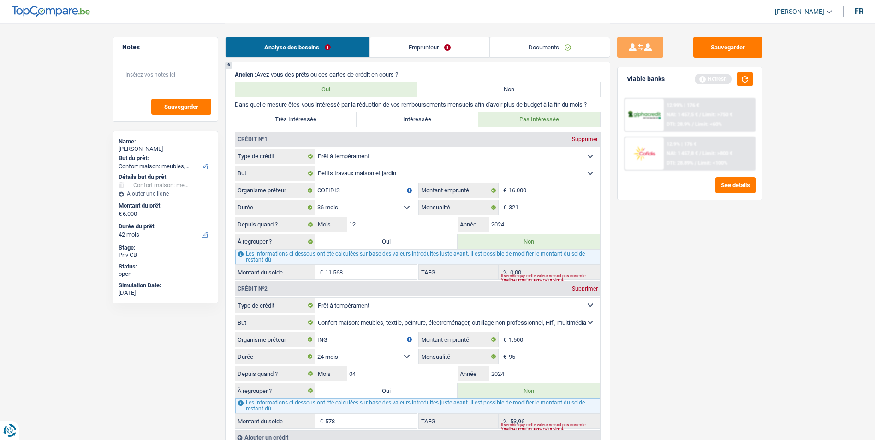
type input "Acheter du matériel informatique"
click at [372, 241] on label "Oui" at bounding box center [386, 241] width 142 height 15
click at [372, 241] on input "Oui" at bounding box center [386, 241] width 142 height 15
radio input "true"
type input "17.568"
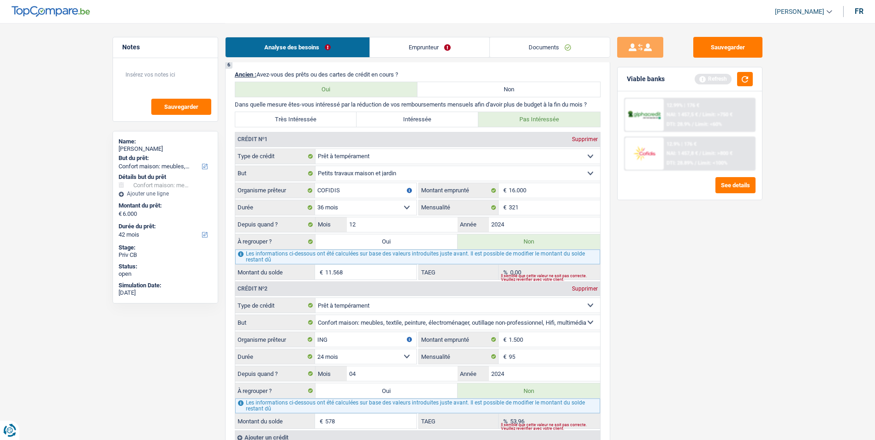
type input "11.568"
radio input "false"
type input "11.568"
select select "refinancing"
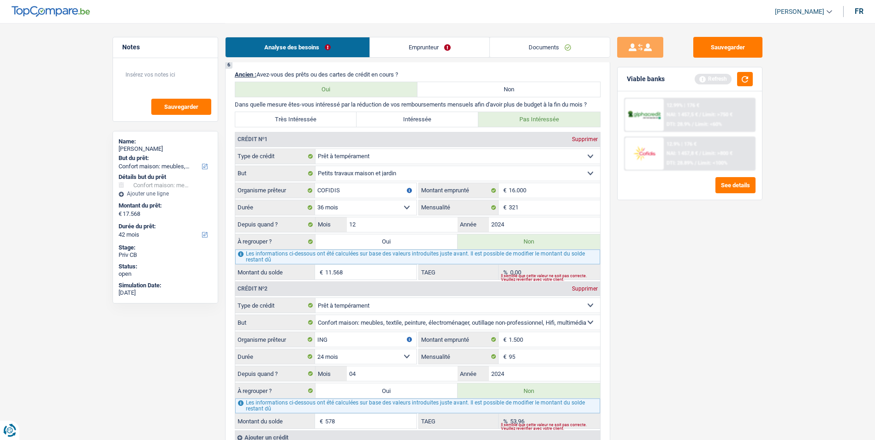
select select "84"
select select "refinancing"
select select "84"
select select "refinancing"
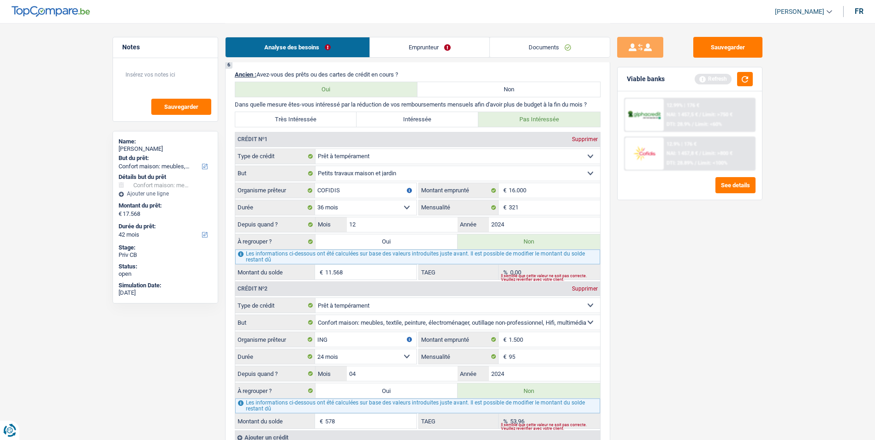
select select "refinancing"
select select "84"
select select "household"
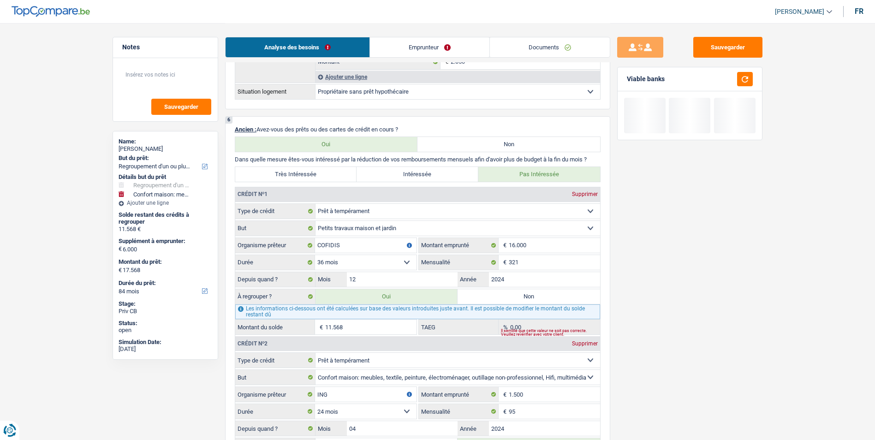
scroll to position [830, 0]
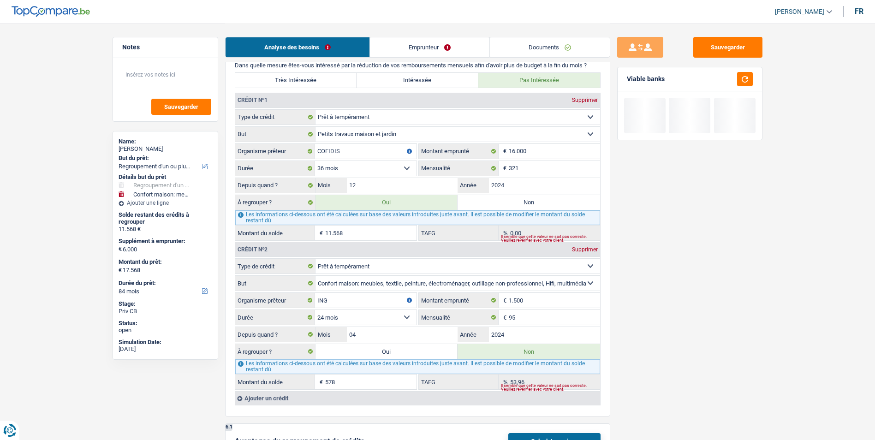
click at [389, 355] on label "Oui" at bounding box center [386, 351] width 142 height 15
click at [389, 355] on input "Oui" at bounding box center [386, 351] width 142 height 15
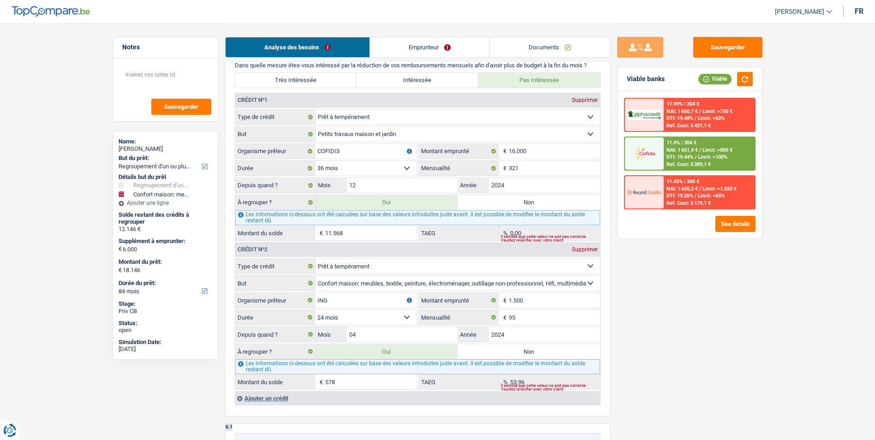
click at [676, 154] on div "11.9% | 304 € NAI: 1 651,4 € / Limit: >800 € DTI: 19.44% / Limit: <100% Ref. Co…" at bounding box center [708, 153] width 91 height 32
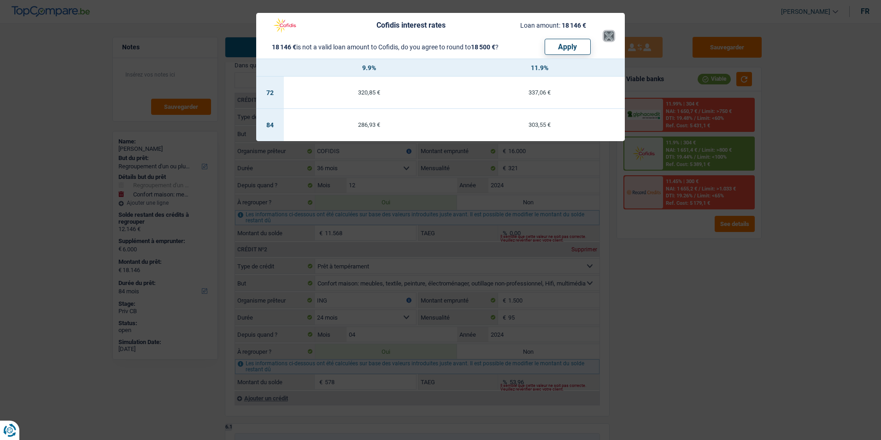
click at [609, 33] on button "×" at bounding box center [609, 35] width 10 height 9
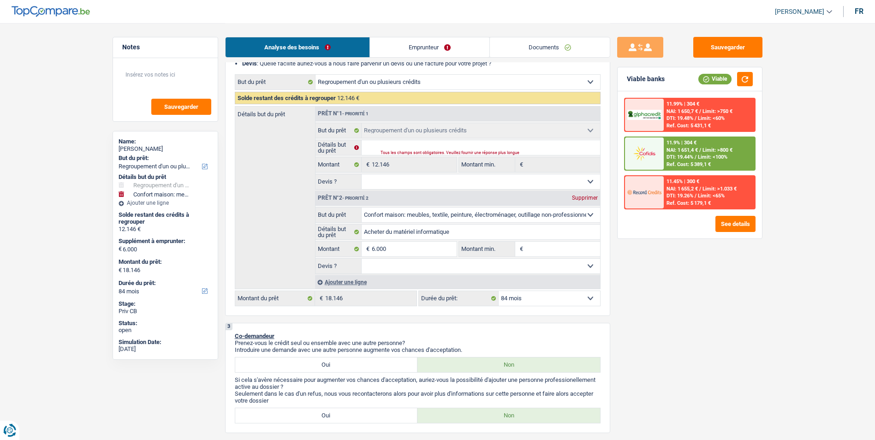
scroll to position [138, 0]
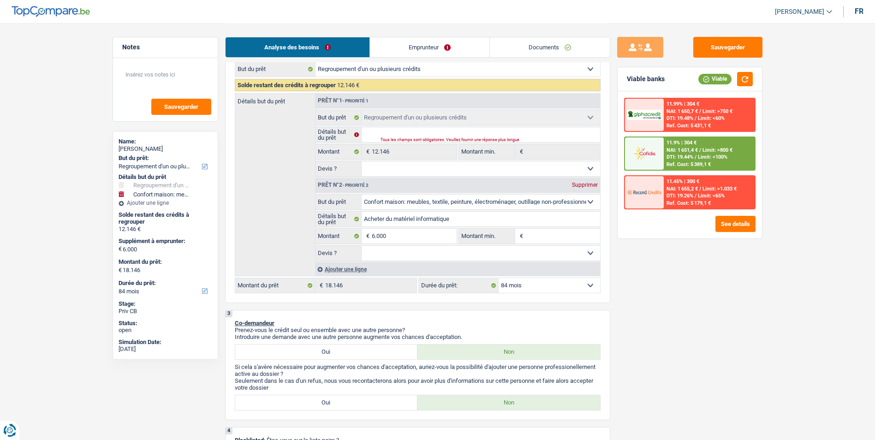
click at [520, 286] on select "12 mois 18 mois 24 mois 30 mois 36 mois 42 mois 48 mois 60 mois 72 mois 84 mois…" at bounding box center [548, 285] width 101 height 15
click at [498, 278] on select "12 mois 18 mois 24 mois 30 mois 36 mois 42 mois 48 mois 60 mois 72 mois 84 mois…" at bounding box center [548, 285] width 101 height 15
click at [678, 143] on div "11.9% | 397 €" at bounding box center [681, 143] width 30 height 6
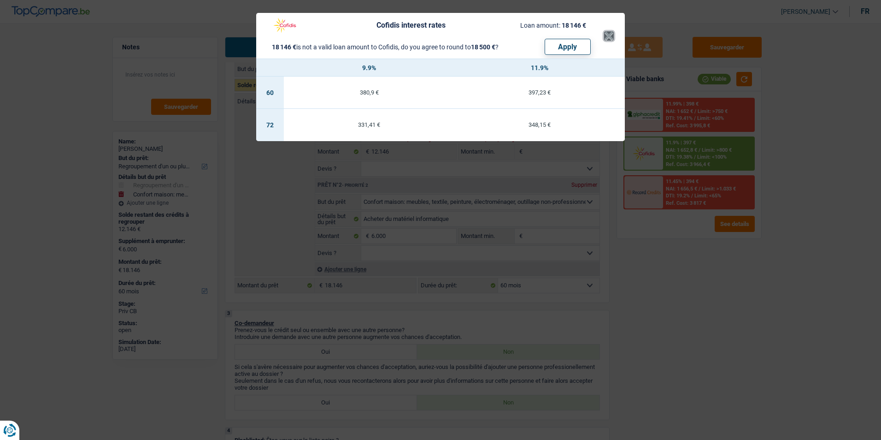
click at [609, 34] on button "×" at bounding box center [609, 35] width 10 height 9
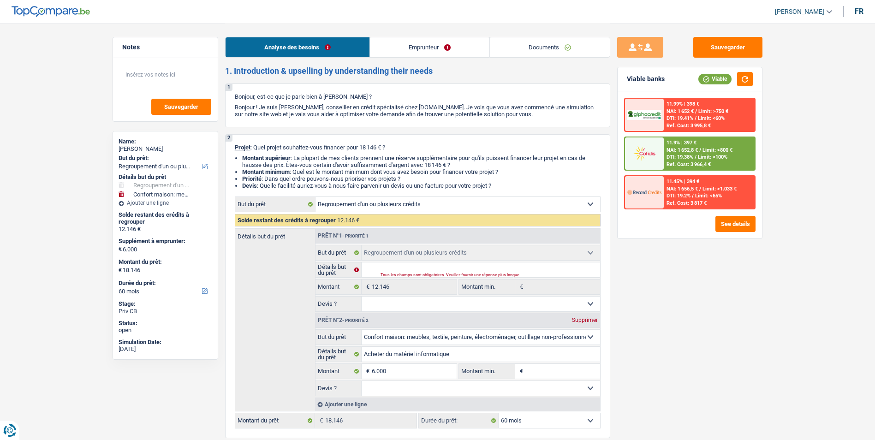
scroll to position [0, 0]
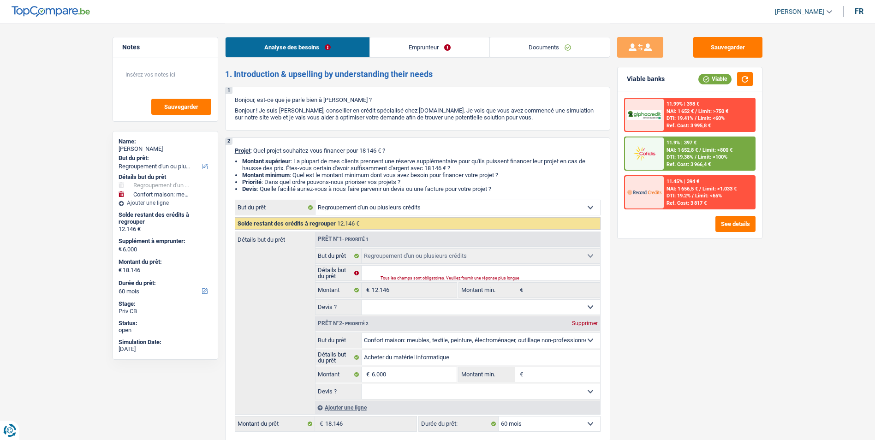
click at [717, 159] on span "Limit: <100%" at bounding box center [713, 157] width 30 height 6
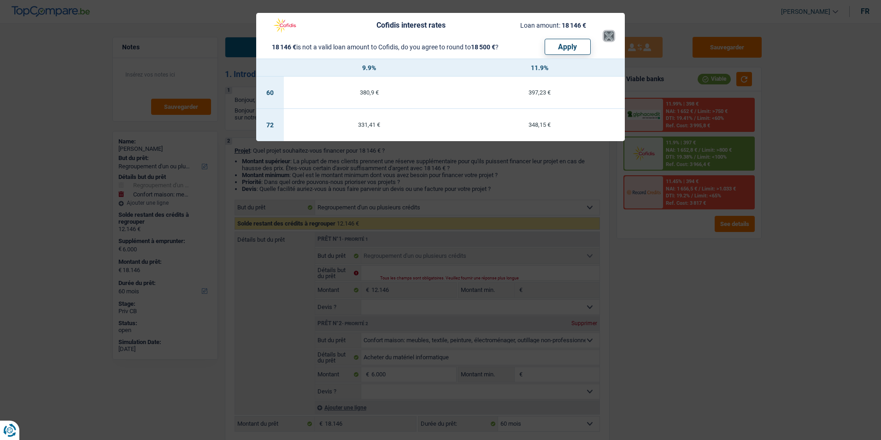
click at [609, 36] on button "×" at bounding box center [609, 35] width 10 height 9
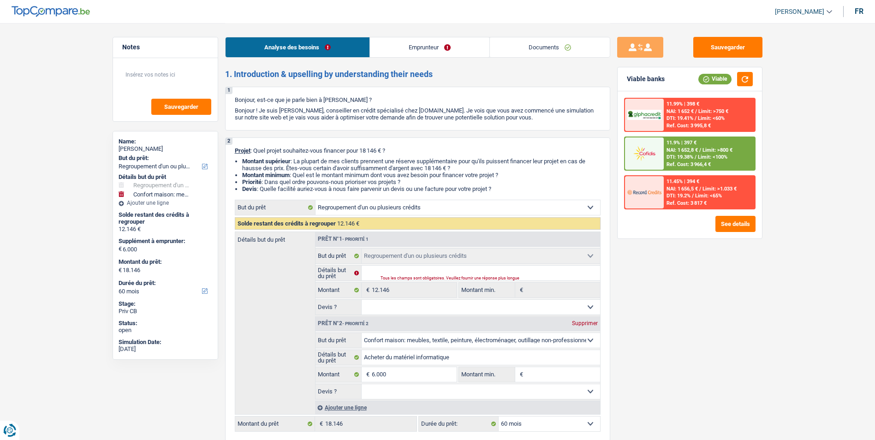
click at [451, 45] on link "Emprunteur" at bounding box center [429, 47] width 119 height 20
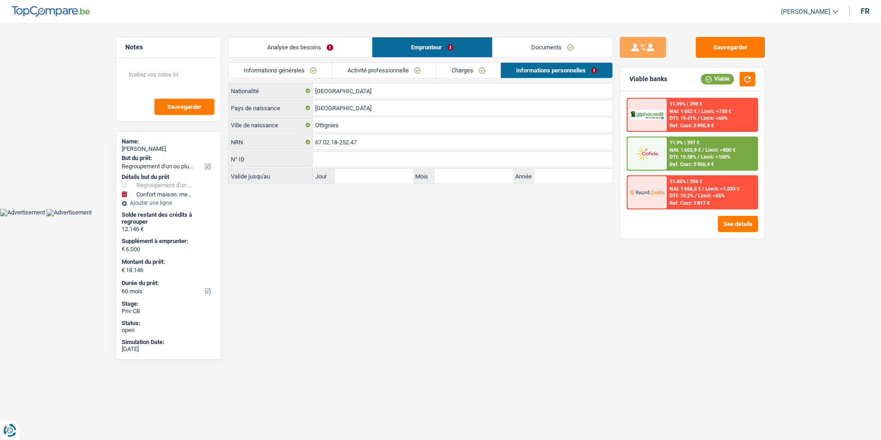
click at [532, 49] on link "Documents" at bounding box center [553, 47] width 120 height 20
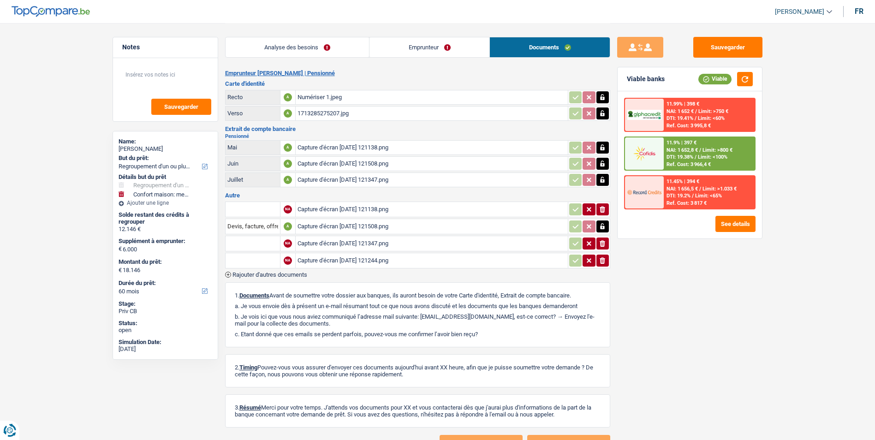
click at [328, 97] on div "Numériser 1.jpeg" at bounding box center [431, 97] width 268 height 14
click at [307, 111] on div "1713285275207.jpg" at bounding box center [431, 113] width 268 height 14
click at [338, 153] on div "Capture d'écran 2025-09-04 121138.png" at bounding box center [431, 148] width 268 height 14
click at [342, 207] on div "Capture d'écran 2025-09-04 121138.png" at bounding box center [431, 209] width 268 height 14
click at [355, 178] on div "Capture d'écran 2025-09-04 121347.png" at bounding box center [431, 180] width 268 height 14
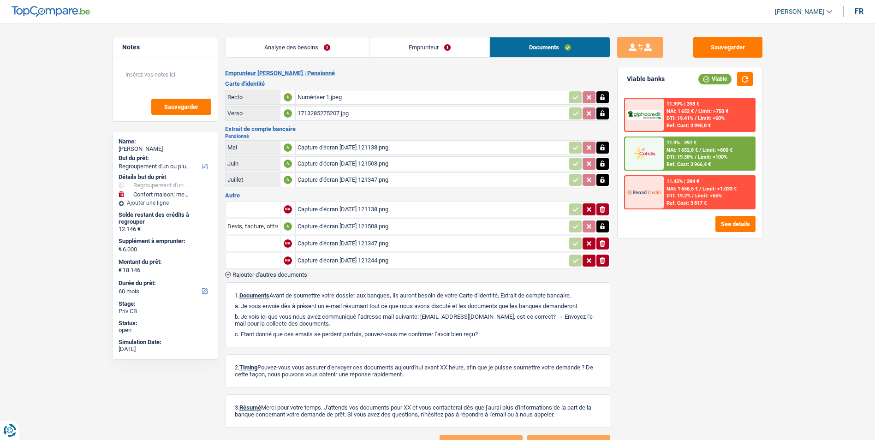
click at [360, 211] on div "Capture d'écran 2025-09-04 121138.png" at bounding box center [431, 209] width 268 height 14
click at [344, 229] on div "Capture d'écran 2025-09-04 121508.png" at bounding box center [431, 226] width 268 height 14
click at [337, 240] on div "Capture d'écran 2025-09-04 121347.png" at bounding box center [431, 243] width 268 height 14
click at [348, 255] on div "Capture d'écran 2025-09-04 121244.png" at bounding box center [431, 261] width 268 height 14
click at [717, 53] on button "Sauvegarder" at bounding box center [727, 47] width 69 height 21
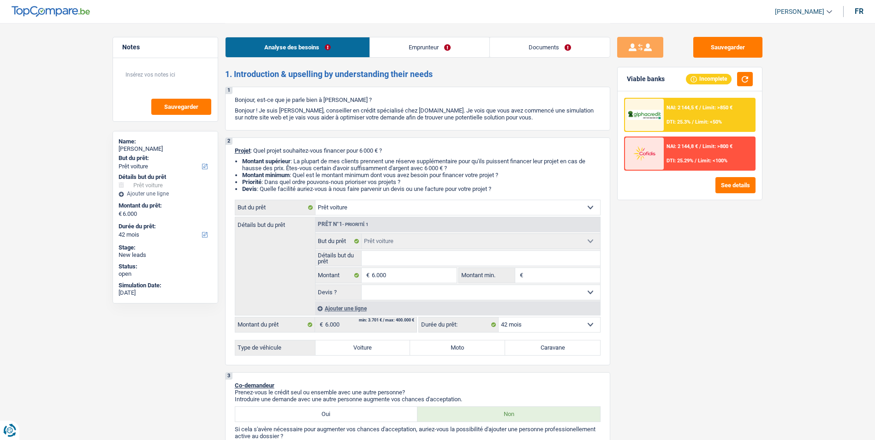
select select "car"
select select "42"
select select "car"
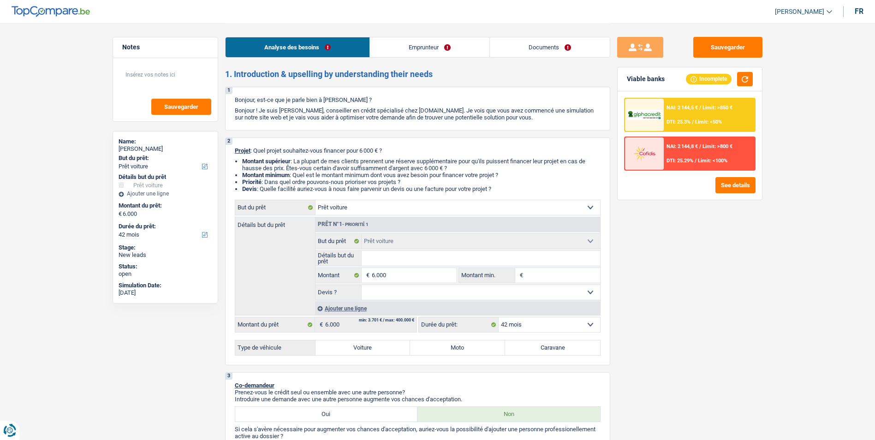
select select "42"
select select "worker"
select select "netSalary"
select select "rents"
select select "car"
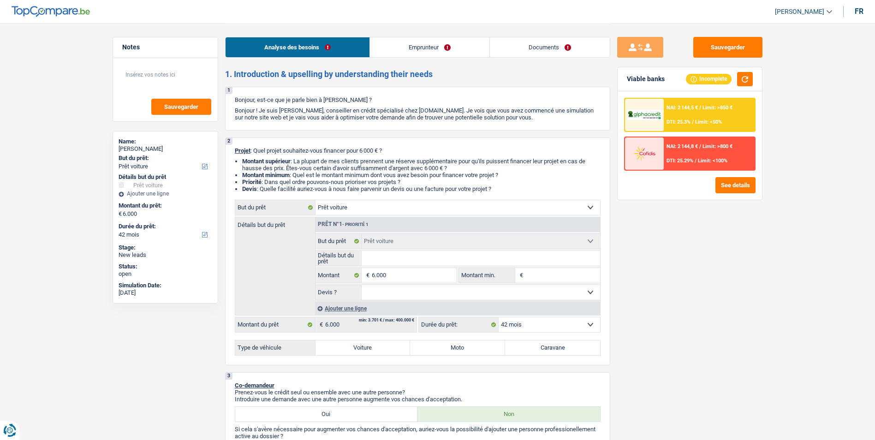
select select "car"
select select "42"
click at [375, 343] on label "Voiture" at bounding box center [362, 347] width 95 height 15
click at [375, 343] on input "Voiture" at bounding box center [362, 347] width 95 height 15
radio input "true"
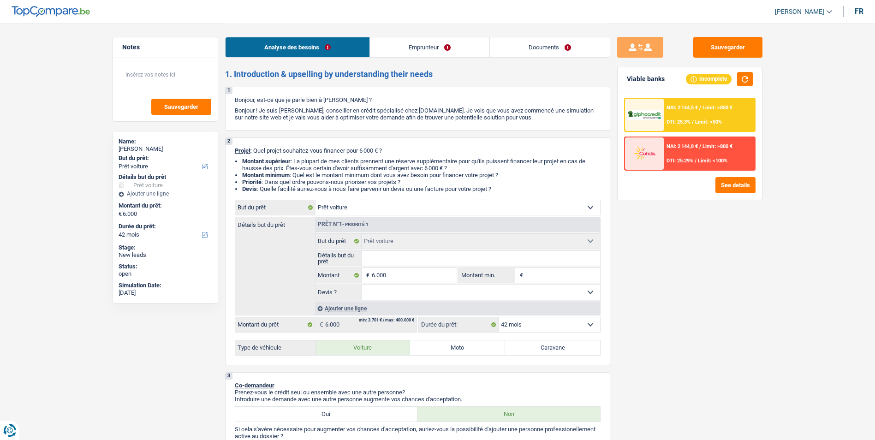
radio input "true"
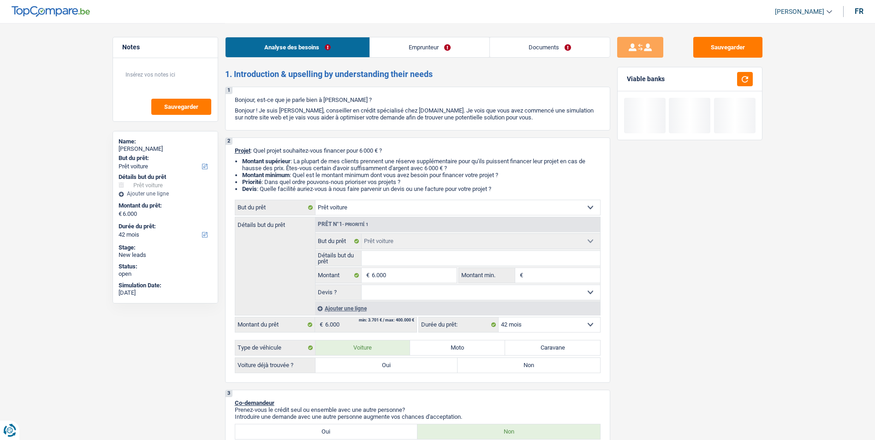
click at [429, 360] on label "Oui" at bounding box center [386, 365] width 142 height 15
click at [429, 360] on input "Oui" at bounding box center [386, 365] width 142 height 15
radio input "true"
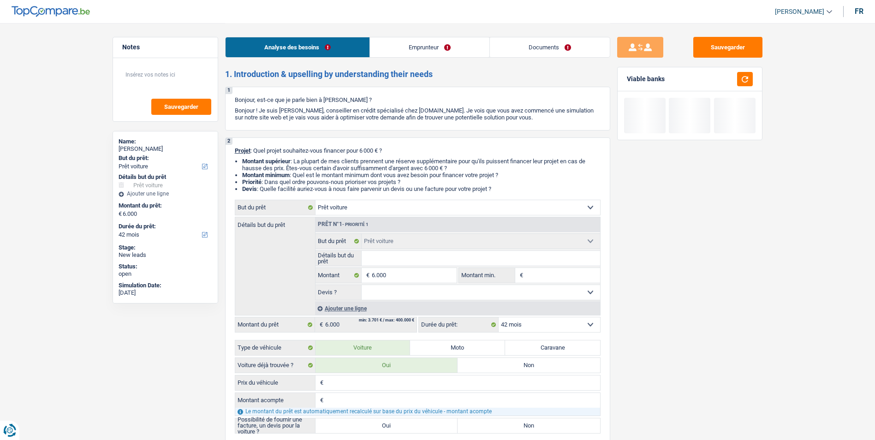
click at [380, 258] on input "Détails but du prêt" at bounding box center [480, 258] width 238 height 15
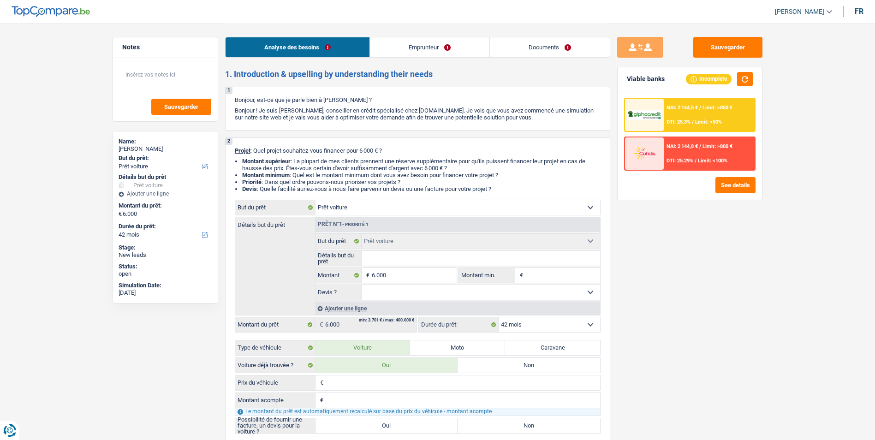
type input "C"
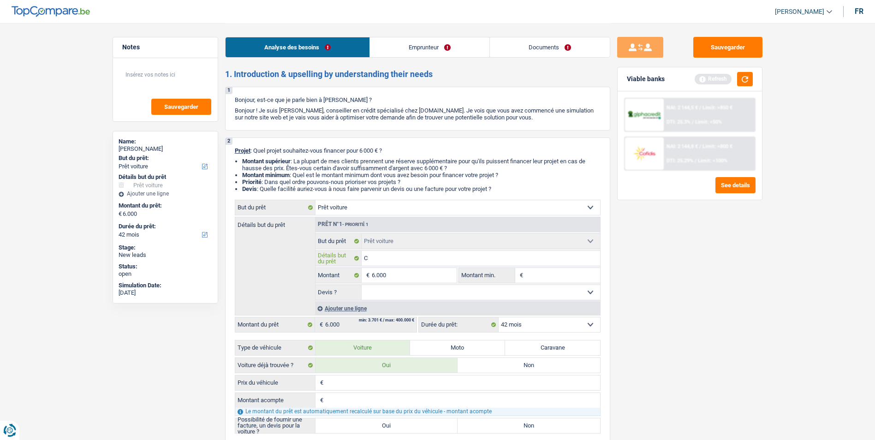
type input "Ci"
type input "Cit"
type input "Citr"
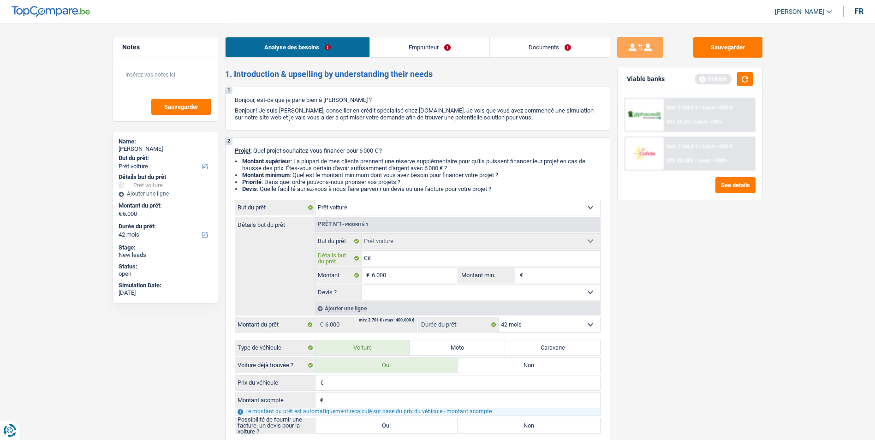
type input "Citr"
type input "Citro"
type input "Citroe"
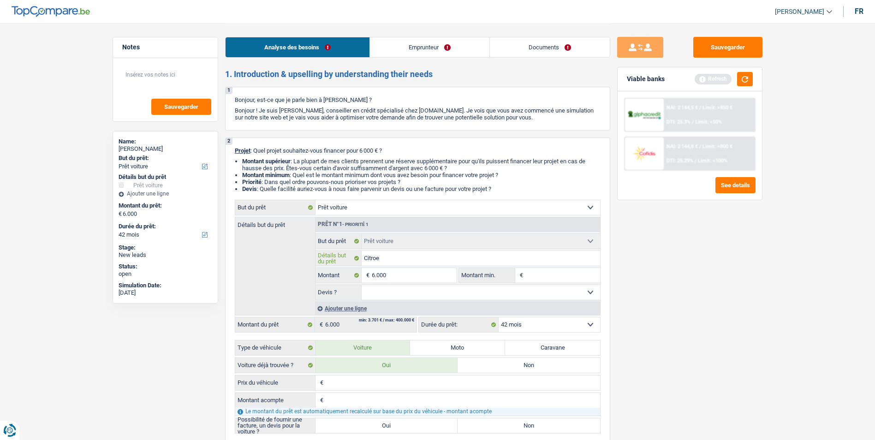
type input "Citroen"
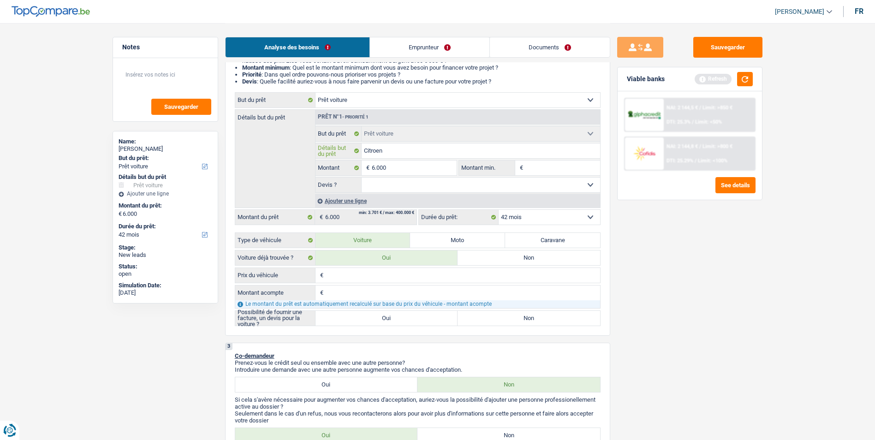
scroll to position [138, 0]
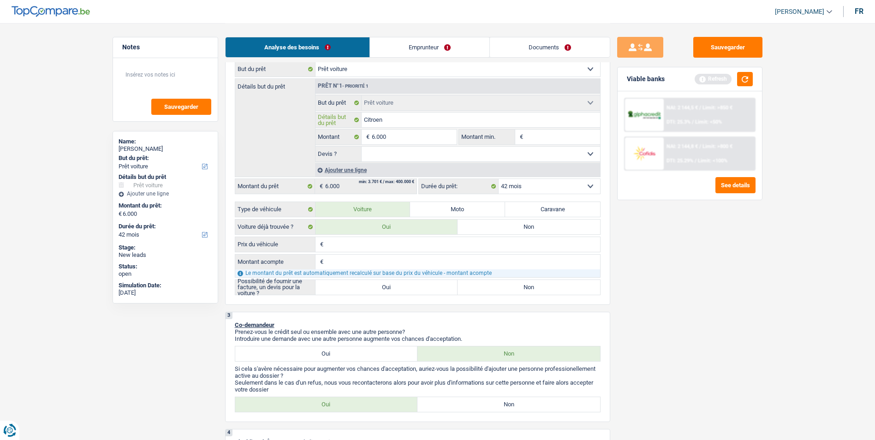
type input "Citroen"
click at [466, 293] on label "Non" at bounding box center [528, 287] width 142 height 15
click at [466, 293] on input "Non" at bounding box center [528, 287] width 142 height 15
radio input "true"
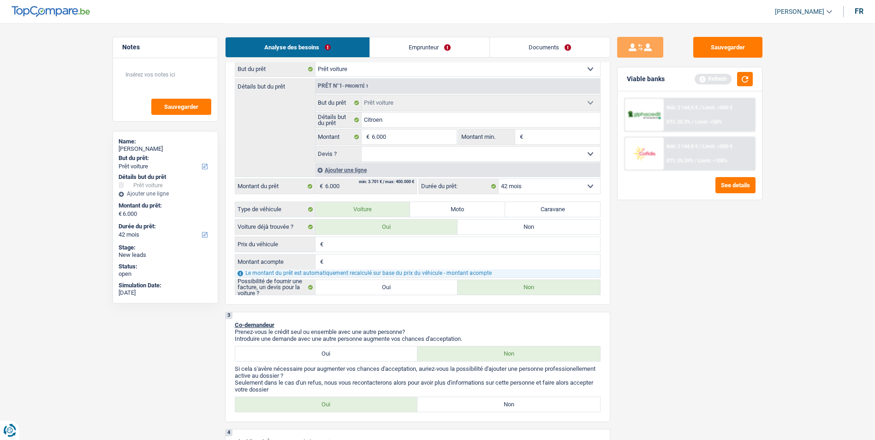
click at [421, 291] on label "Oui" at bounding box center [386, 287] width 142 height 15
click at [421, 291] on input "Oui" at bounding box center [386, 287] width 142 height 15
radio input "true"
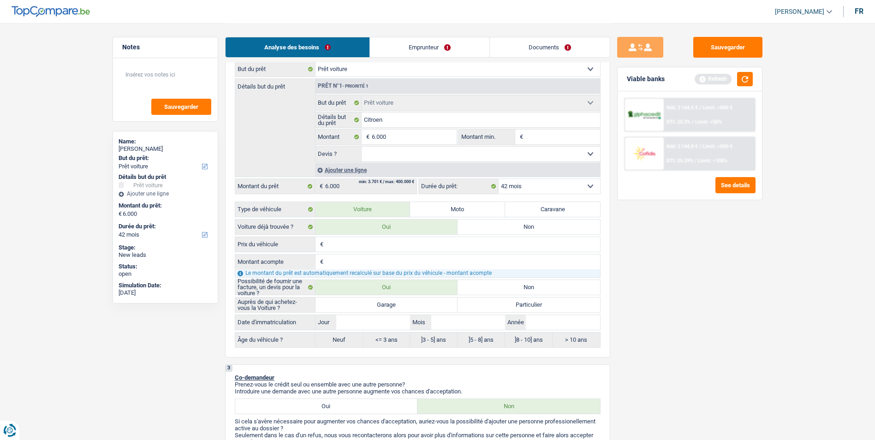
click at [412, 153] on select "Oui Non Non répondu Sélectionner une option" at bounding box center [480, 154] width 238 height 15
select select "false"
click at [361, 147] on select "Oui Non Non répondu Sélectionner une option" at bounding box center [480, 154] width 238 height 15
select select "false"
click at [523, 304] on label "Particulier" at bounding box center [528, 304] width 142 height 15
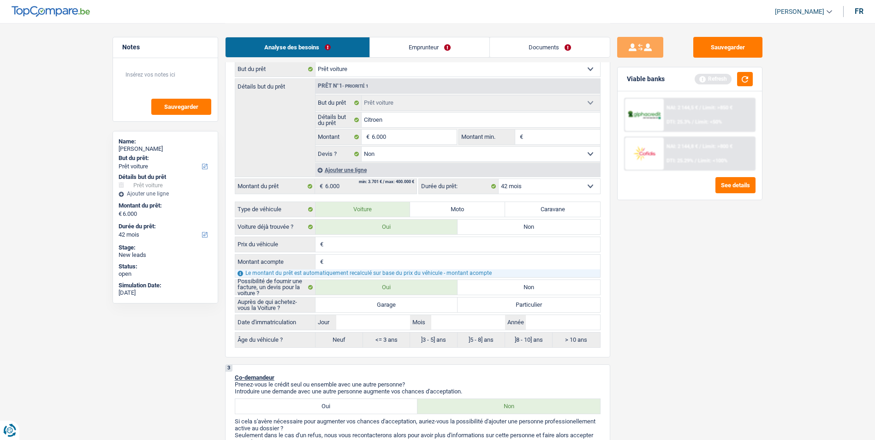
click at [523, 304] on input "Particulier" at bounding box center [528, 304] width 142 height 15
radio input "true"
click at [343, 243] on input "Prix du véhicule" at bounding box center [462, 244] width 274 height 15
type input "4"
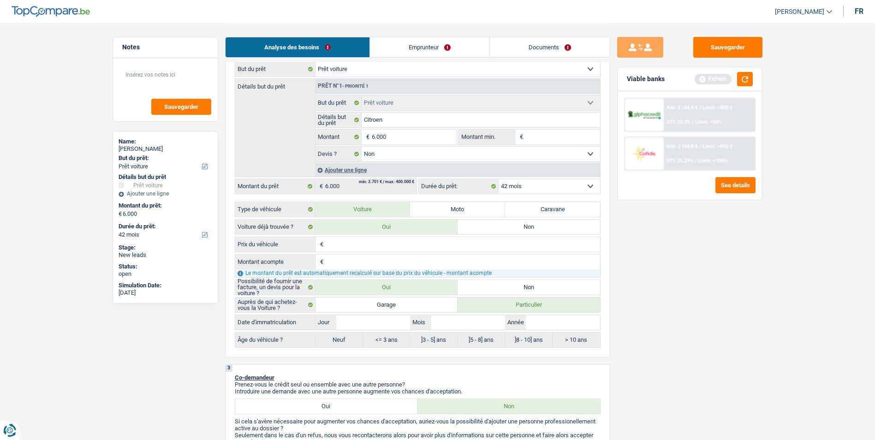
type input "4"
type input "49"
type input "490"
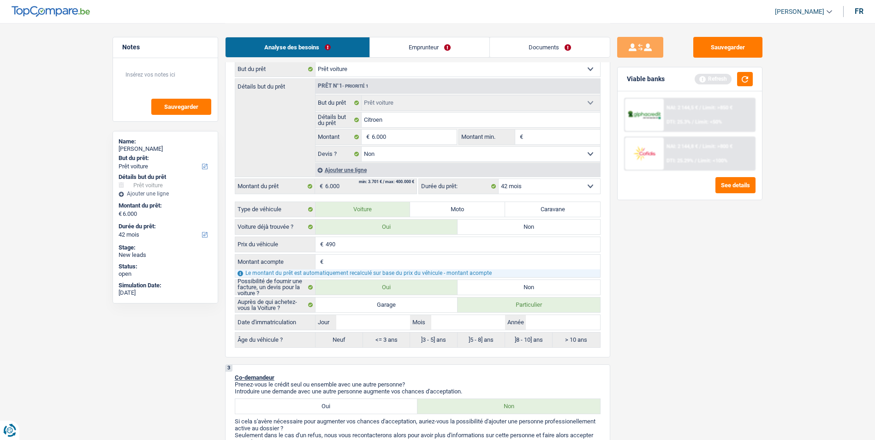
type input "4.900"
click at [349, 265] on input "Montant acompte" at bounding box center [462, 261] width 274 height 15
type input "0"
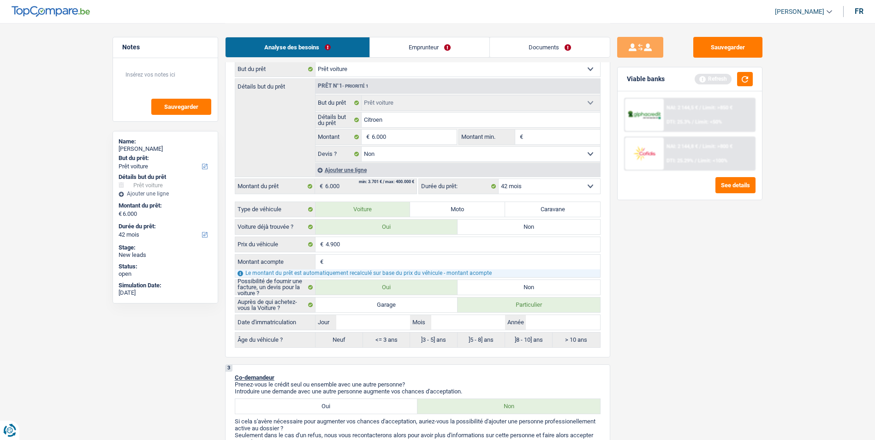
type input "0"
type input "4.900"
select select "36"
type input "4.900"
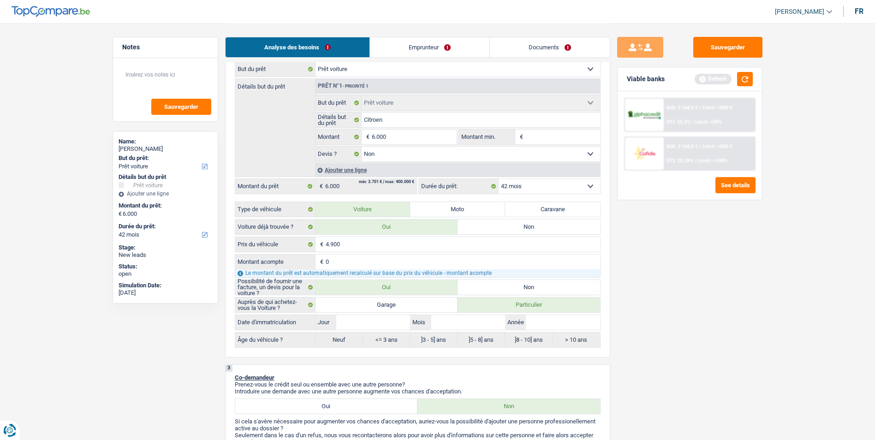
type input "4.900"
select select "36"
type input "4.900"
select select "36"
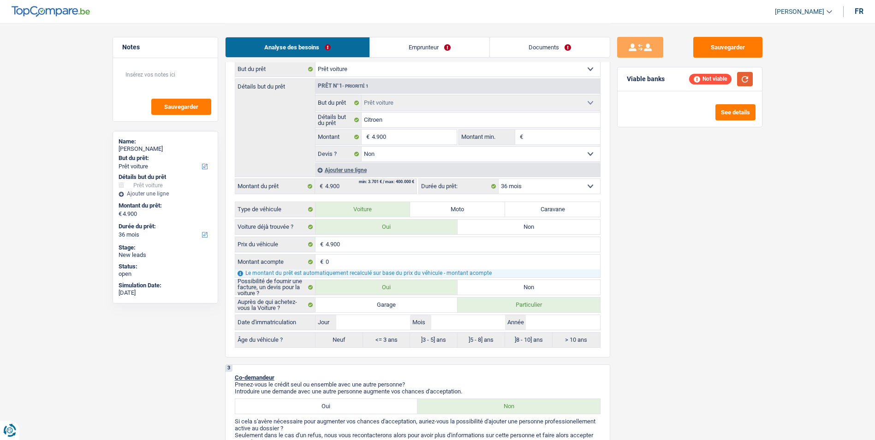
click at [747, 84] on button "button" at bounding box center [745, 79] width 16 height 14
click at [392, 137] on input "4.900" at bounding box center [414, 137] width 84 height 15
type input "490"
type input "49"
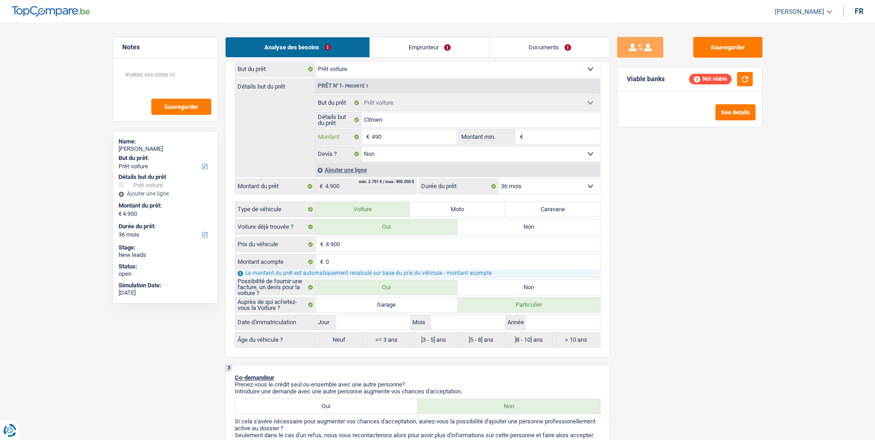
type input "49"
type input "4"
type input "6"
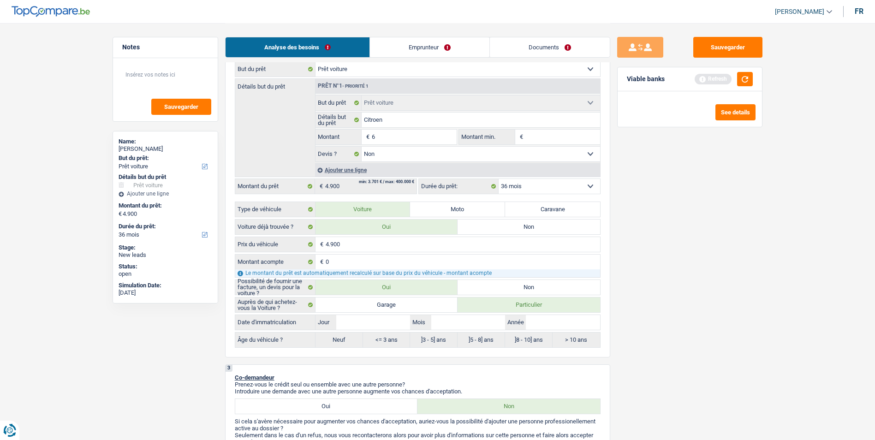
type input "60"
type input "600"
type input "6.000"
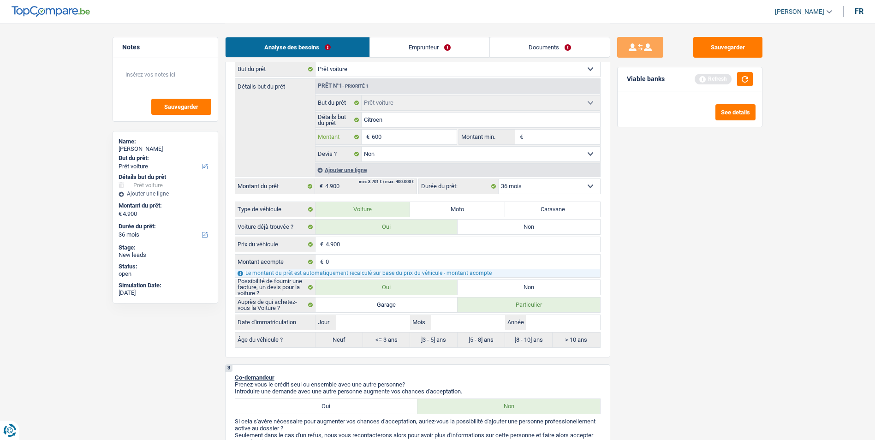
type input "6.000"
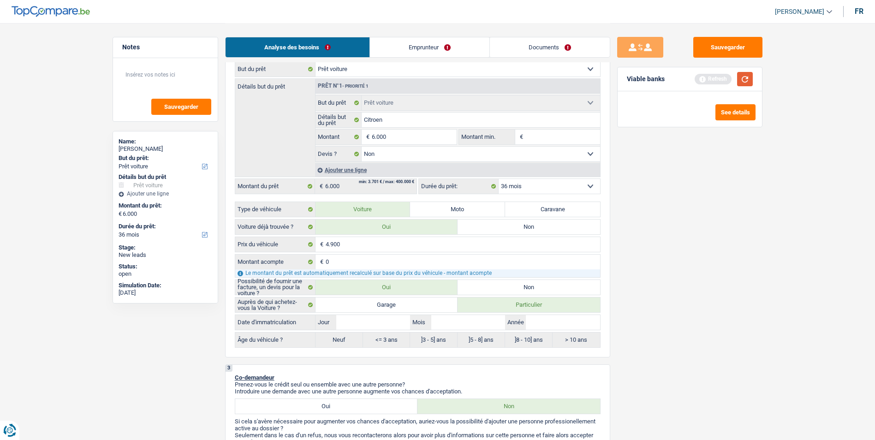
click at [748, 80] on button "button" at bounding box center [745, 79] width 16 height 14
select select "42"
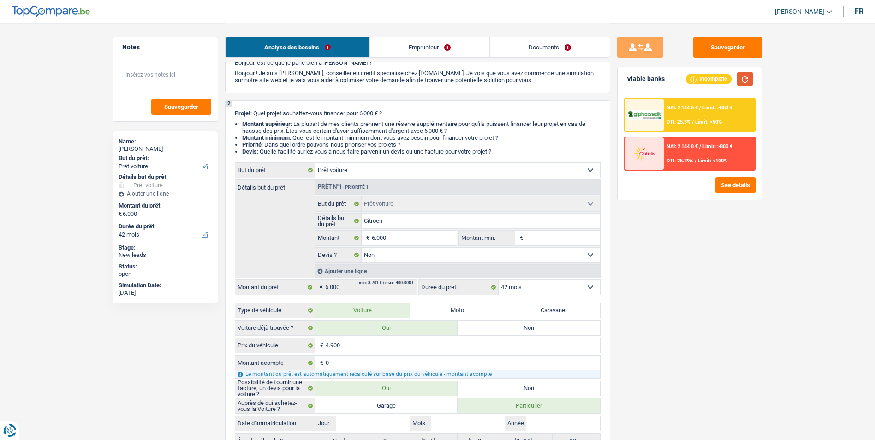
scroll to position [0, 0]
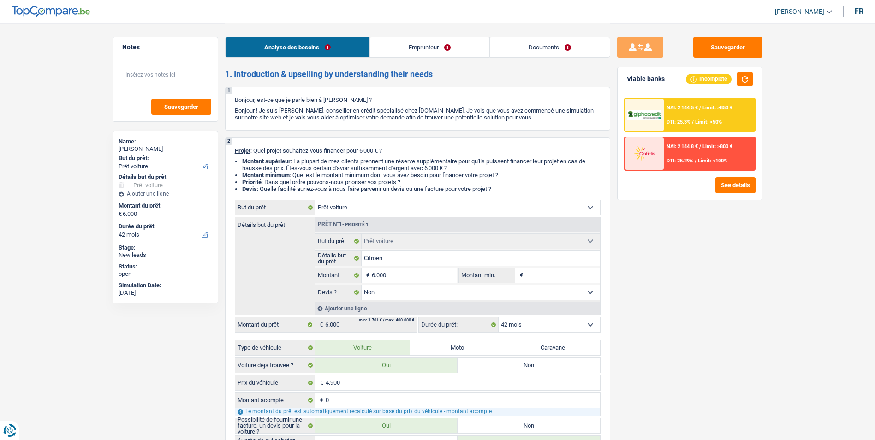
click at [442, 200] on select "Confort maison: meubles, textile, peinture, électroménager, outillage non-profe…" at bounding box center [457, 207] width 284 height 15
click at [419, 210] on select "Confort maison: meubles, textile, peinture, électroménager, outillage non-profe…" at bounding box center [457, 207] width 284 height 15
select select "other"
click at [315, 200] on select "Confort maison: meubles, textile, peinture, électroménager, outillage non-profe…" at bounding box center [457, 207] width 284 height 15
select select "other"
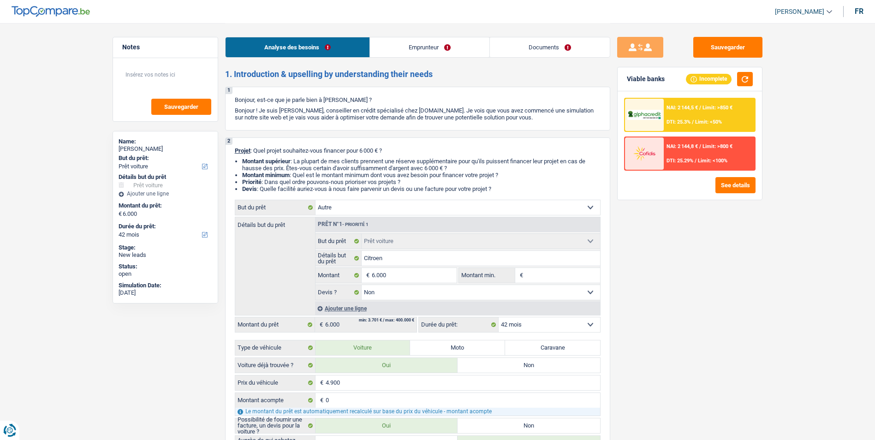
select select "other"
select select
select select "other"
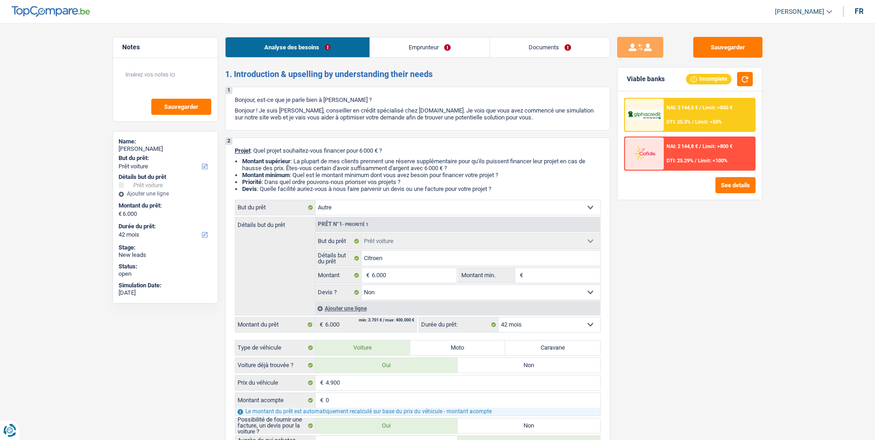
select select
radio input "false"
select select "car"
select select "false"
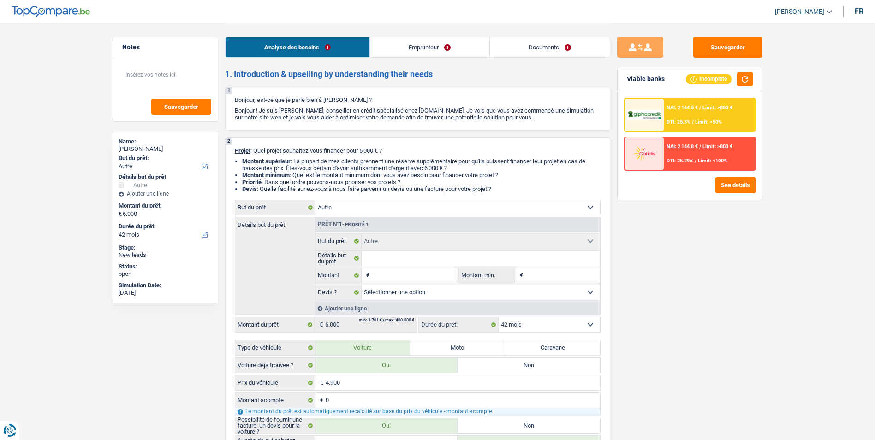
select select "car"
select select "false"
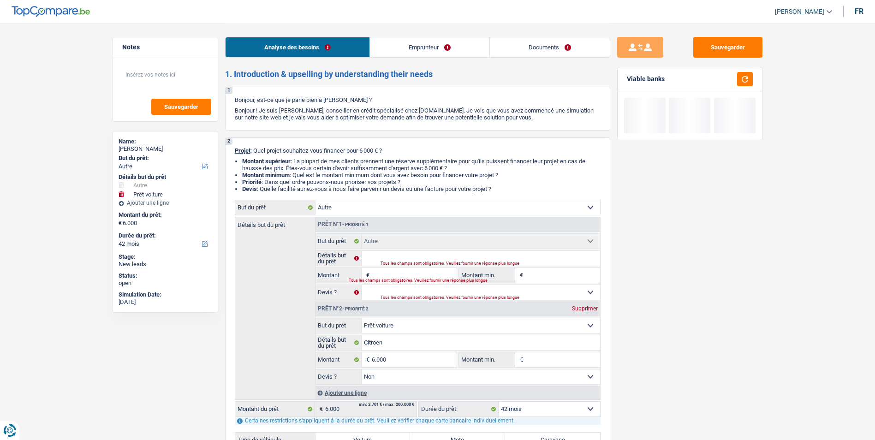
click at [587, 311] on div "Supprimer" at bounding box center [584, 309] width 30 height 6
type input "0"
select select
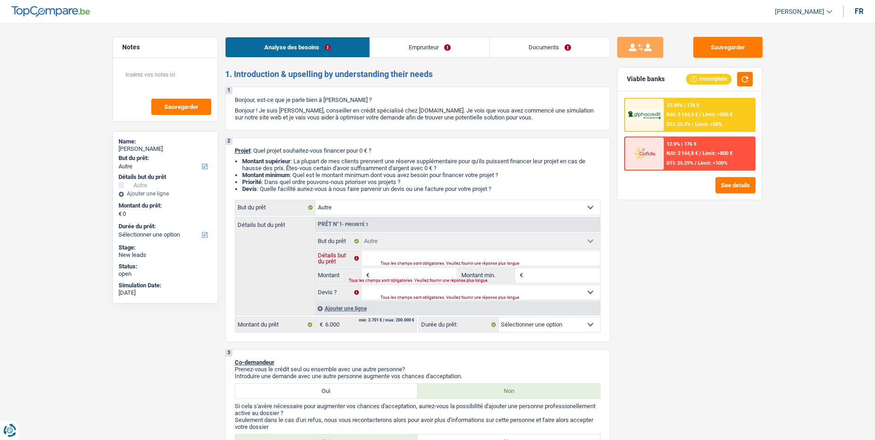
click at [396, 260] on input "Détails but du prêt" at bounding box center [480, 258] width 238 height 15
type input "A"
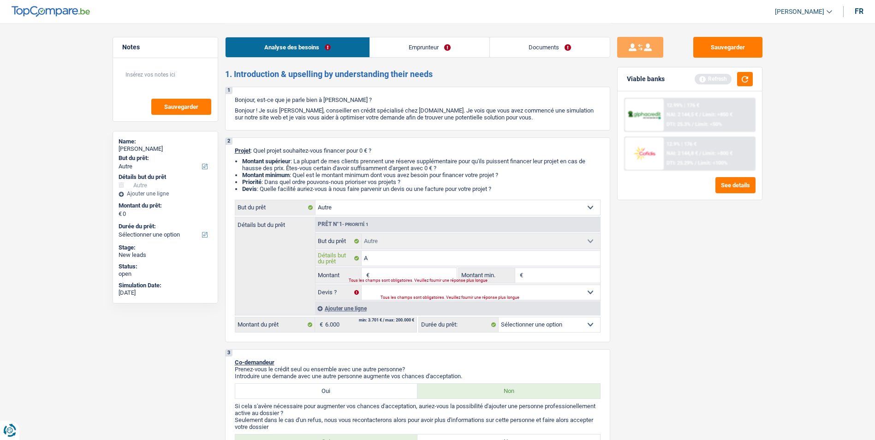
type input "Ac"
type input "Ach"
type input "Acha"
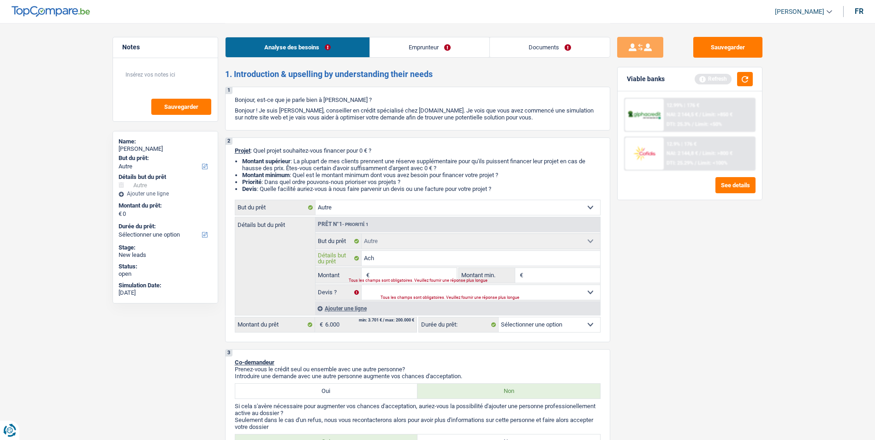
type input "Acha"
type input "Achat"
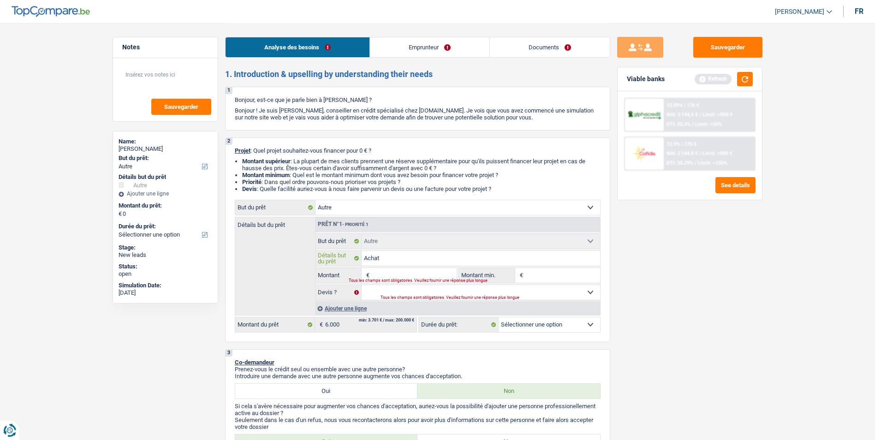
type input "Achat v"
type input "Achat vo"
type input "Achat vou"
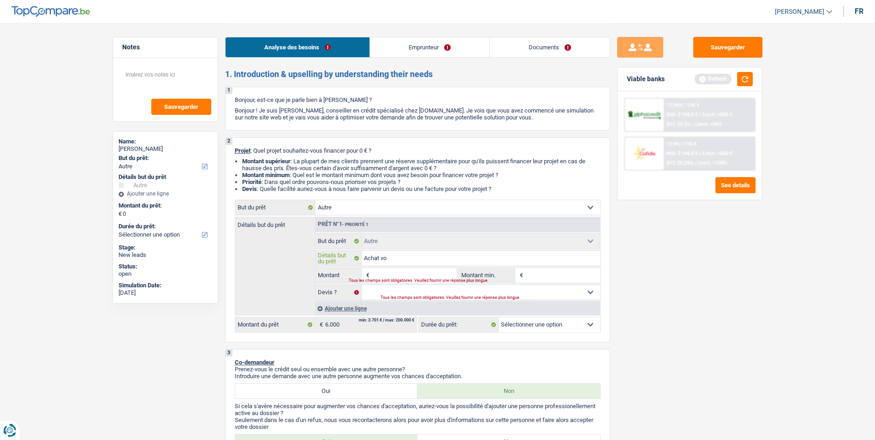
type input "Achat vou"
type input "Achat vout"
type input "Achat voutu"
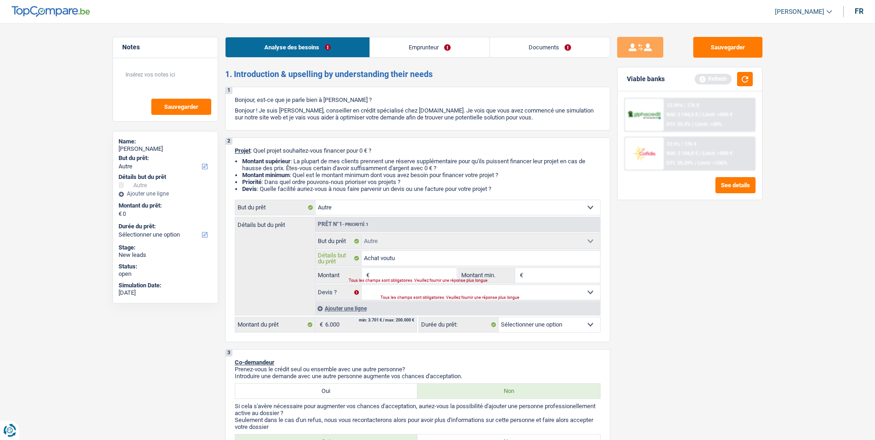
type input "Achat voutur"
type input "Achat voutu"
type input "Achat vout"
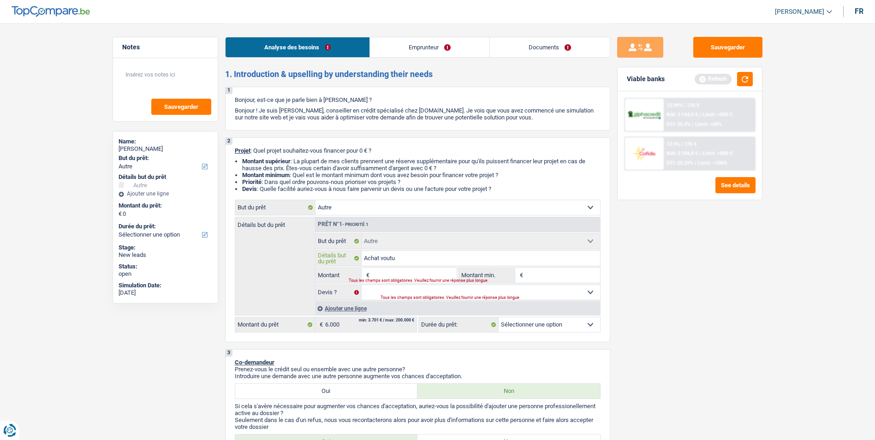
type input "Achat vout"
type input "Achat vou"
type input "Achat vo"
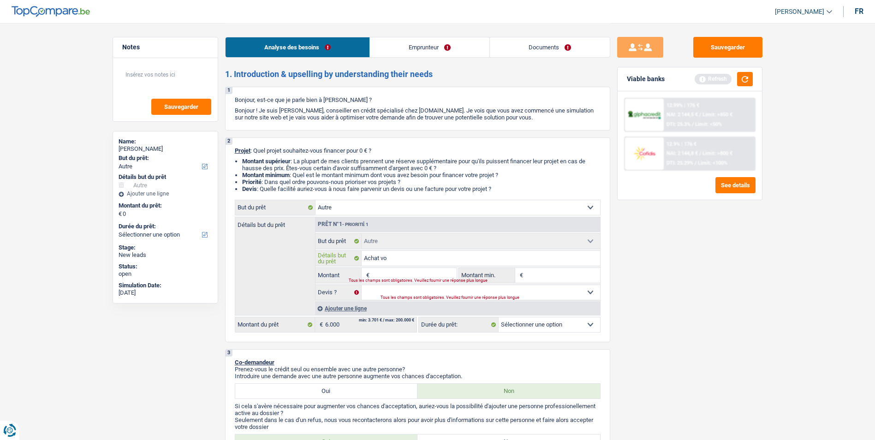
type input "Achat voi"
type input "Achat voit"
type input "Achat voitu"
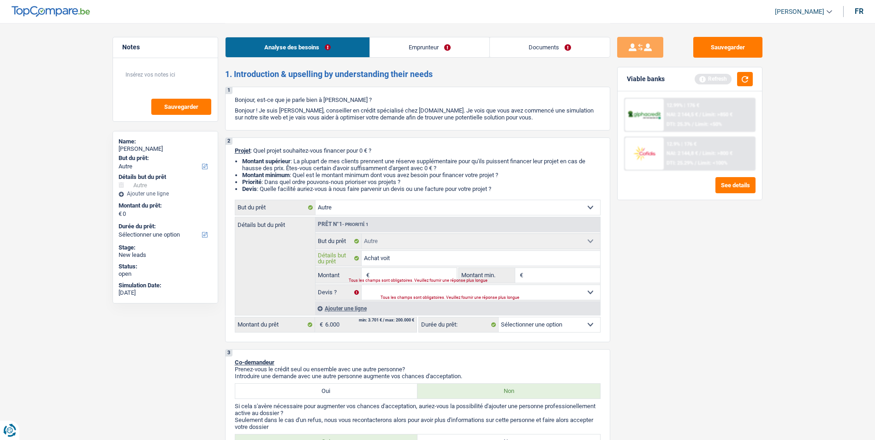
type input "Achat voitu"
type input "Achat voitur"
type input "Achat voiture"
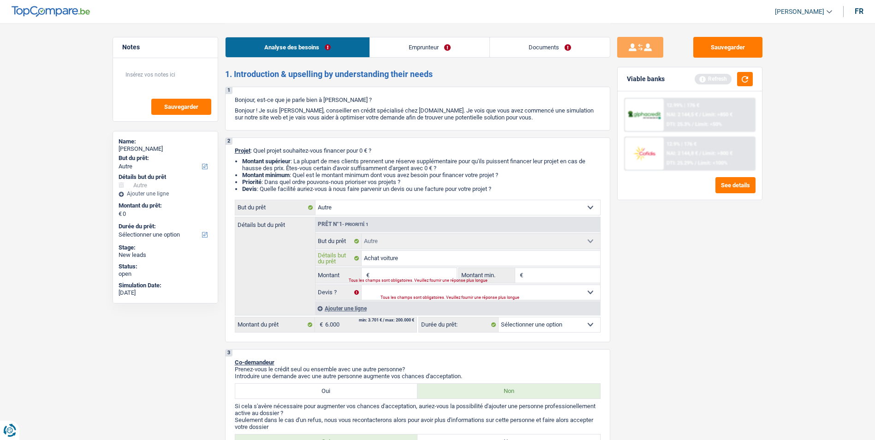
type input "Achat voiture"
type input "Achat voiture d"
type input "Achat voiture do"
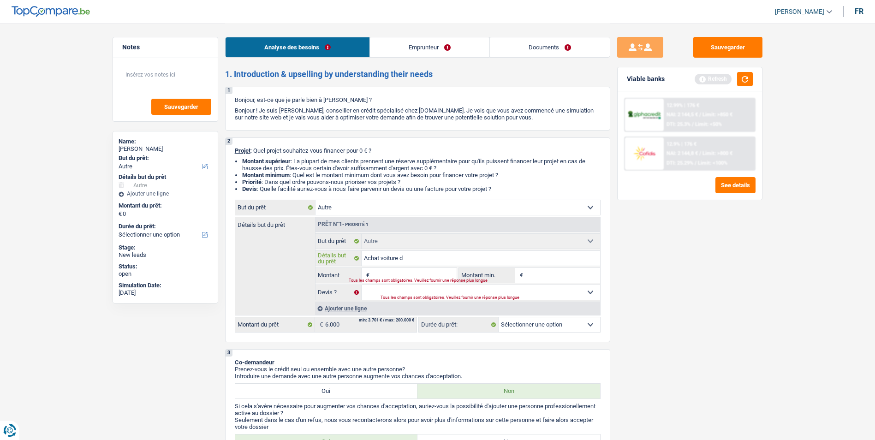
type input "Achat voiture do"
type input "Achat voiture do'"
type input "Achat voiture do'c"
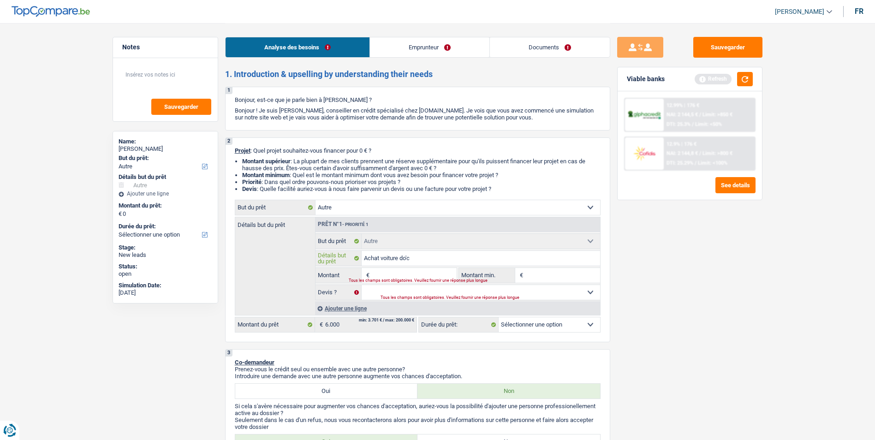
type input "Achat voiture do'cc"
type input "Achat voiture do'cca"
type input "Achat voiture do'ccas"
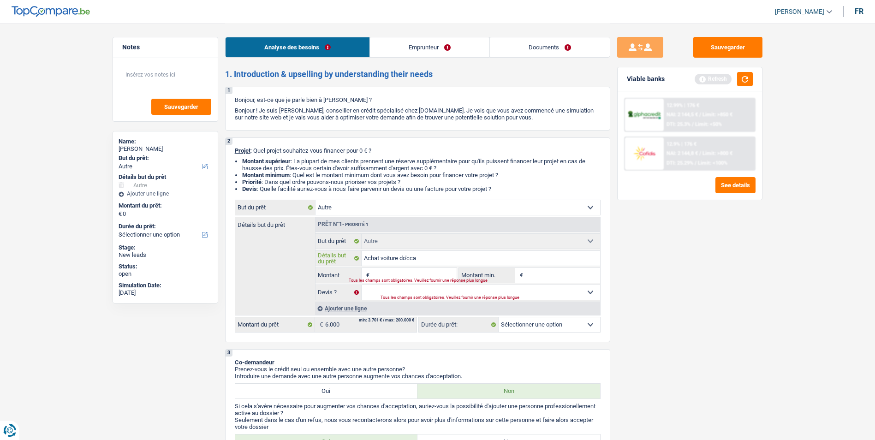
type input "Achat voiture do'ccas"
type input "Achat voiture do'ccasi"
type input "Achat voiture do'ccasio"
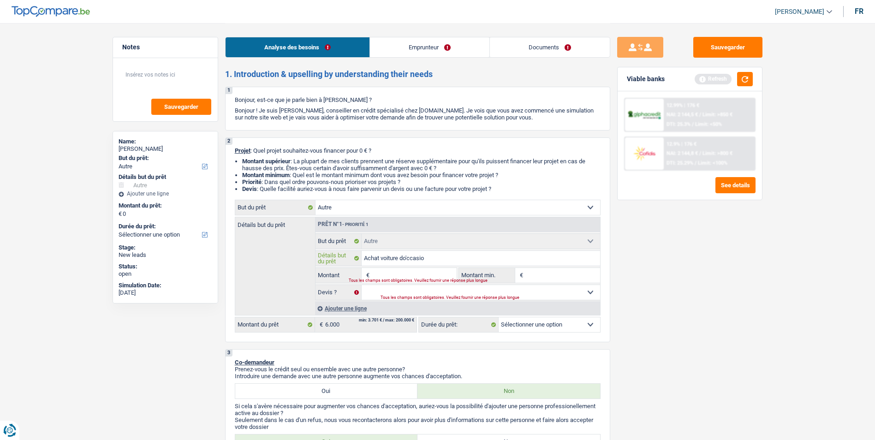
type input "Achat voiture do'ccasion"
click at [408, 258] on input "Achat voiture do'ccasion" at bounding box center [480, 258] width 238 height 15
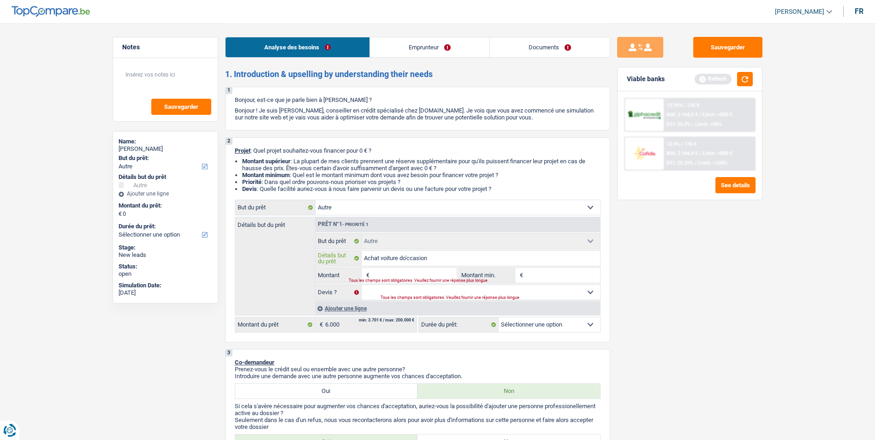
type input "Achat voiture doccasion"
type input "Achat voiture dccasion"
type input "Achat voiture d'ccasion"
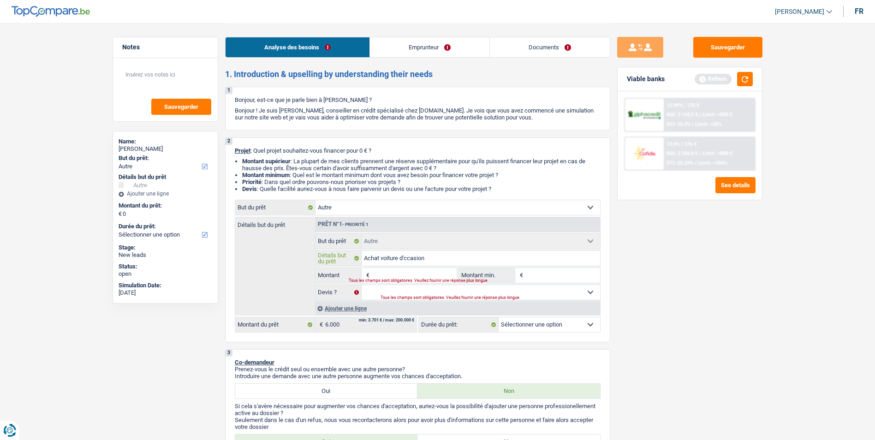
type input "Achat voiture d'ccasion"
type input "Achat voiture d'occasion"
click at [406, 281] on div "Tous les champs sont obligatoires. Veuillez fournir une réponse plus longue" at bounding box center [397, 281] width 96 height 4
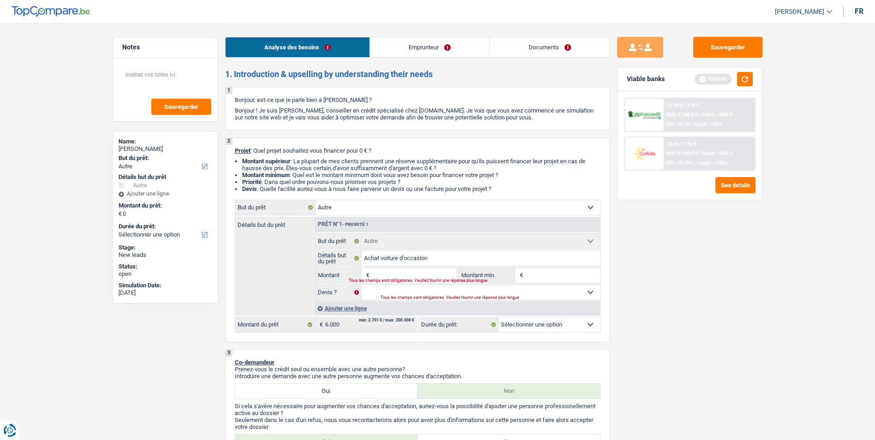
click at [403, 274] on input "Montant" at bounding box center [414, 275] width 84 height 15
type input "6"
type input "60"
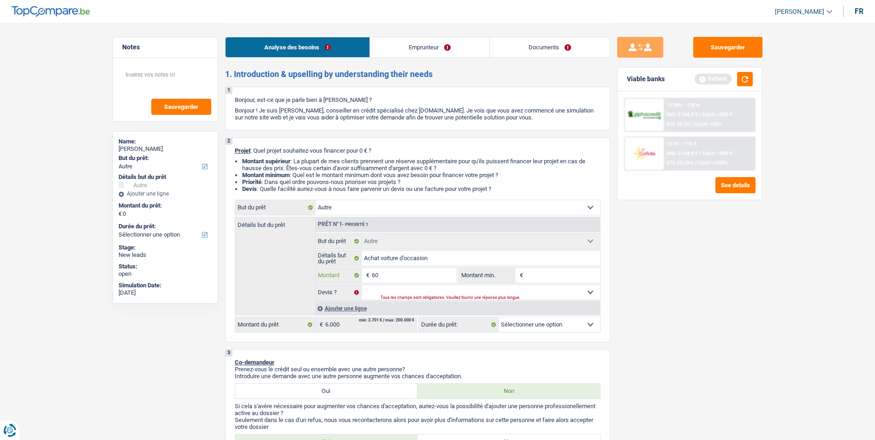
type input "600"
type input "6.000"
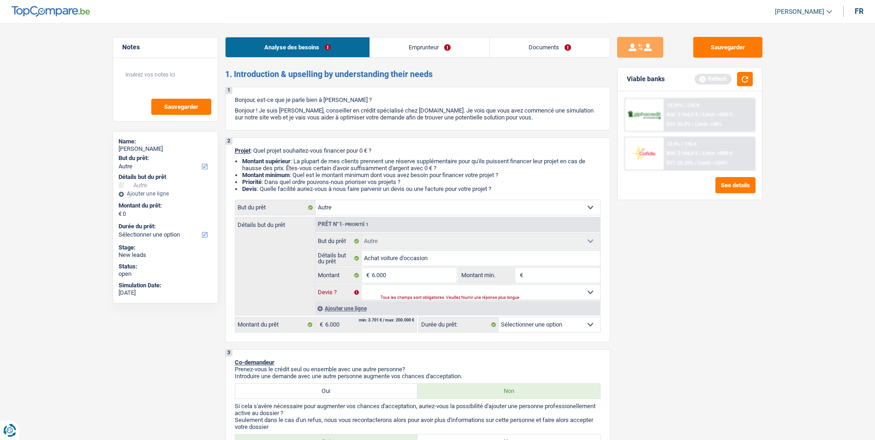
type input "6.000"
click at [414, 293] on select "Oui Non Non répondu Sélectionner une option" at bounding box center [480, 292] width 238 height 15
select select "42"
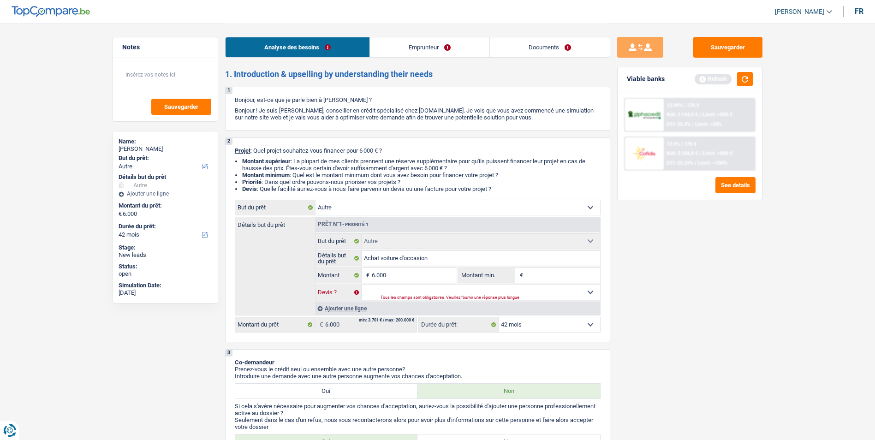
select select "false"
click at [361, 285] on select "Oui Non Non répondu Sélectionner une option" at bounding box center [480, 292] width 238 height 15
select select "false"
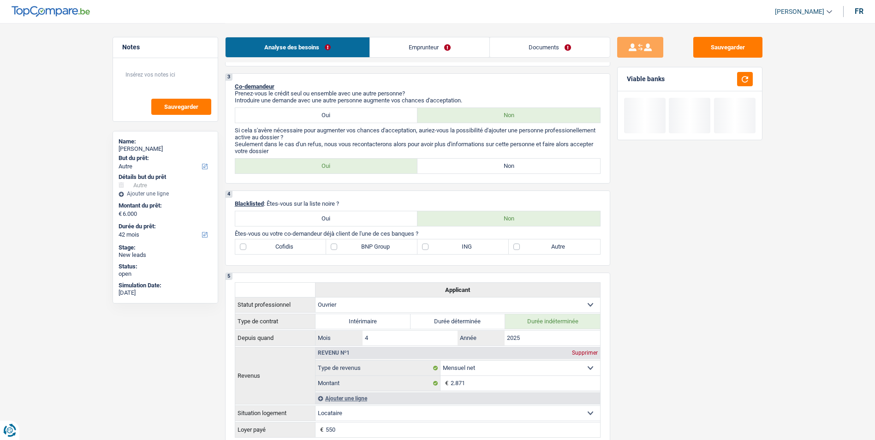
scroll to position [277, 0]
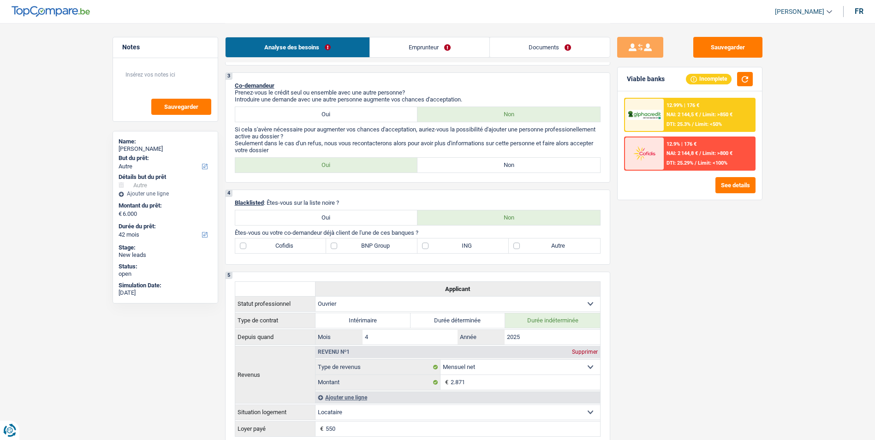
click at [484, 166] on label "Non" at bounding box center [508, 165] width 183 height 15
click at [484, 166] on input "Non" at bounding box center [508, 165] width 183 height 15
radio input "true"
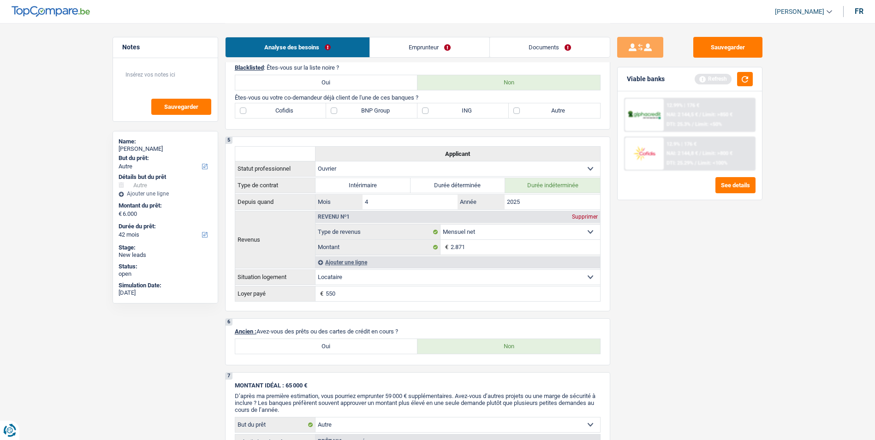
scroll to position [415, 0]
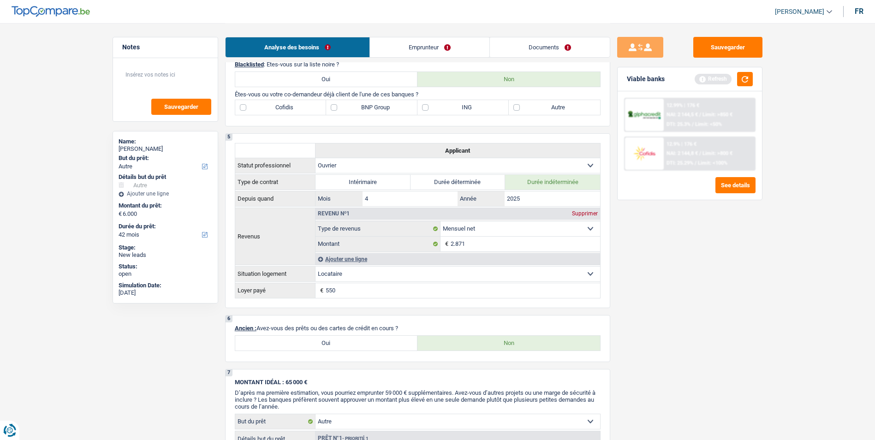
click at [337, 108] on label "BNP Group" at bounding box center [371, 107] width 91 height 15
click at [337, 108] on input "BNP Group" at bounding box center [371, 107] width 91 height 15
checkbox input "true"
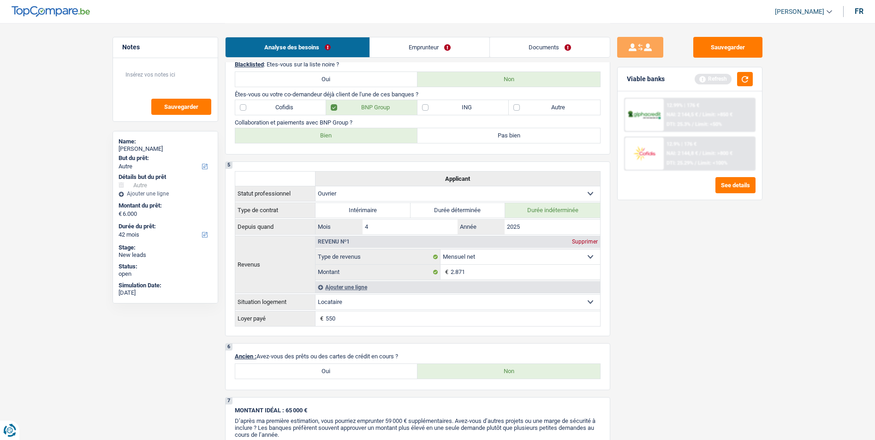
click at [344, 135] on label "Bien" at bounding box center [326, 135] width 183 height 15
click at [344, 135] on input "Bien" at bounding box center [326, 135] width 183 height 15
radio input "true"
click at [515, 107] on label "Autre" at bounding box center [553, 107] width 91 height 15
click at [515, 107] on input "Autre" at bounding box center [553, 107] width 91 height 15
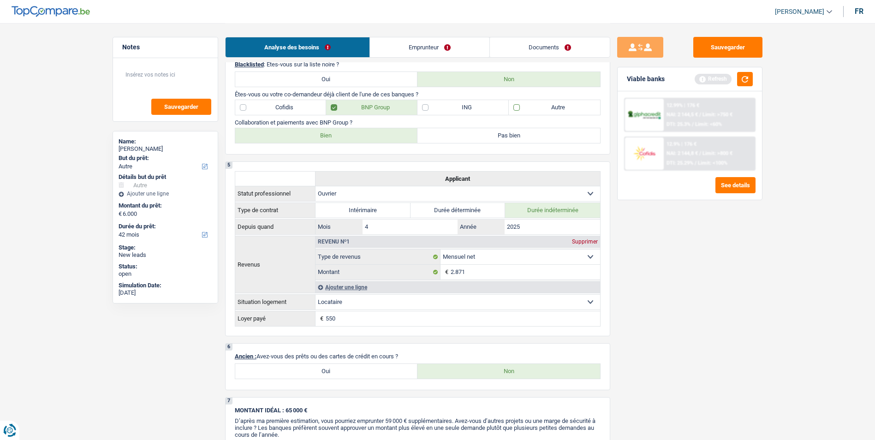
checkbox input "true"
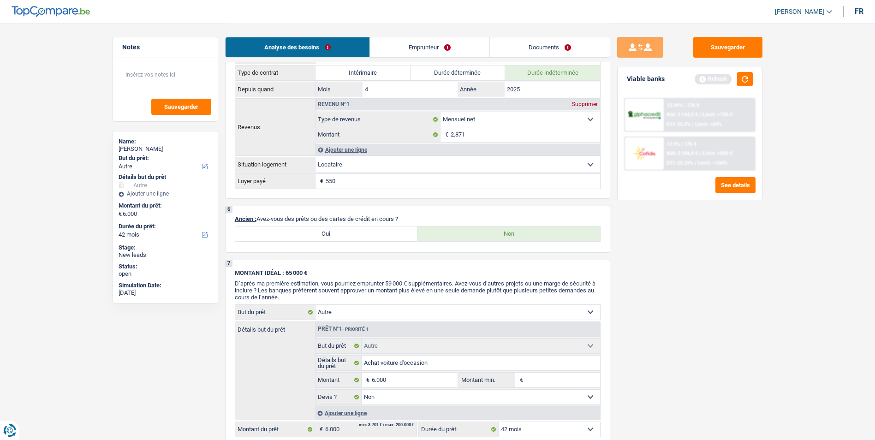
scroll to position [553, 0]
click at [408, 41] on link "Emprunteur" at bounding box center [429, 47] width 119 height 20
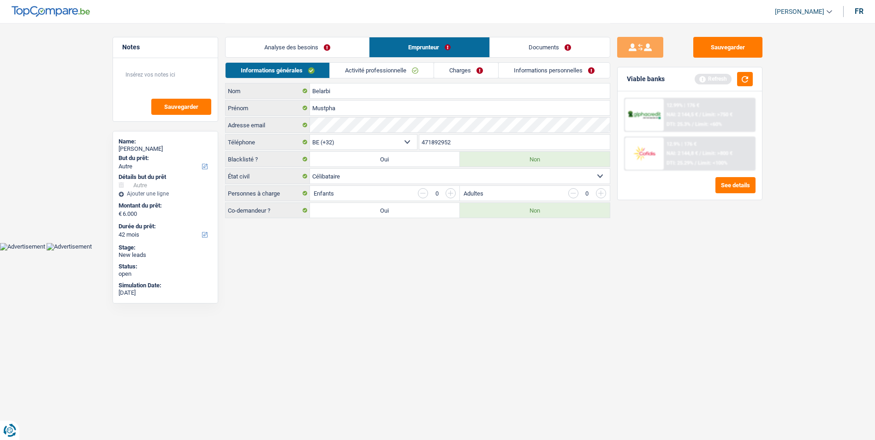
scroll to position [0, 0]
click at [405, 77] on link "Activité professionnelle" at bounding box center [385, 70] width 104 height 15
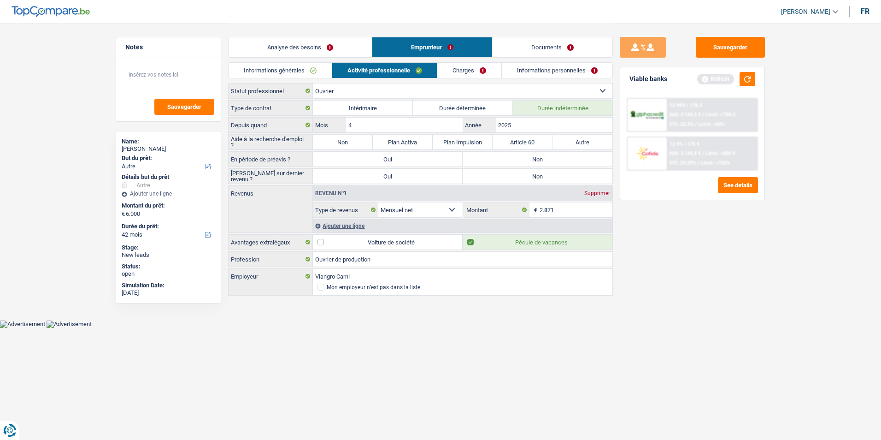
click at [341, 143] on label "Non" at bounding box center [343, 142] width 60 height 15
click at [341, 143] on input "Non" at bounding box center [343, 142] width 60 height 15
click at [540, 165] on label "Non" at bounding box center [538, 159] width 150 height 15
click at [540, 165] on input "Non" at bounding box center [538, 159] width 150 height 15
click at [527, 176] on label "Non" at bounding box center [538, 176] width 150 height 15
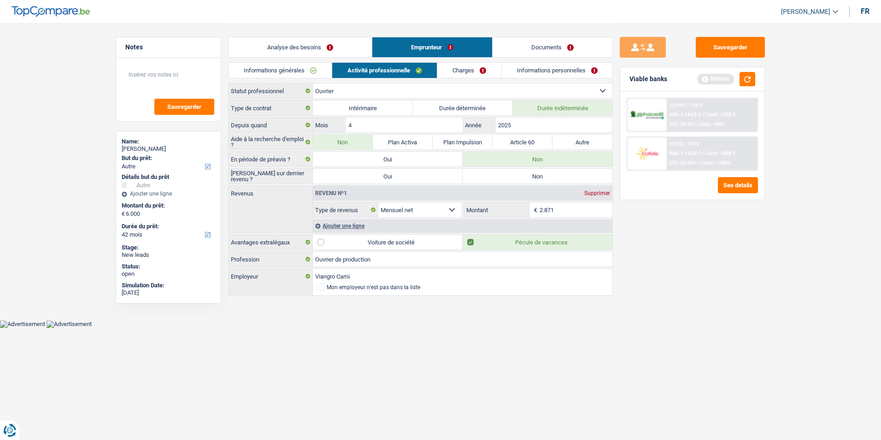
click at [527, 176] on input "Non" at bounding box center [538, 176] width 150 height 15
click at [568, 211] on input "2.871" at bounding box center [576, 209] width 73 height 15
click at [467, 72] on link "Charges" at bounding box center [470, 70] width 64 height 15
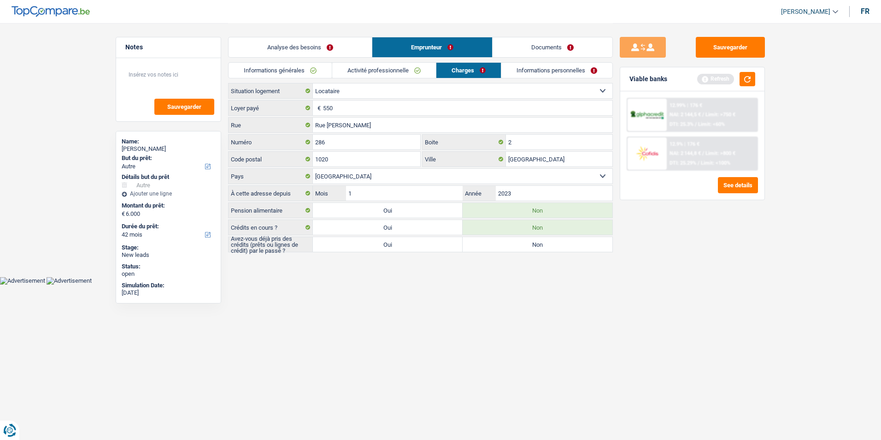
click at [523, 72] on link "Informations personnelles" at bounding box center [557, 70] width 111 height 15
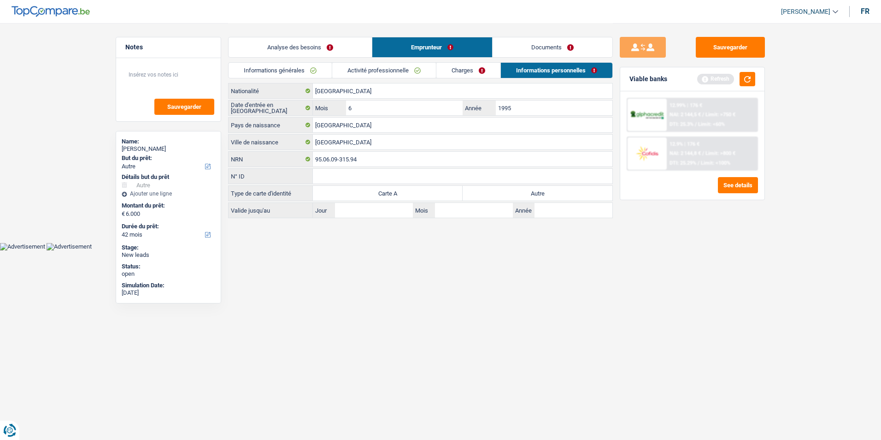
click at [490, 193] on label "Autre" at bounding box center [538, 193] width 150 height 15
click at [490, 193] on input "Autre" at bounding box center [538, 193] width 150 height 15
click at [397, 71] on link "Activité professionnelle" at bounding box center [384, 70] width 104 height 15
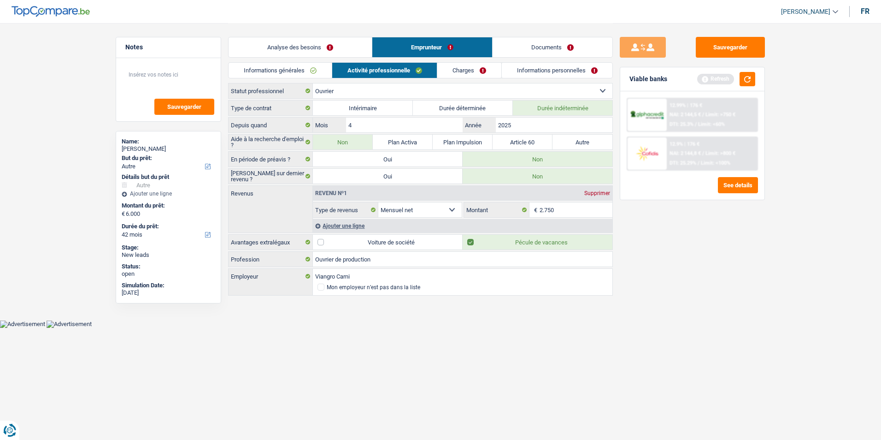
click at [449, 66] on link "Charges" at bounding box center [470, 70] width 64 height 15
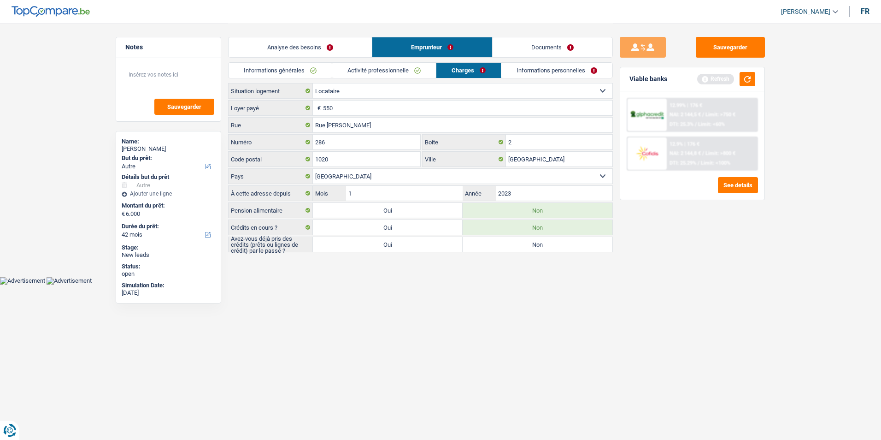
click at [524, 51] on link "Documents" at bounding box center [553, 47] width 120 height 20
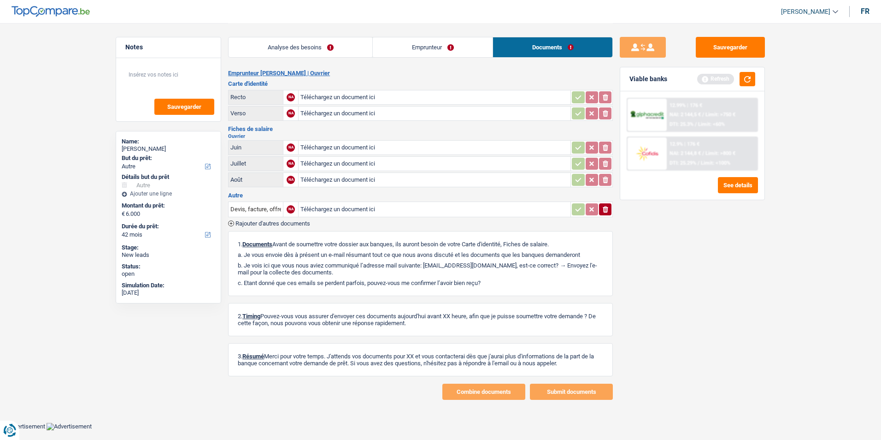
click at [362, 45] on link "Analyse des besoins" at bounding box center [301, 47] width 144 height 20
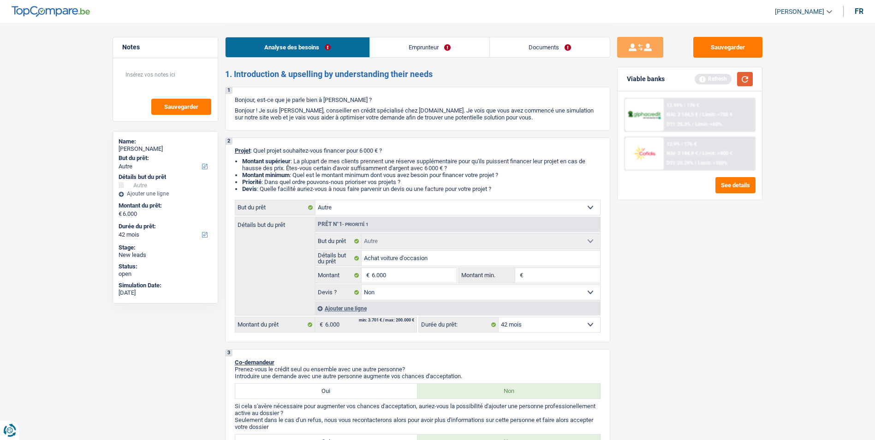
click at [742, 81] on button "button" at bounding box center [745, 79] width 16 height 14
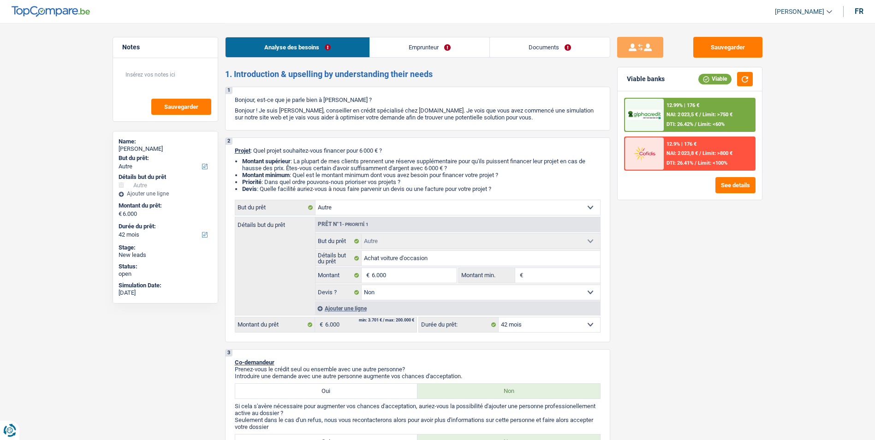
click at [541, 324] on select "12 mois 18 mois 24 mois 30 mois 36 mois 42 mois Sélectionner une option" at bounding box center [548, 324] width 101 height 15
click at [698, 115] on span "NAI: 2 023,5 €" at bounding box center [681, 115] width 31 height 6
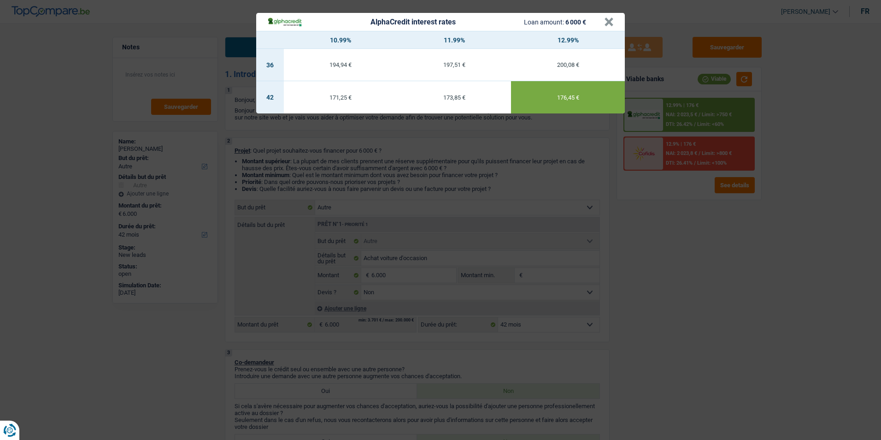
click at [690, 275] on div "AlphaCredit interest rates Loan amount: 6 000 € × 10.99% 11.99% 12.99% 36 194,9…" at bounding box center [440, 220] width 881 height 440
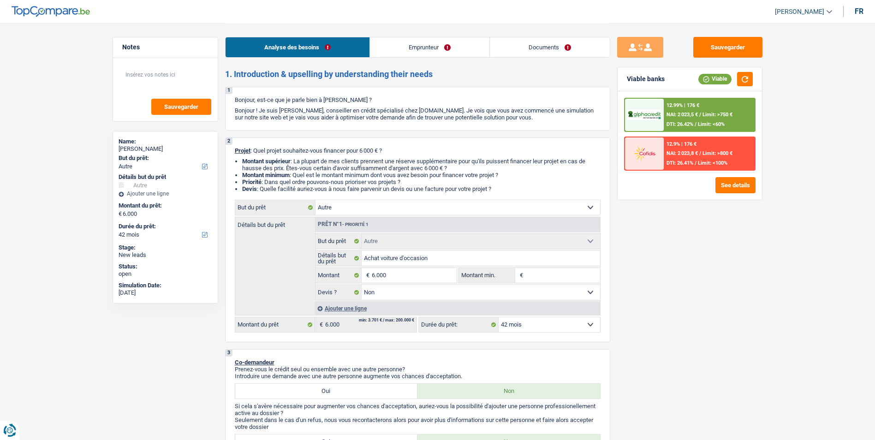
click at [544, 319] on select "12 mois 18 mois 24 mois 30 mois 36 mois 42 mois Sélectionner une option" at bounding box center [548, 324] width 101 height 15
click at [498, 317] on select "12 mois 18 mois 24 mois 30 mois 36 mois 42 mois Sélectionner une option" at bounding box center [548, 324] width 101 height 15
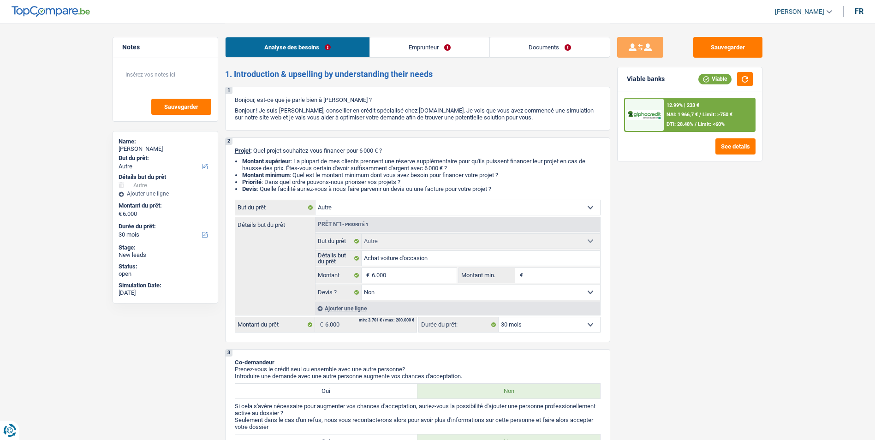
click at [700, 114] on span "/" at bounding box center [700, 115] width 2 height 6
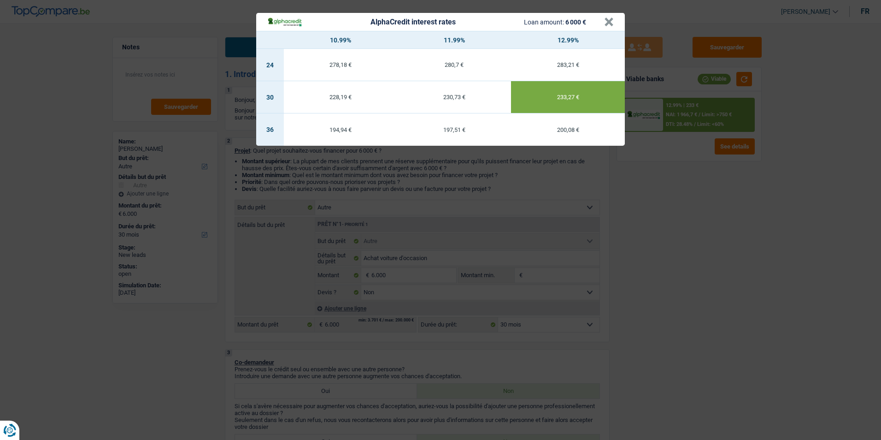
click at [668, 278] on div "AlphaCredit interest rates Loan amount: 6 000 € × 10.99% 11.99% 12.99% 24 278,1…" at bounding box center [440, 220] width 881 height 440
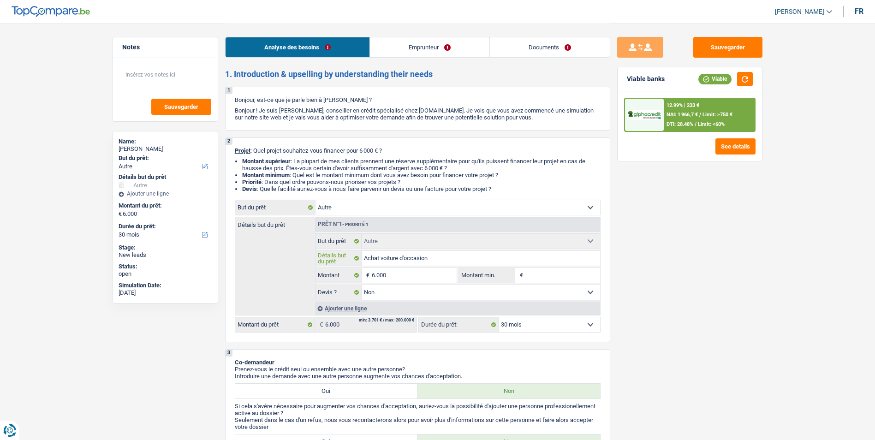
click at [434, 256] on input "Achat voiture d'occasion" at bounding box center [480, 258] width 238 height 15
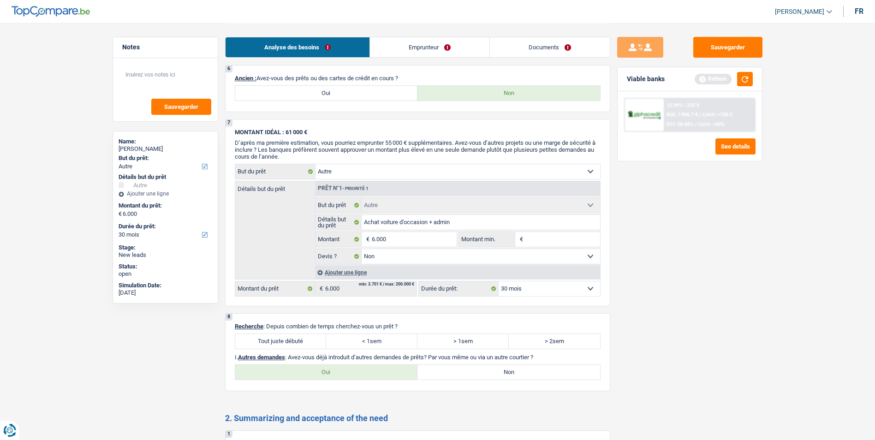
scroll to position [738, 0]
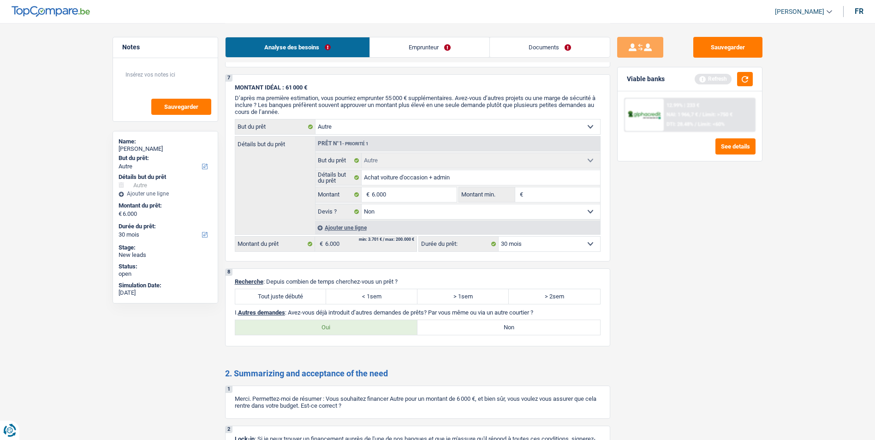
click at [280, 299] on label "Tout juste débuté" at bounding box center [280, 296] width 91 height 15
click at [280, 299] on input "Tout juste débuté" at bounding box center [280, 296] width 91 height 15
click at [469, 326] on label "Non" at bounding box center [508, 327] width 183 height 15
click at [469, 326] on input "Non" at bounding box center [508, 327] width 183 height 15
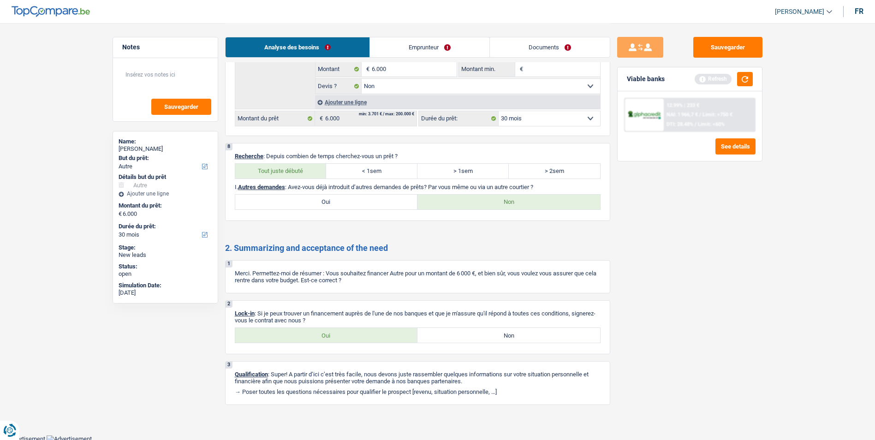
scroll to position [865, 0]
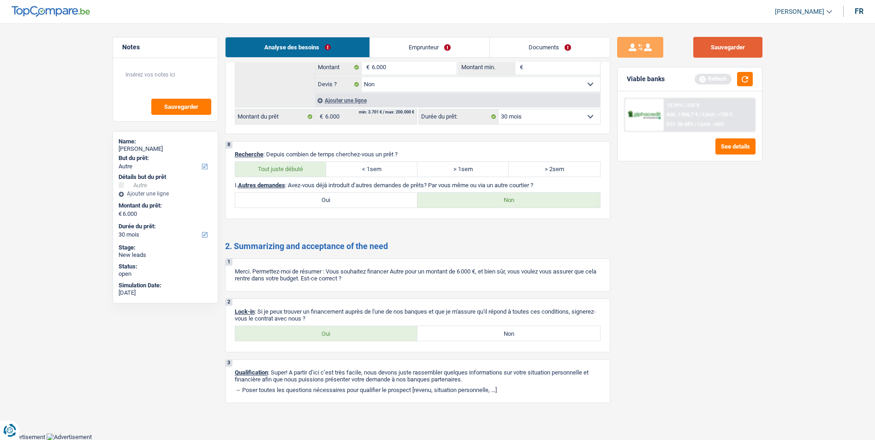
click at [703, 50] on button "Sauvegarder" at bounding box center [727, 47] width 69 height 21
click at [736, 39] on button "Sauvegarder" at bounding box center [727, 47] width 69 height 21
click at [327, 332] on label "Oui" at bounding box center [326, 333] width 183 height 15
click at [327, 332] on input "Oui" at bounding box center [326, 333] width 183 height 15
click at [727, 50] on button "Sauvegarder" at bounding box center [727, 47] width 69 height 21
